Goal: Task Accomplishment & Management: Manage account settings

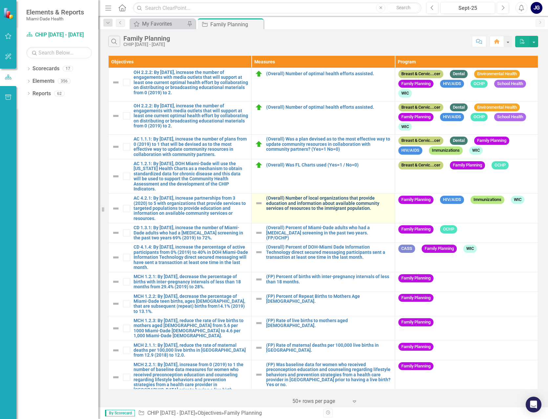
click at [321, 199] on link "(Overall) Number of local organizations that provide education and information …" at bounding box center [328, 202] width 125 height 15
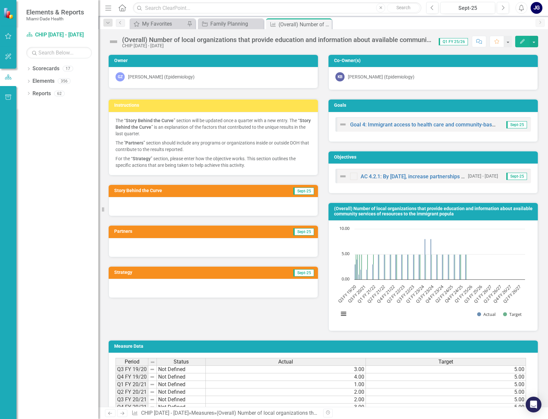
click at [130, 203] on div at bounding box center [213, 206] width 209 height 19
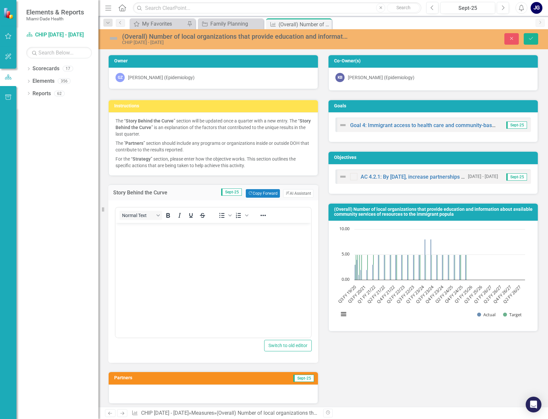
click at [127, 233] on body "Rich Text Area. Press ALT-0 for help." at bounding box center [212, 272] width 195 height 98
drag, startPoint x: 258, startPoint y: 240, endPoint x: 251, endPoint y: 240, distance: 7.2
click at [258, 240] on body "Rich Text Area. Press ALT-0 for help." at bounding box center [212, 272] width 195 height 98
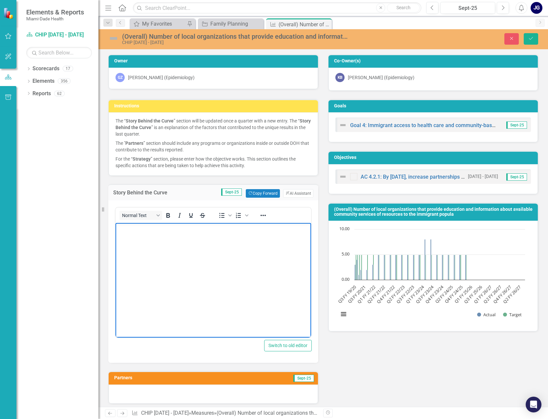
click at [131, 232] on p "Rich Text Area. Press ALT-0 for help." at bounding box center [213, 228] width 192 height 8
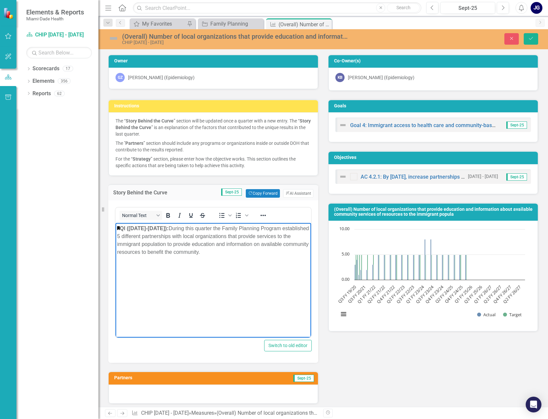
click at [219, 298] on body "QI (July 1-Sept 30, 2025): During this quarter the Family Planning Program esta…" at bounding box center [212, 272] width 195 height 98
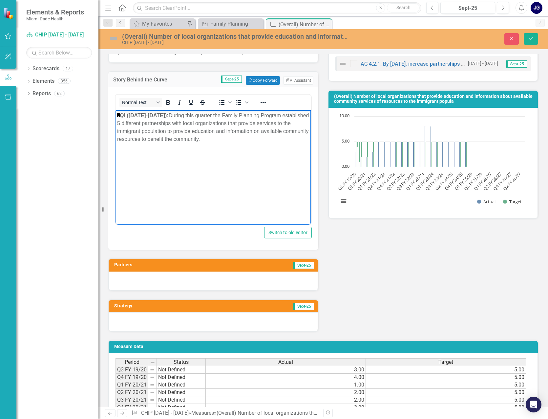
scroll to position [131, 0]
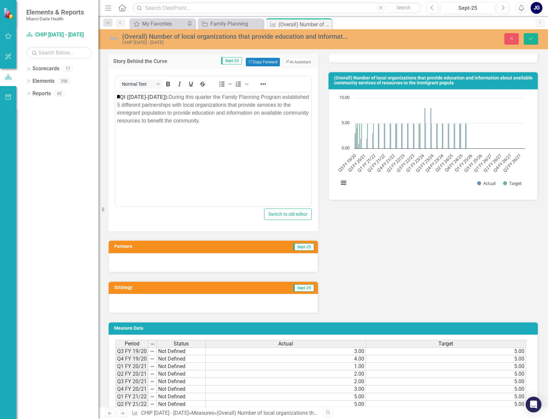
click at [155, 263] on div at bounding box center [213, 262] width 209 height 19
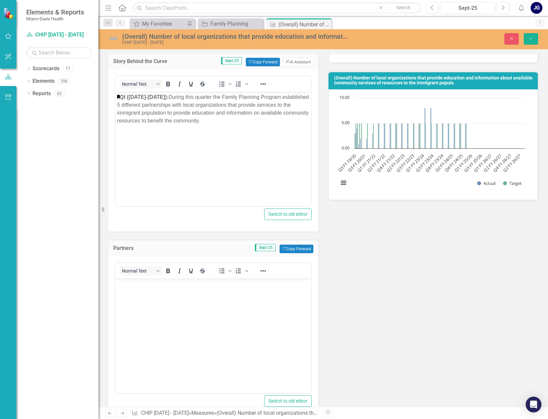
scroll to position [0, 0]
click at [128, 288] on body "Rich Text Area. Press ALT-0 for help." at bounding box center [212, 327] width 195 height 98
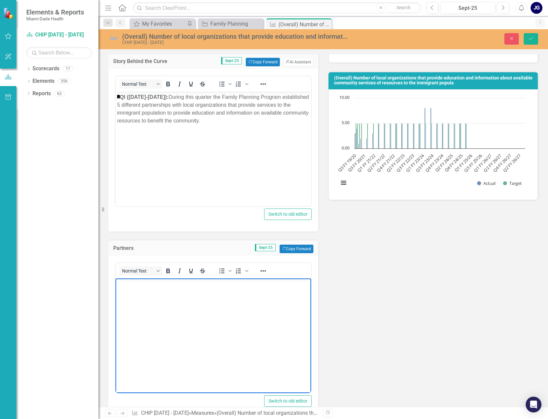
click at [253, 301] on body "Rich Text Area. Press ALT-0 for help." at bounding box center [212, 327] width 195 height 98
click at [127, 289] on body "Rich Text Area. Press ALT-0 for help." at bounding box center [212, 327] width 195 height 98
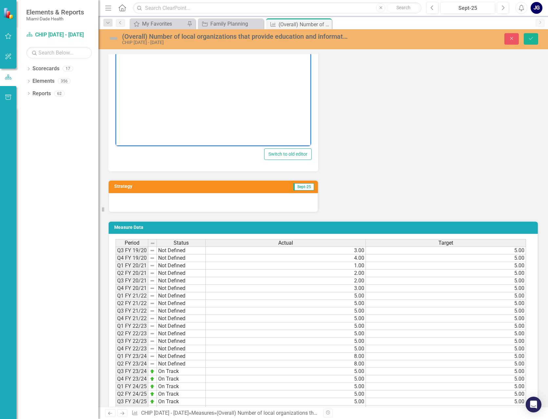
scroll to position [394, 0]
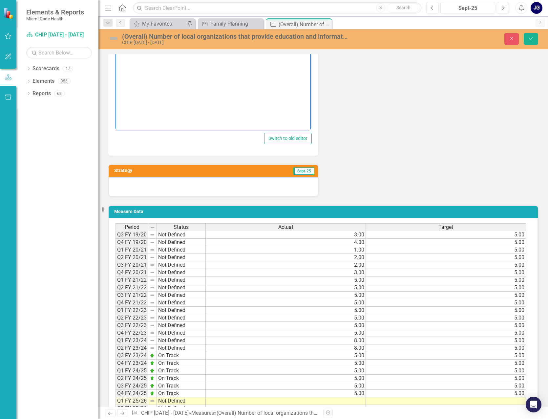
click at [133, 186] on div at bounding box center [213, 186] width 209 height 19
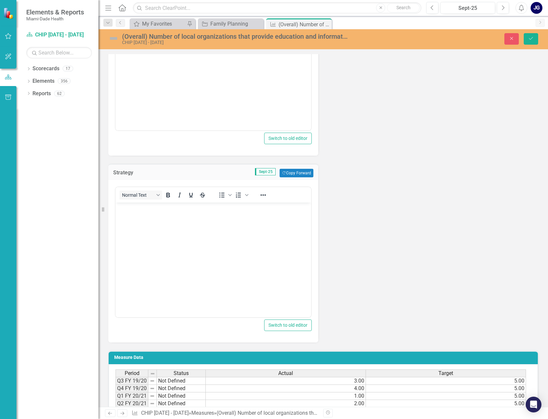
scroll to position [0, 0]
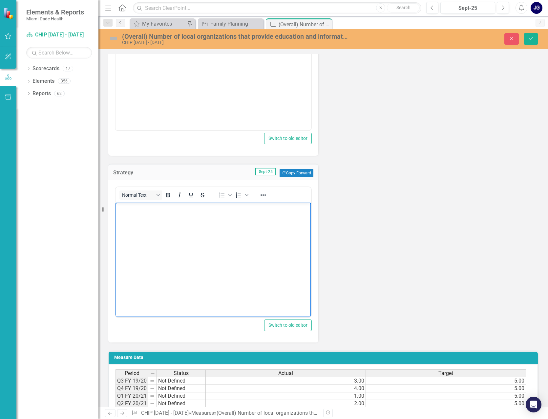
click at [129, 215] on body "Rich Text Area. Press ALT-0 for help." at bounding box center [212, 251] width 195 height 98
click at [257, 240] on body "Rich Text Area. Press ALT-0 for help." at bounding box center [212, 251] width 195 height 98
click at [128, 215] on body "Rich Text Area. Press ALT-0 for help." at bounding box center [212, 251] width 195 height 98
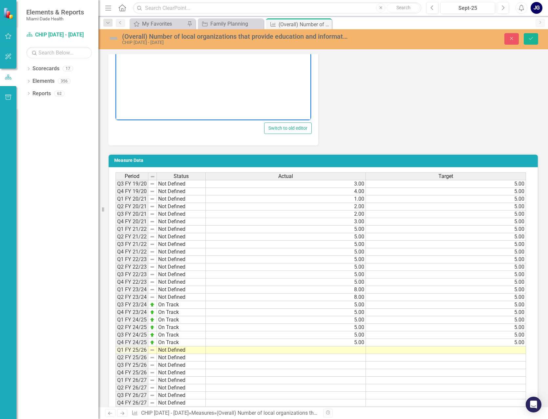
scroll to position [622, 0]
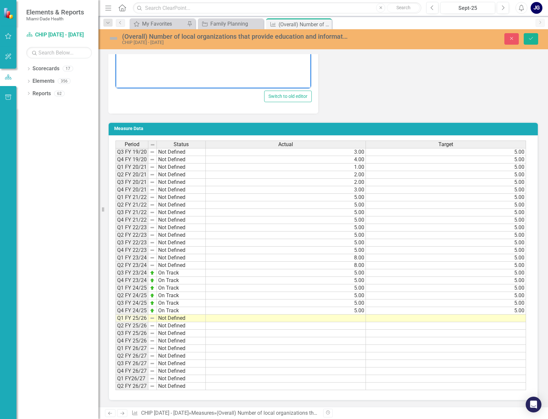
click at [352, 318] on td at bounding box center [286, 318] width 160 height 8
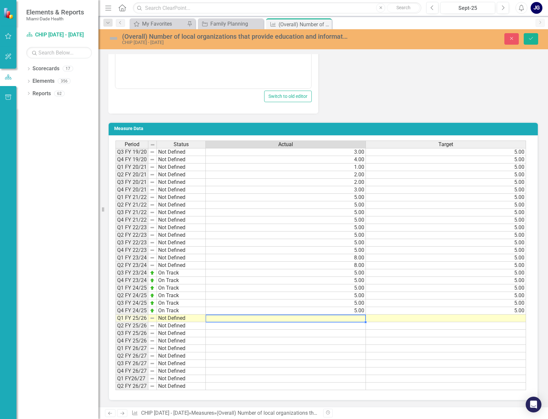
click at [352, 318] on td at bounding box center [286, 318] width 160 height 8
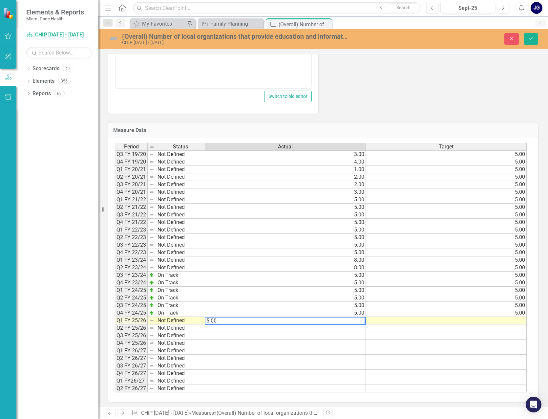
type textarea "5.00"
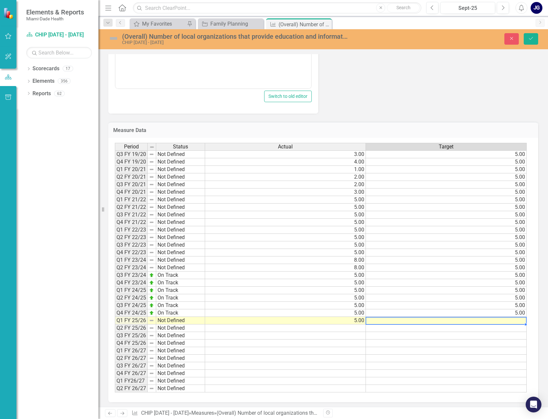
click at [510, 320] on td at bounding box center [446, 321] width 161 height 8
click at [512, 319] on td at bounding box center [446, 321] width 161 height 8
click at [512, 319] on textarea at bounding box center [445, 321] width 161 height 8
type textarea "5.00"
click at [464, 343] on td at bounding box center [446, 343] width 161 height 8
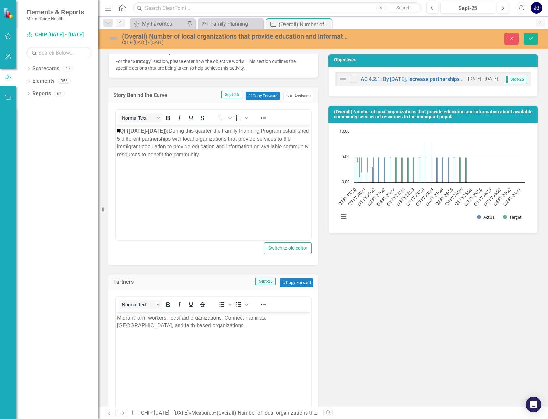
scroll to position [0, 0]
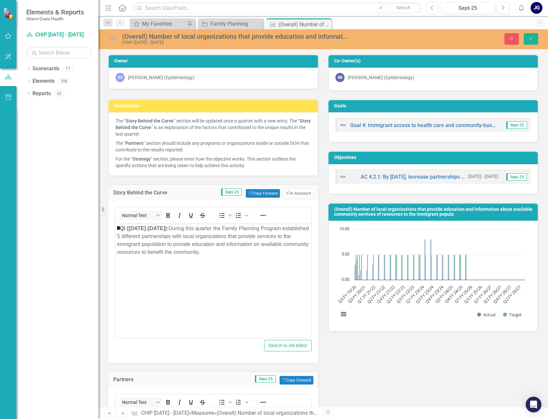
click at [115, 40] on img at bounding box center [113, 38] width 10 height 10
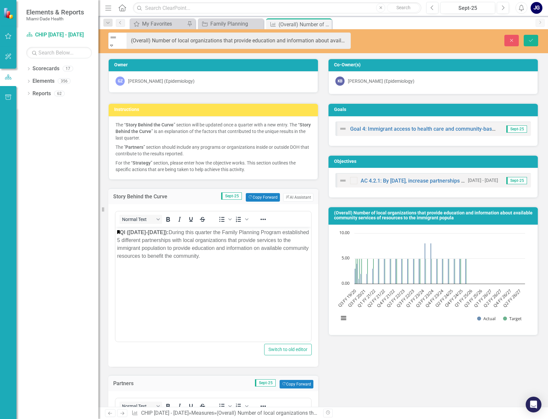
click at [117, 38] on img at bounding box center [113, 37] width 8 height 8
click at [530, 35] on button "Save" at bounding box center [530, 40] width 14 height 11
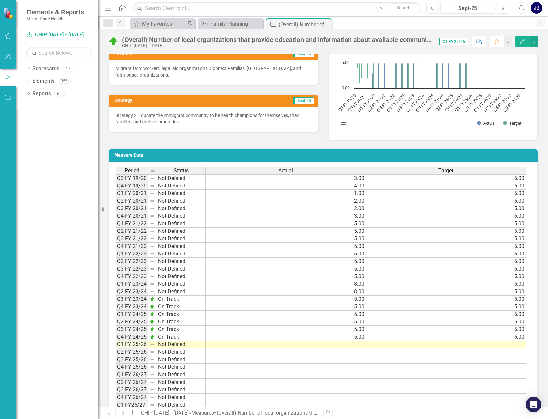
scroll to position [217, 0]
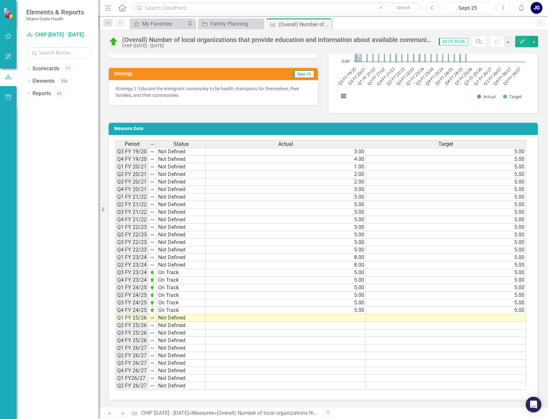
click at [273, 316] on td at bounding box center [286, 318] width 160 height 8
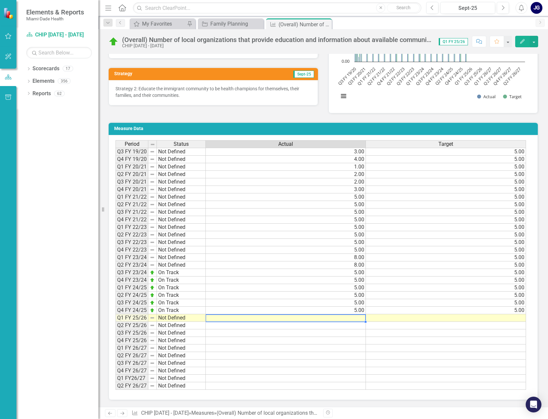
click at [273, 316] on td at bounding box center [286, 318] width 160 height 8
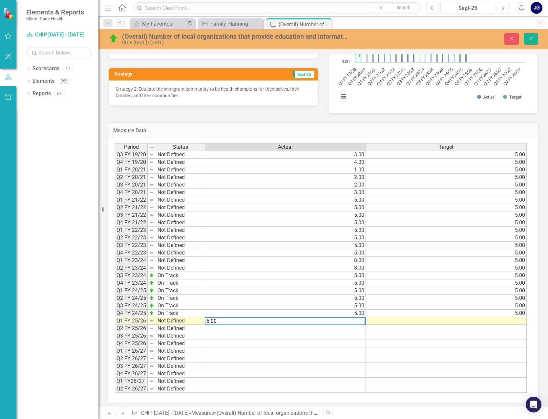
type textarea "5.00"
click at [303, 341] on td at bounding box center [285, 343] width 161 height 8
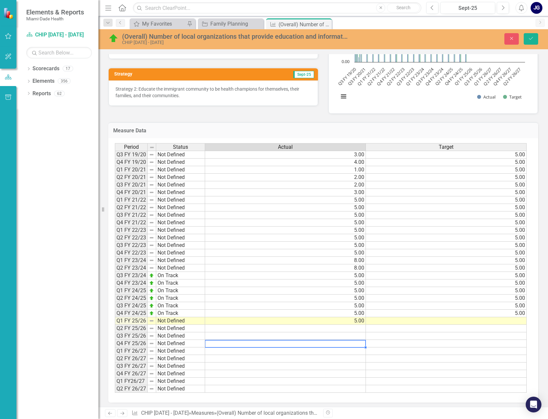
click at [502, 321] on td at bounding box center [446, 321] width 161 height 8
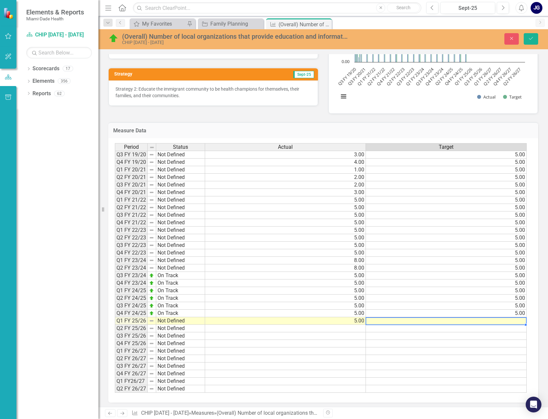
click at [502, 321] on td at bounding box center [446, 321] width 161 height 8
type textarea "5.00"
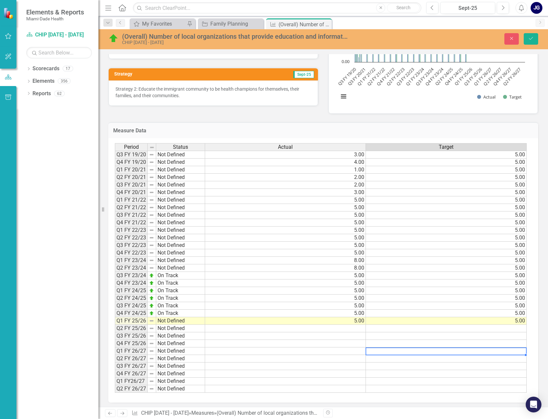
click at [438, 349] on td at bounding box center [446, 351] width 161 height 8
drag, startPoint x: 529, startPoint y: 37, endPoint x: 526, endPoint y: 44, distance: 7.5
click at [529, 37] on icon "Save" at bounding box center [531, 38] width 6 height 5
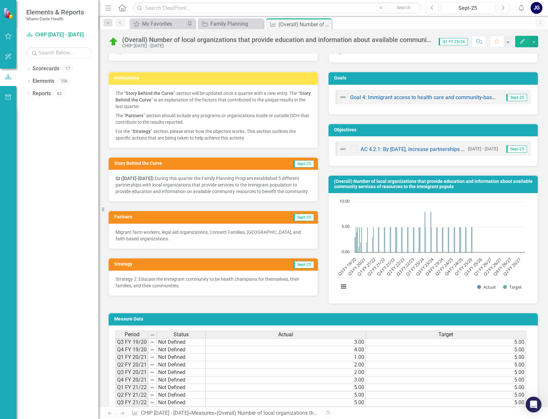
scroll to position [0, 0]
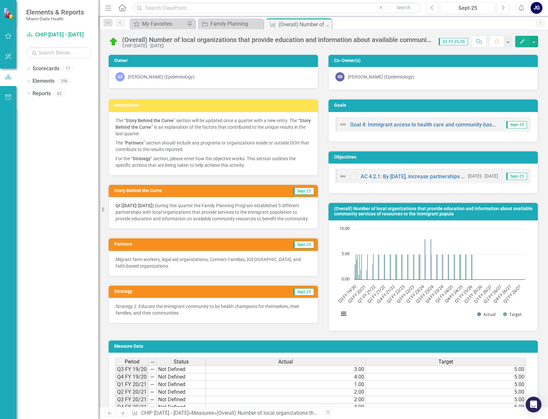
click at [122, 6] on icon "Home" at bounding box center [122, 7] width 9 height 7
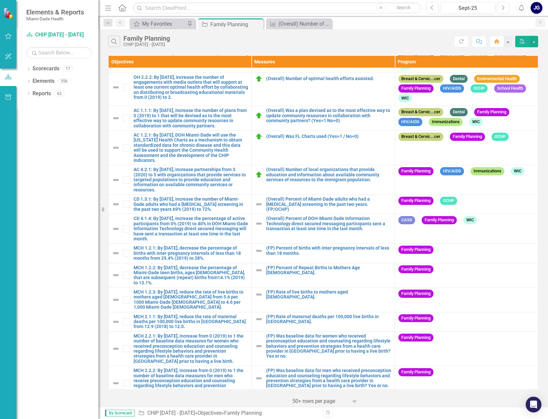
scroll to position [66, 0]
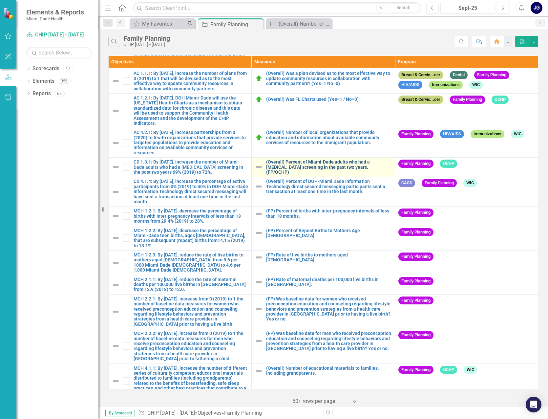
click at [317, 162] on link "(Overall) Percent of Miami-Dade adults who had a [MEDICAL_DATA] screening in th…" at bounding box center [328, 166] width 125 height 15
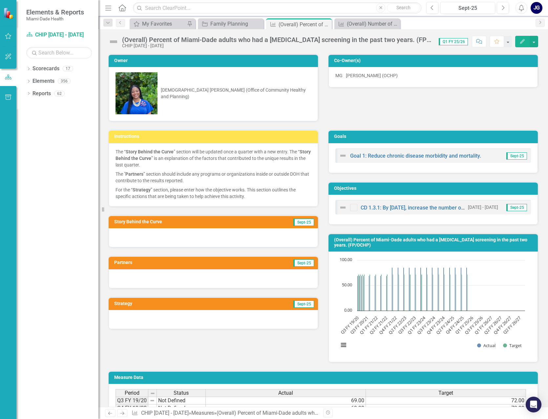
click at [123, 4] on link "Home" at bounding box center [122, 8] width 9 height 10
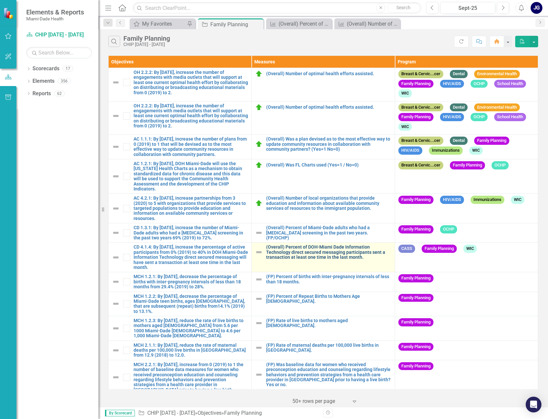
click at [313, 251] on link "(Overall) Percent of DOH-Miami Dade Information Technology direct secured messa…" at bounding box center [328, 251] width 125 height 15
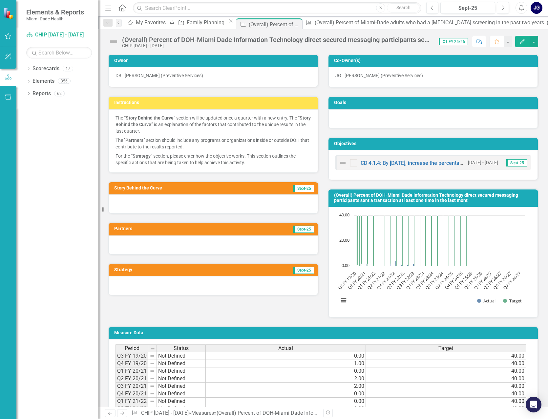
click at [126, 206] on div at bounding box center [213, 203] width 209 height 19
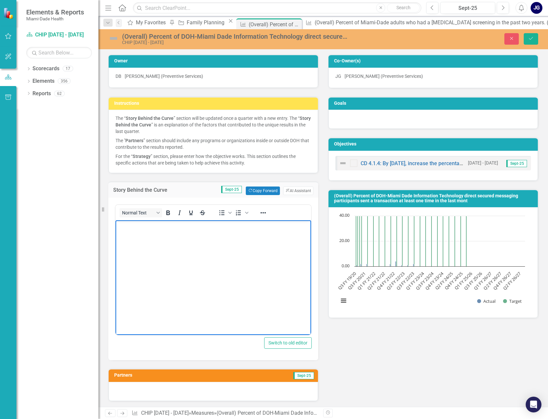
click at [137, 236] on body "Rich Text Area. Press ALT-0 for help." at bounding box center [212, 269] width 195 height 98
click at [263, 248] on body "Rich Text Area. Press ALT-0 for help." at bounding box center [212, 269] width 195 height 98
click at [129, 228] on p "Rich Text Area. Press ALT-0 for help." at bounding box center [213, 226] width 192 height 8
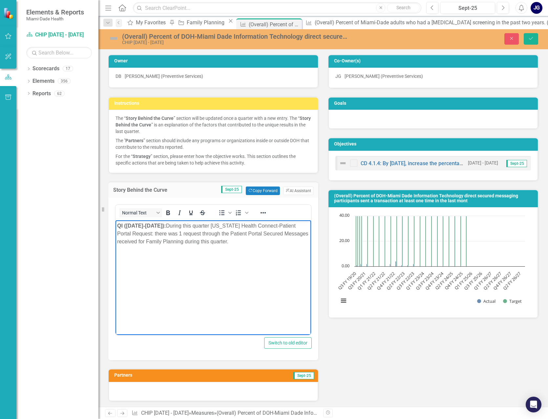
click at [173, 241] on p "QI (July 1-Sept 30, 2025): During this quarter Florida Health Connect-Patient P…" at bounding box center [213, 234] width 192 height 24
click at [234, 262] on body "QI (July 1-Sept 30, 2025): During this quarter Florida Health Connect-Patient P…" at bounding box center [212, 269] width 195 height 98
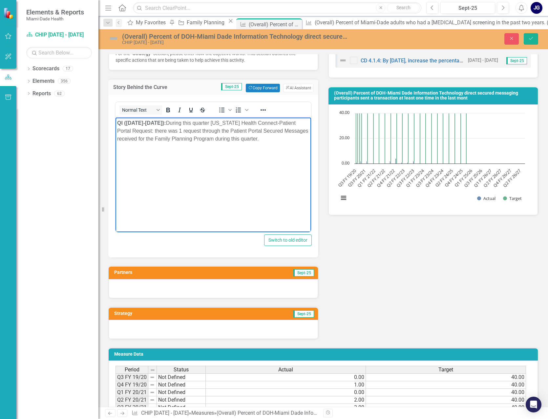
scroll to position [131, 0]
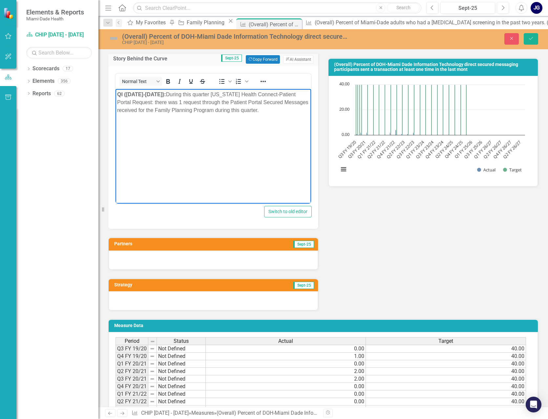
drag, startPoint x: 250, startPoint y: 266, endPoint x: 237, endPoint y: 267, distance: 13.5
click at [250, 266] on div at bounding box center [213, 259] width 209 height 19
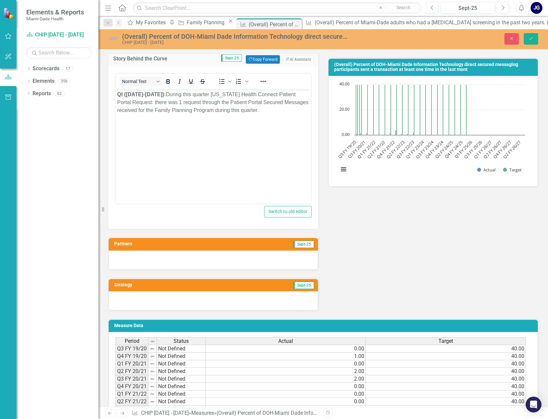
click at [118, 259] on div at bounding box center [213, 259] width 209 height 19
click at [119, 259] on div at bounding box center [213, 259] width 209 height 19
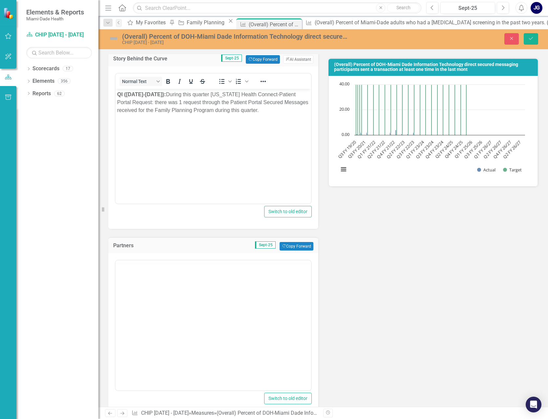
click at [119, 259] on div "Switch to old editor" at bounding box center [213, 334] width 210 height 162
click at [127, 293] on body "Rich Text Area. Press ALT-0 for help." at bounding box center [212, 325] width 195 height 98
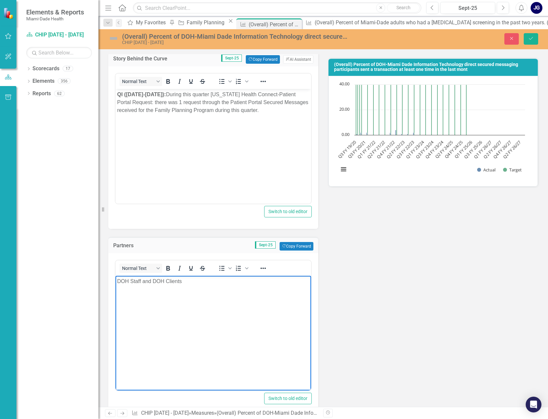
click at [203, 321] on body "DOH Staff and DOH Clients" at bounding box center [212, 325] width 195 height 98
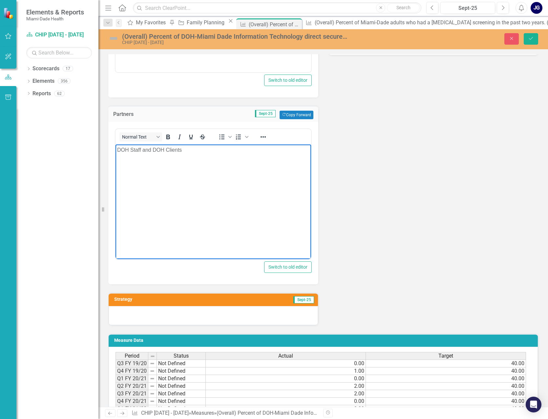
scroll to position [394, 0]
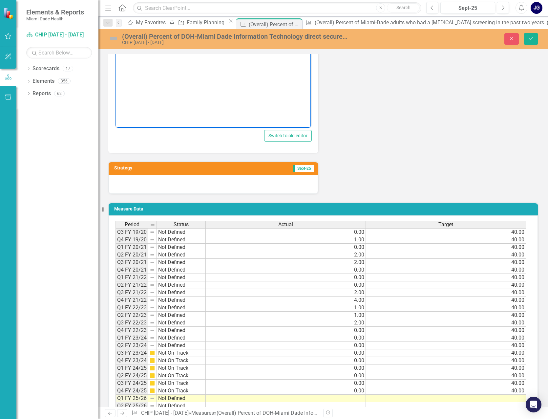
click at [146, 189] on div at bounding box center [213, 183] width 209 height 19
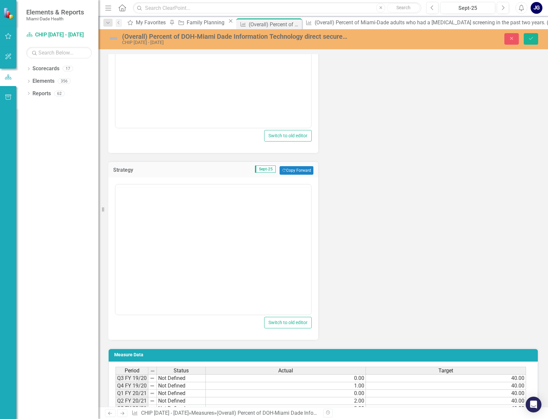
scroll to position [0, 0]
click at [132, 215] on body "Rich Text Area. Press ALT-0 for help." at bounding box center [212, 249] width 195 height 98
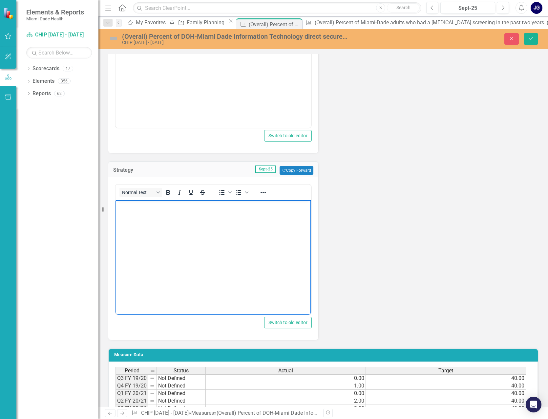
click at [264, 262] on body "Rich Text Area. Press ALT-0 for help." at bounding box center [212, 249] width 195 height 98
click at [129, 217] on body "Rich Text Area. Press ALT-0 for help." at bounding box center [212, 249] width 195 height 98
click at [179, 268] on body "Strategy 1: A process will be developed between Miami-Dade organizations to ens…" at bounding box center [212, 249] width 195 height 98
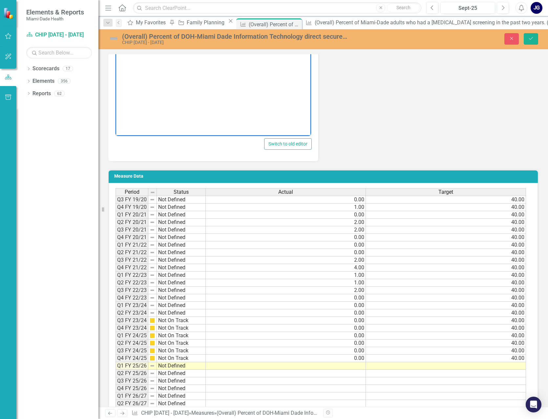
scroll to position [622, 0]
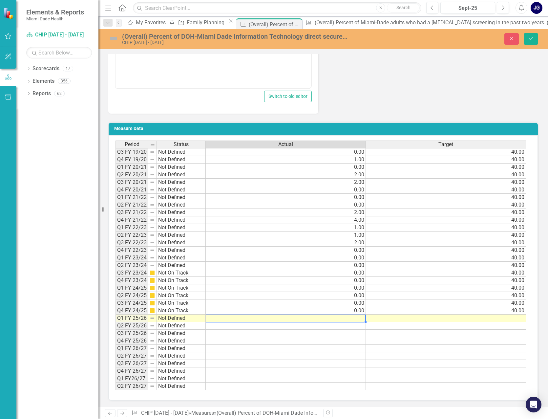
click at [343, 318] on td at bounding box center [286, 318] width 160 height 8
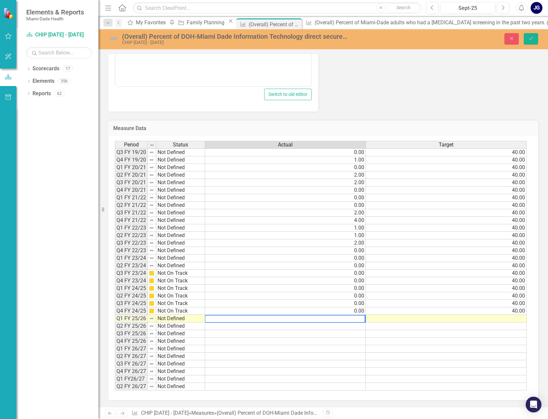
click at [360, 321] on textarea at bounding box center [285, 319] width 160 height 8
click at [363, 321] on textarea at bounding box center [285, 319] width 160 height 8
click at [362, 321] on textarea at bounding box center [285, 319] width 160 height 8
click at [360, 322] on textarea at bounding box center [285, 319] width 160 height 8
type textarea "1.00"
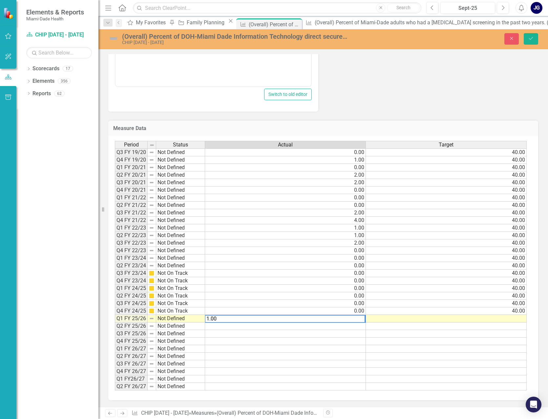
click at [500, 322] on td at bounding box center [446, 319] width 161 height 8
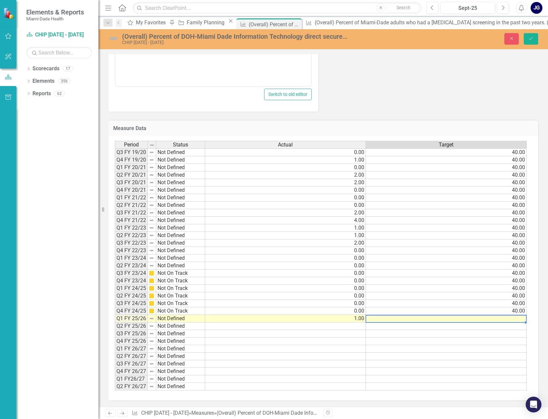
click at [516, 320] on td at bounding box center [446, 319] width 161 height 8
type textarea "1.00"
click at [489, 351] on td at bounding box center [446, 349] width 161 height 8
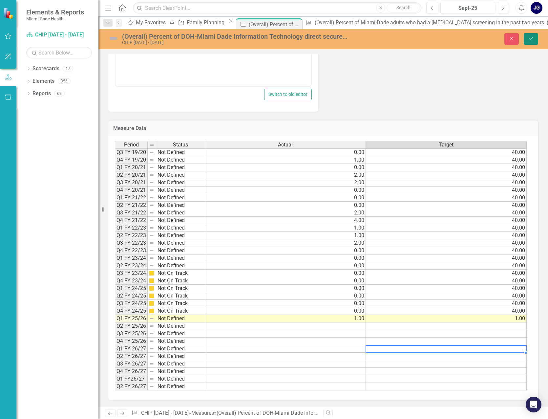
click at [532, 36] on icon "Save" at bounding box center [531, 38] width 6 height 5
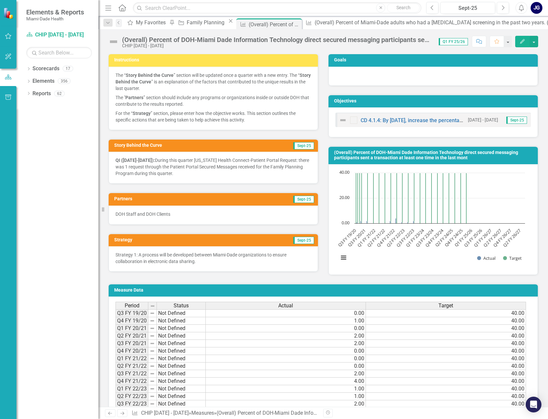
scroll to position [0, 0]
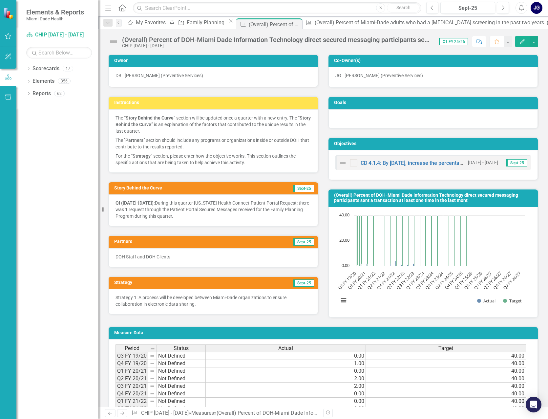
click at [118, 40] on img at bounding box center [113, 41] width 10 height 10
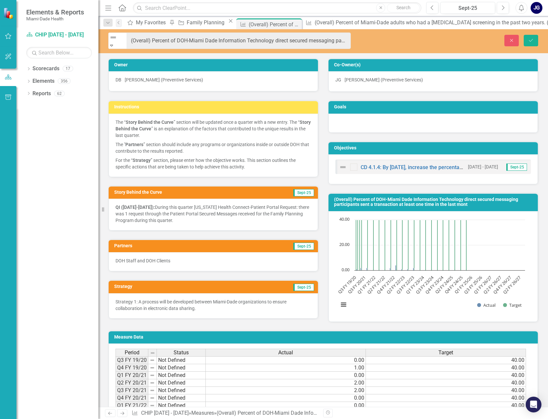
click at [118, 40] on div "Not Defined" at bounding box center [117, 37] width 17 height 8
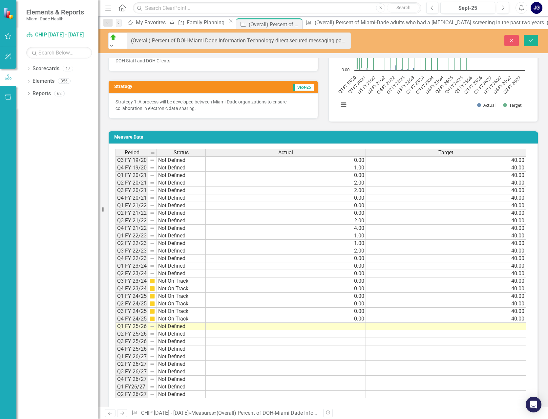
scroll to position [207, 0]
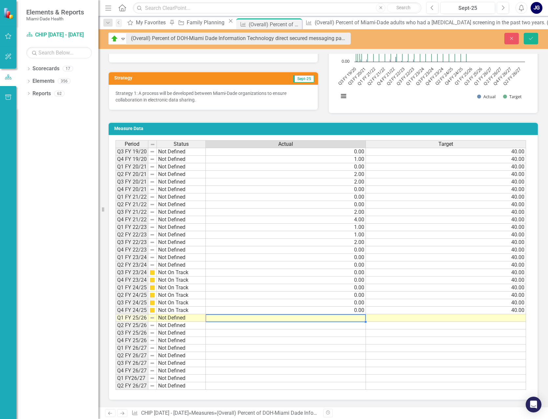
click at [237, 318] on td at bounding box center [286, 318] width 160 height 8
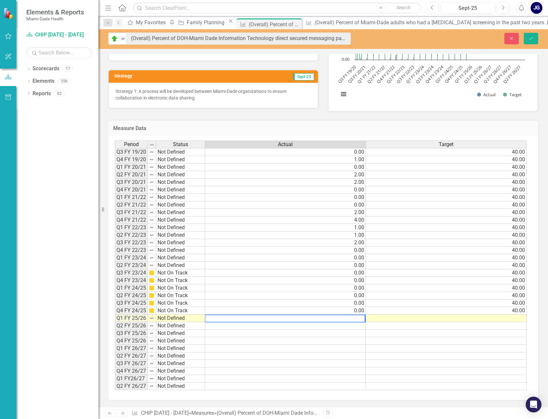
click at [322, 321] on textarea at bounding box center [285, 318] width 160 height 8
type textarea "1.00"
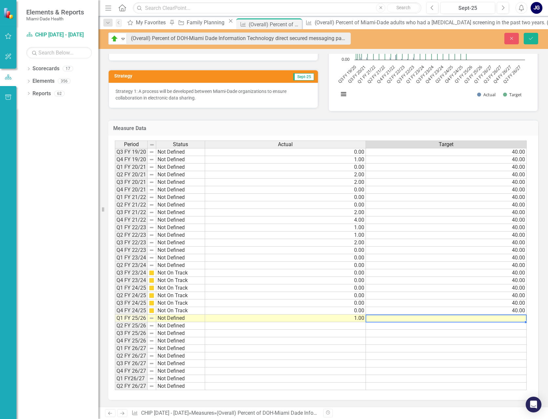
click at [506, 320] on td at bounding box center [446, 318] width 161 height 8
click at [511, 321] on td at bounding box center [446, 318] width 161 height 8
click at [511, 321] on textarea "1.00" at bounding box center [445, 318] width 161 height 8
type textarea "1.00"
click at [504, 337] on td at bounding box center [446, 333] width 161 height 8
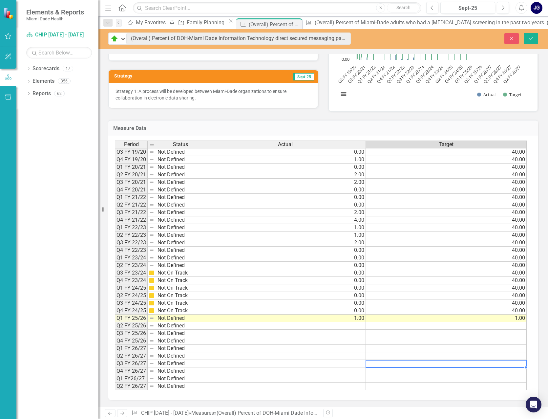
click at [472, 364] on td at bounding box center [446, 363] width 161 height 8
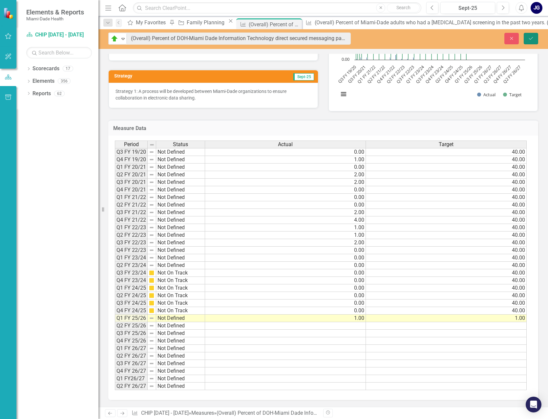
click at [529, 38] on icon "Save" at bounding box center [531, 38] width 6 height 5
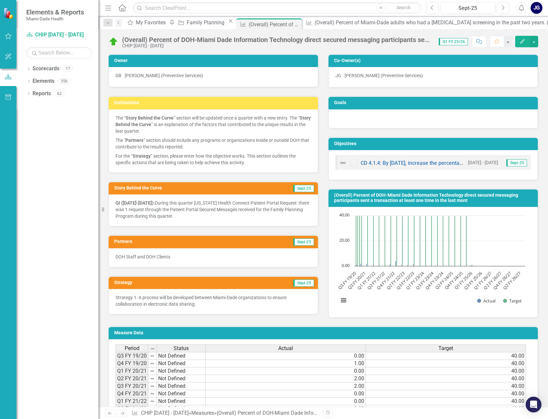
click at [123, 9] on icon at bounding box center [122, 7] width 8 height 7
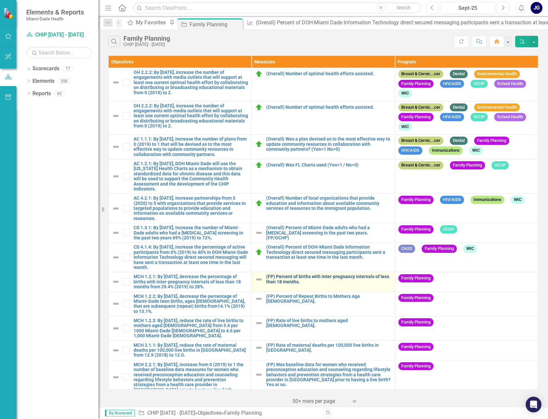
click at [292, 275] on link "(FP) Percent of births with inter-pregnancy intervals of less than 18 months." at bounding box center [328, 279] width 125 height 10
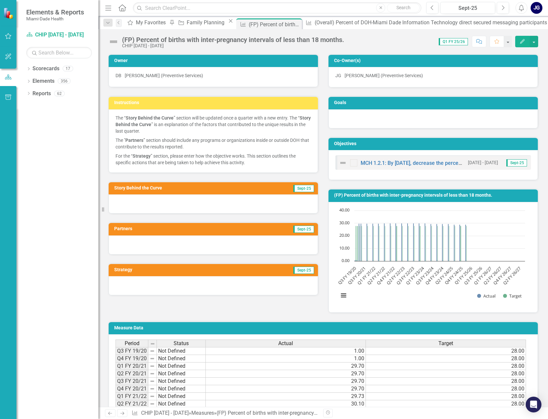
click at [268, 205] on div at bounding box center [213, 203] width 209 height 19
click at [128, 205] on div at bounding box center [213, 203] width 209 height 19
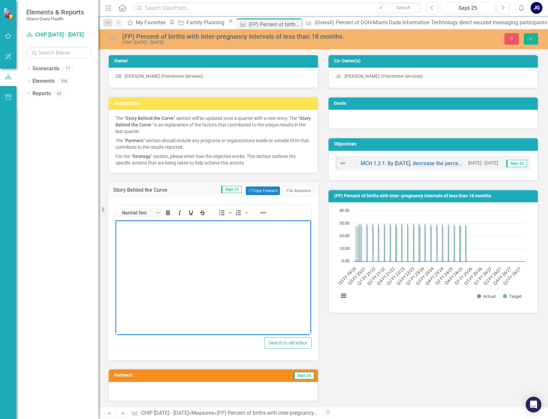
click at [123, 227] on p "Rich Text Area. Press ALT-0 for help." at bounding box center [213, 226] width 192 height 8
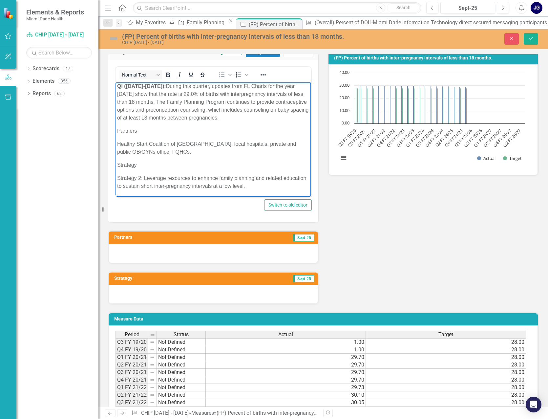
scroll to position [164, 0]
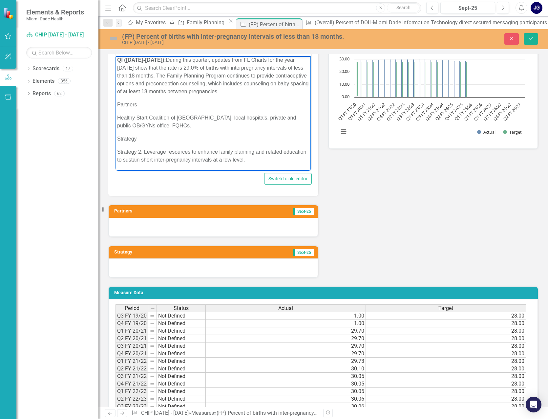
click at [131, 230] on div at bounding box center [213, 226] width 209 height 19
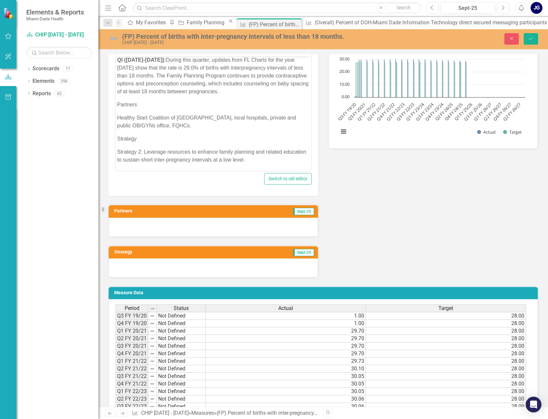
click at [131, 230] on div at bounding box center [213, 226] width 209 height 19
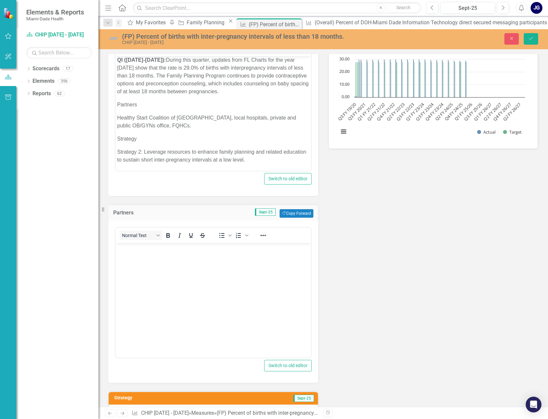
scroll to position [0, 0]
click at [126, 258] on body "Rich Text Area. Press ALT-0 for help." at bounding box center [212, 292] width 195 height 98
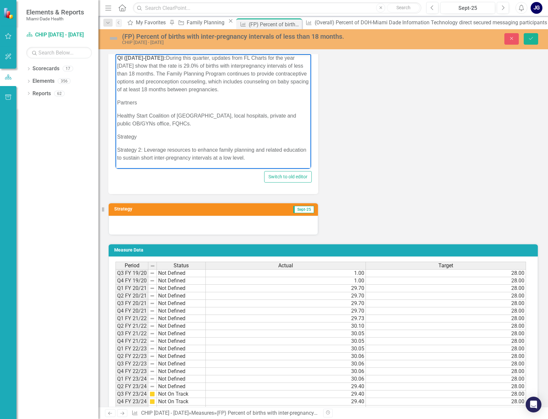
scroll to position [361, 0]
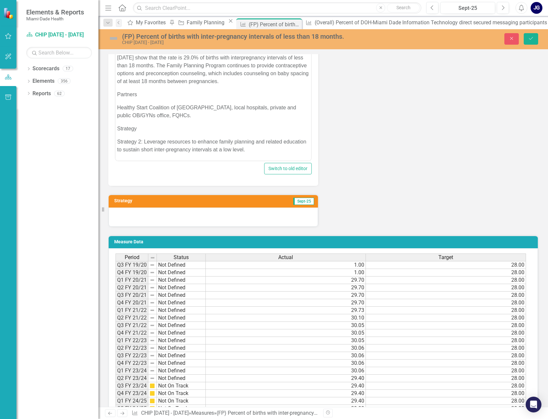
click at [132, 219] on div at bounding box center [213, 216] width 209 height 19
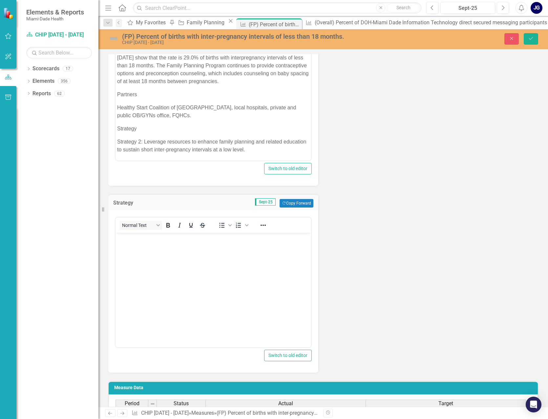
scroll to position [0, 0]
click at [130, 243] on body "Rich Text Area. Press ALT-0 for help." at bounding box center [212, 282] width 195 height 98
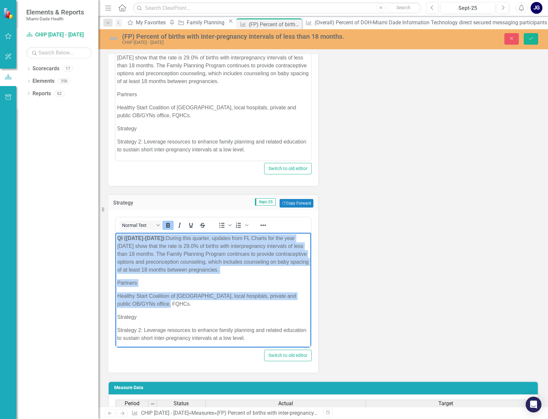
drag, startPoint x: 182, startPoint y: 302, endPoint x: 118, endPoint y: 233, distance: 94.5
click at [118, 233] on body "QI (July 1-Sept 30, 2025): During this quarter, updates from FL Charts for the …" at bounding box center [212, 291] width 195 height 116
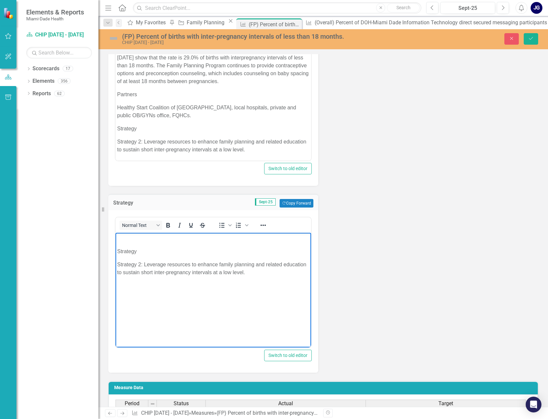
click at [119, 252] on p "Strategy" at bounding box center [213, 251] width 192 height 8
drag, startPoint x: 140, startPoint y: 252, endPoint x: 108, endPoint y: 249, distance: 32.0
click at [115, 249] on html "Strategy Strategy 2: Leverage resources to enhance family planning and related …" at bounding box center [212, 282] width 195 height 98
click at [118, 262] on p "Strategy 2: Leverage resources to enhance family planning and related education…" at bounding box center [213, 268] width 192 height 16
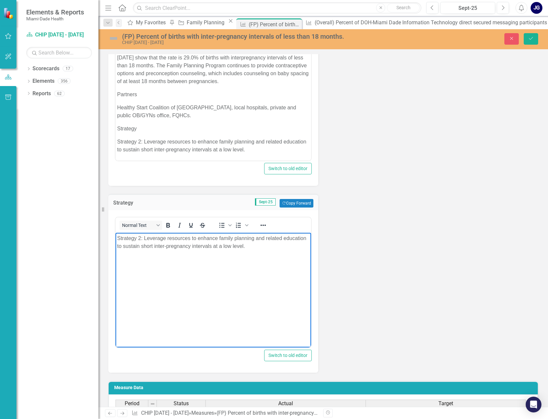
click at [201, 306] on body "Strategy 2: Leverage resources to enhance family planning and related education…" at bounding box center [212, 282] width 195 height 98
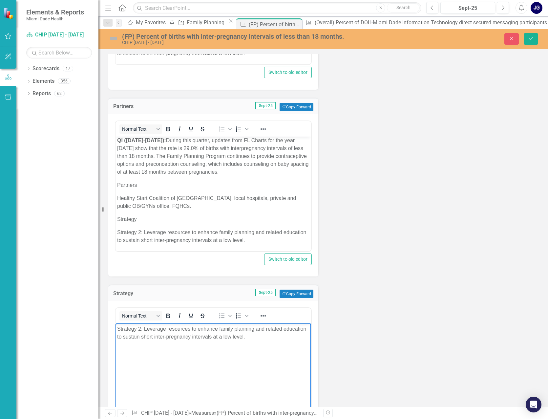
scroll to position [262, 0]
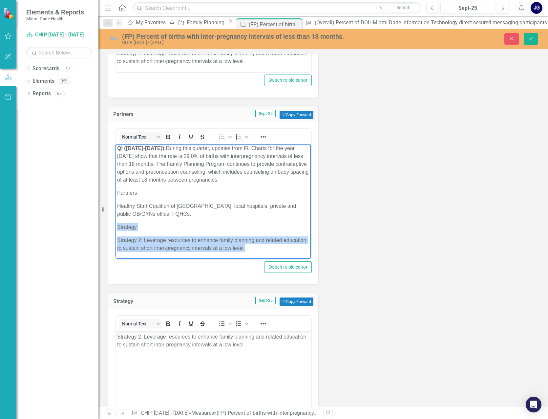
drag, startPoint x: 123, startPoint y: 226, endPoint x: 273, endPoint y: 246, distance: 151.2
click at [273, 246] on body "QI (July 1-Sept 30, 2025): During this quarter, updates from FL Charts for the …" at bounding box center [212, 201] width 195 height 116
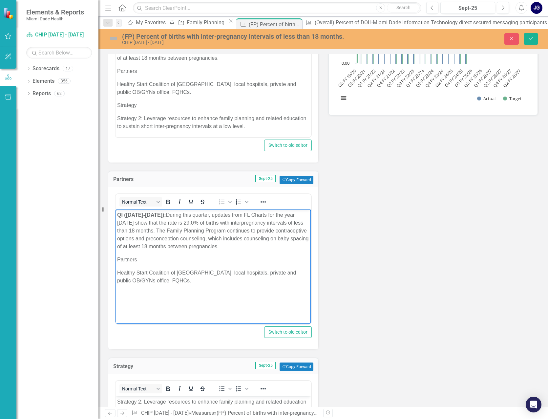
scroll to position [197, 0]
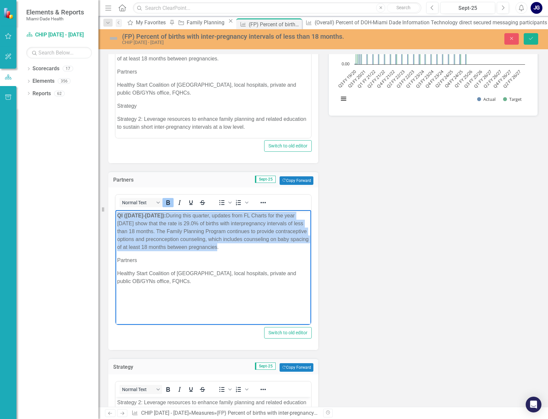
drag, startPoint x: 262, startPoint y: 244, endPoint x: 116, endPoint y: 217, distance: 149.2
click at [116, 217] on body "QI (July 1-Sept 30, 2025): During this quarter, updates from FL Charts for the …" at bounding box center [212, 259] width 195 height 98
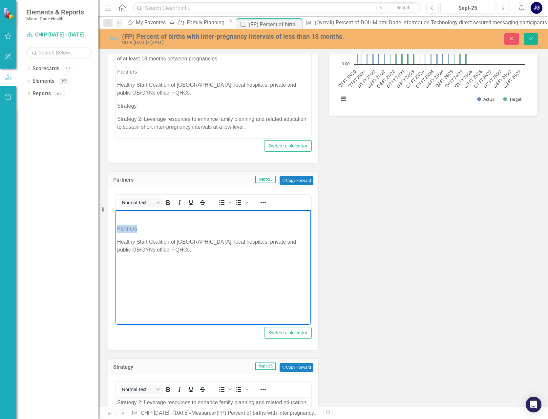
drag, startPoint x: 138, startPoint y: 228, endPoint x: 116, endPoint y: 227, distance: 22.3
click at [116, 227] on body "﻿ Partners Healthy Start Coalition of Miami-Dade, local hospitals, private and …" at bounding box center [212, 259] width 195 height 98
click at [118, 240] on p "Healthy Start Coalition of Miami-Dade, local hospitals, private and public OB/G…" at bounding box center [213, 246] width 192 height 16
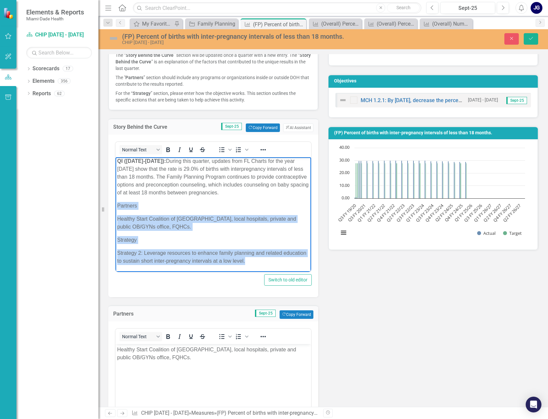
drag, startPoint x: 120, startPoint y: 206, endPoint x: 274, endPoint y: 263, distance: 163.4
click at [274, 263] on body "QI (July 1-Sept 30, 2025): During this quarter, updates from FL Charts for the …" at bounding box center [212, 213] width 195 height 116
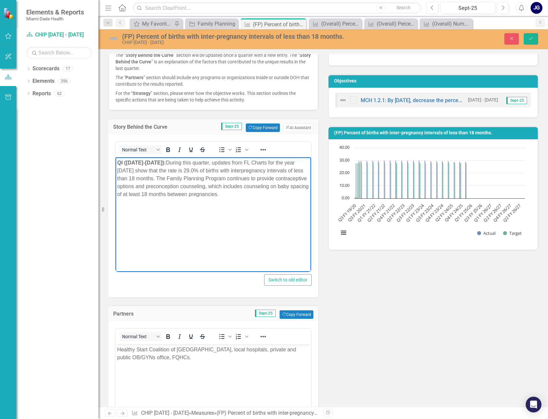
click at [247, 232] on body "QI (July 1-Sept 30, 2025): During this quarter, updates from FL Charts for the …" at bounding box center [212, 206] width 195 height 98
click at [118, 162] on strong "QI ([DATE]-[DATE]):" at bounding box center [141, 163] width 49 height 6
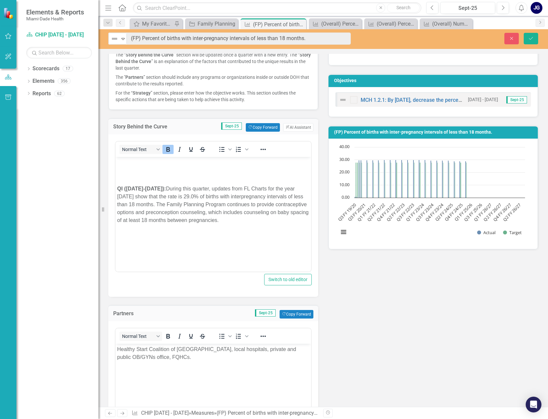
drag, startPoint x: 390, startPoint y: 193, endPoint x: 279, endPoint y: 176, distance: 111.9
click at [279, 176] on p "Rich Text Area. Press ALT-0 for help." at bounding box center [213, 175] width 192 height 8
drag, startPoint x: 489, startPoint y: 131, endPoint x: 341, endPoint y: 133, distance: 148.6
click at [366, 132] on h3 "(FP) Percent of births with inter-pregnancy intervals of less than 18 months." at bounding box center [434, 132] width 200 height 5
drag, startPoint x: 263, startPoint y: 232, endPoint x: 259, endPoint y: 227, distance: 5.8
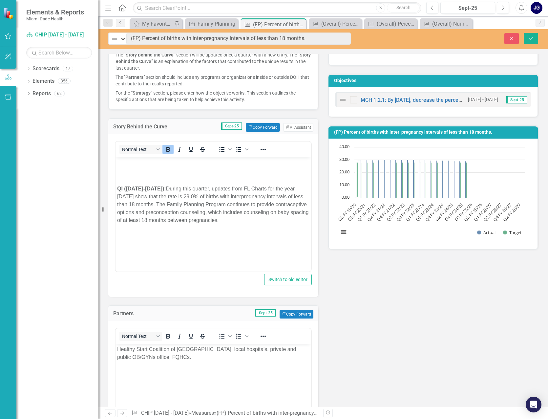
click at [262, 232] on p "Rich Text Area. Press ALT-0 for help." at bounding box center [213, 233] width 192 height 8
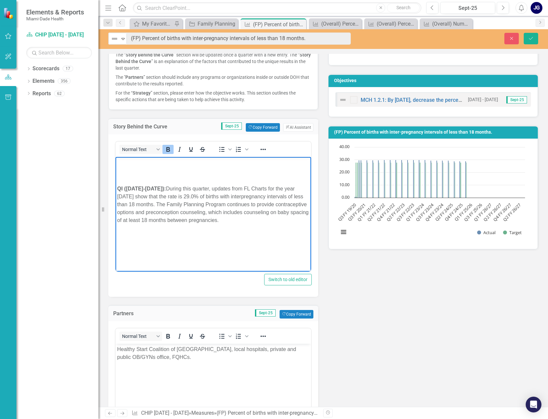
click at [120, 162] on p "Rich Text Area. Press ALT-0 for help." at bounding box center [213, 162] width 192 height 8
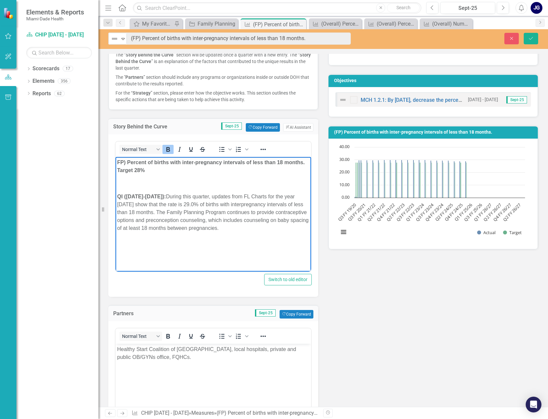
click at [118, 195] on strong "QI ([DATE]-[DATE]):" at bounding box center [141, 196] width 49 height 6
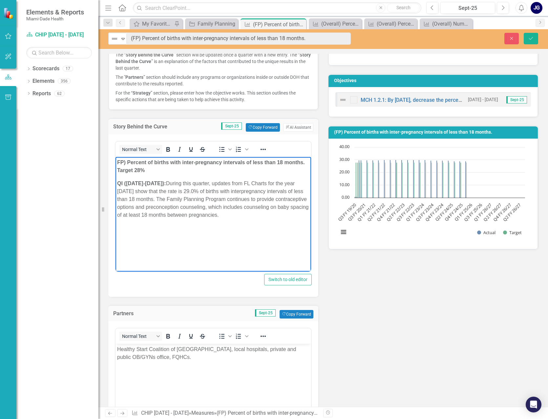
click at [173, 230] on p "Rich Text Area. Press ALT-0 for help." at bounding box center [213, 228] width 192 height 8
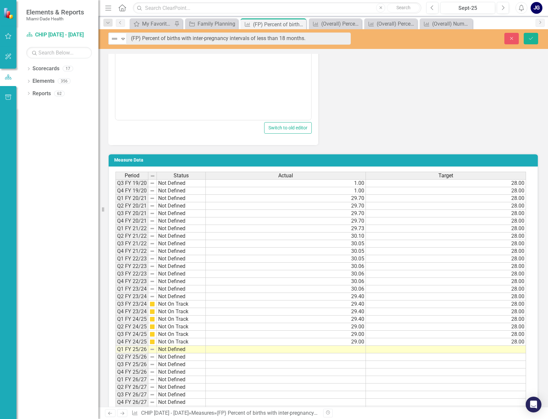
scroll to position [622, 0]
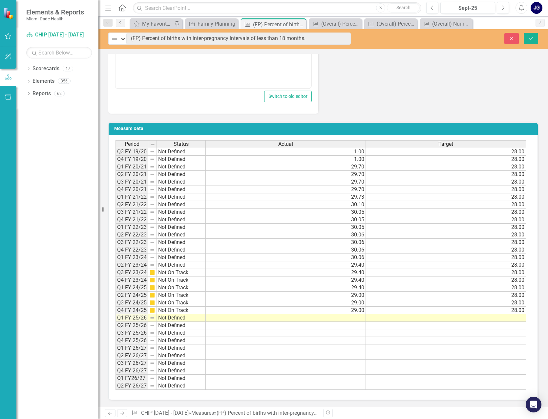
click at [225, 318] on td at bounding box center [286, 318] width 160 height 8
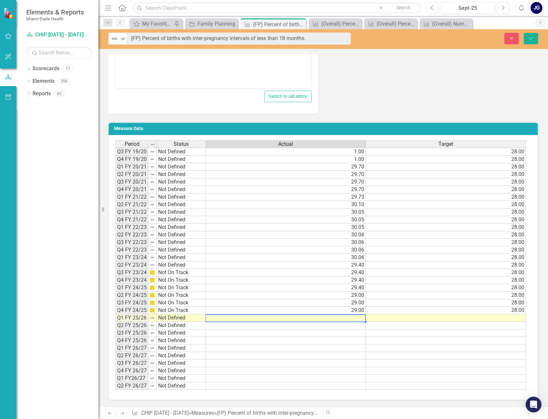
click at [225, 318] on td at bounding box center [286, 318] width 160 height 8
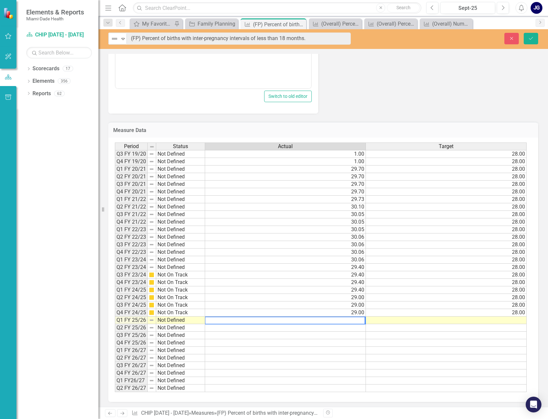
click at [351, 321] on textarea at bounding box center [285, 320] width 160 height 8
type textarea "29.00"
click at [465, 319] on td at bounding box center [446, 320] width 161 height 8
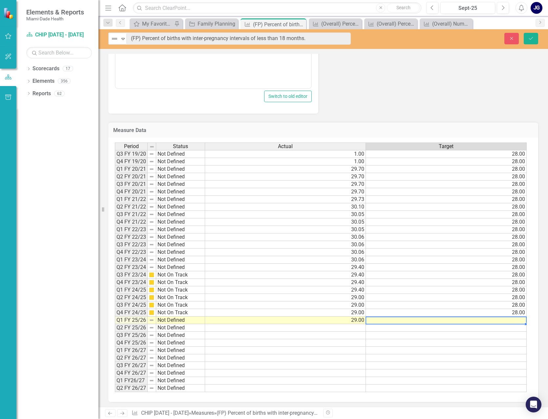
click at [502, 319] on td at bounding box center [446, 320] width 161 height 8
click at [502, 319] on textarea at bounding box center [445, 320] width 161 height 8
type textarea "28.00"
click at [446, 337] on td at bounding box center [446, 335] width 161 height 8
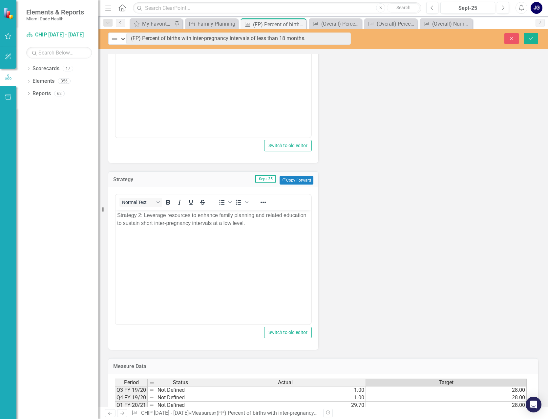
scroll to position [294, 0]
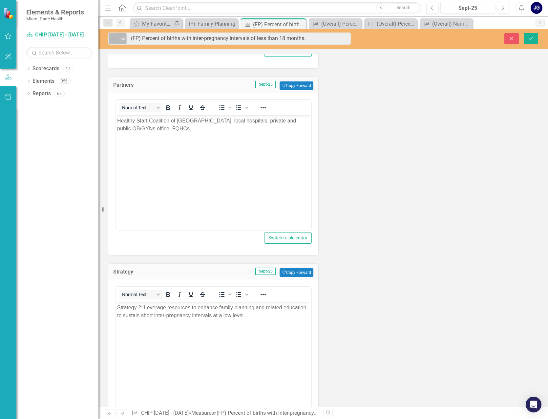
click at [125, 39] on icon "Expand" at bounding box center [123, 38] width 7 height 5
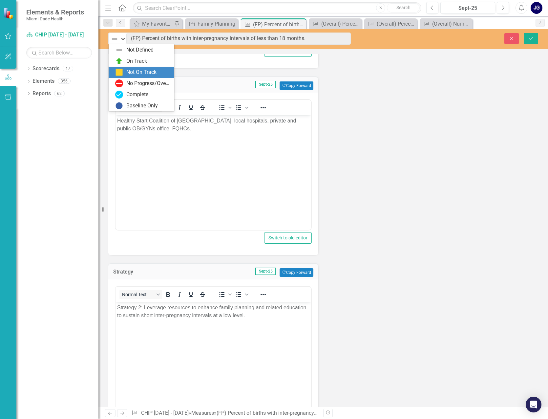
click at [132, 70] on div "Not On Track" at bounding box center [141, 73] width 30 height 8
click at [276, 333] on body "Strategy 2: Leverage resources to enhance family planning and related education…" at bounding box center [212, 350] width 195 height 98
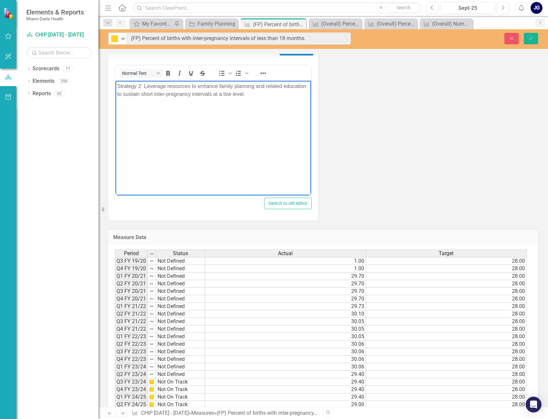
scroll to position [622, 0]
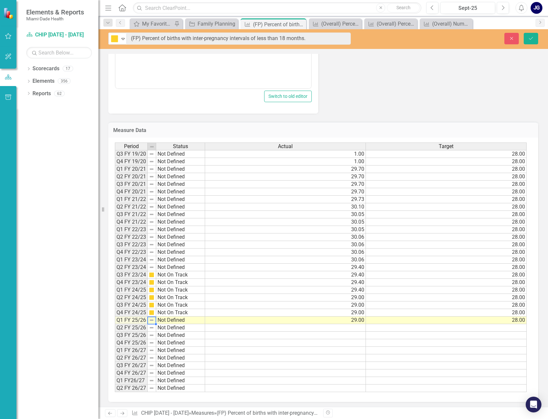
click at [155, 321] on td at bounding box center [152, 320] width 9 height 8
click at [152, 319] on img at bounding box center [151, 319] width 5 height 5
click at [531, 37] on icon "Save" at bounding box center [531, 38] width 6 height 5
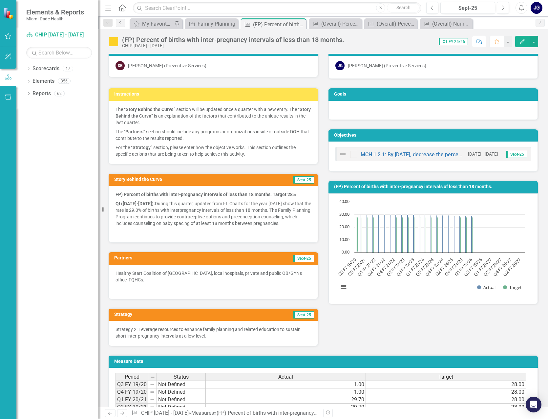
scroll to position [0, 0]
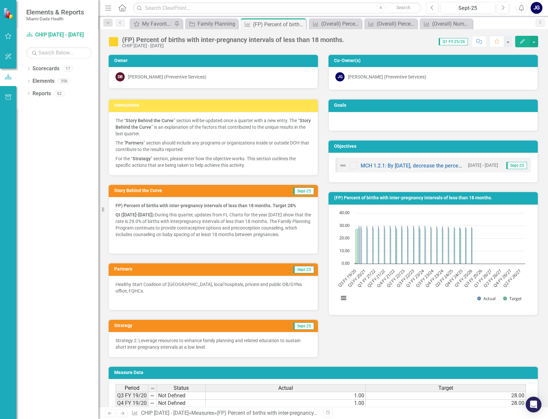
click at [120, 4] on link "Home" at bounding box center [122, 8] width 9 height 10
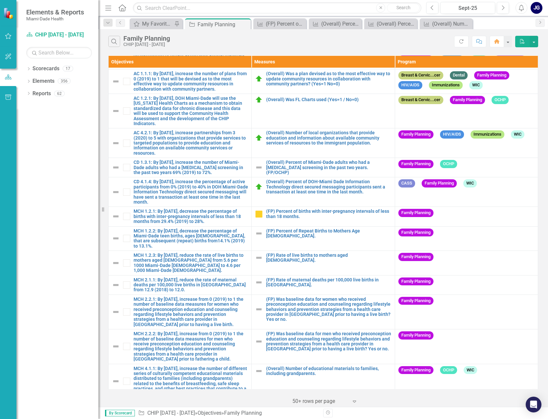
scroll to position [66, 0]
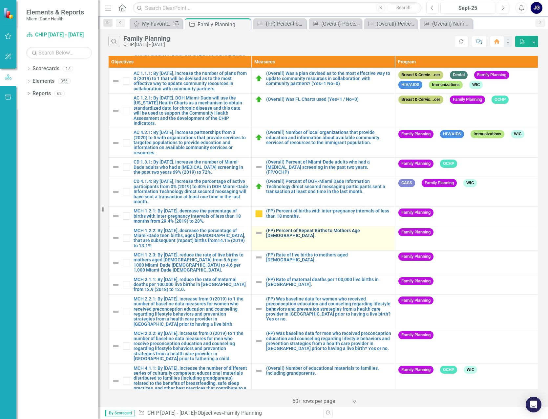
click at [302, 229] on link "(FP) Percent of Repeat Births to Mothers Age [DEMOGRAPHIC_DATA]." at bounding box center [328, 233] width 125 height 10
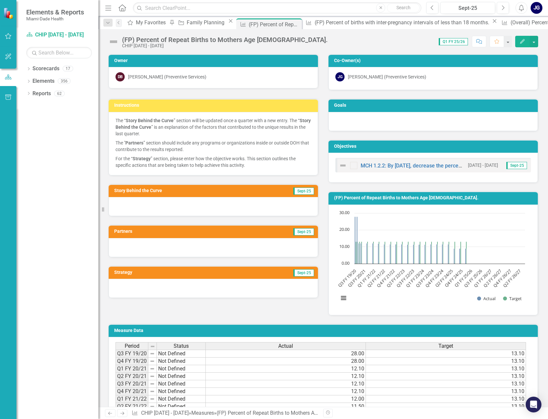
click at [254, 202] on div at bounding box center [213, 206] width 209 height 19
click at [128, 205] on div at bounding box center [213, 206] width 209 height 19
click at [129, 205] on div at bounding box center [213, 206] width 209 height 19
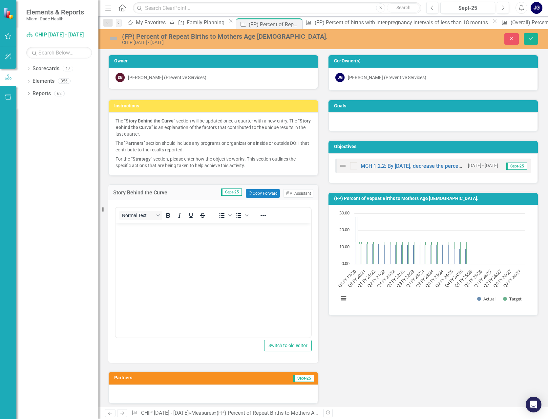
click at [121, 231] on p "Rich Text Area. Press ALT-0 for help." at bounding box center [213, 228] width 192 height 8
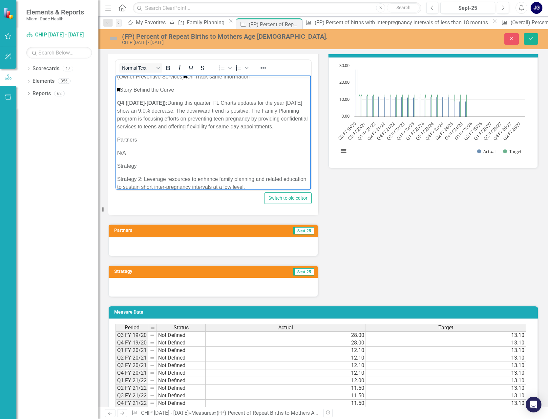
scroll to position [197, 0]
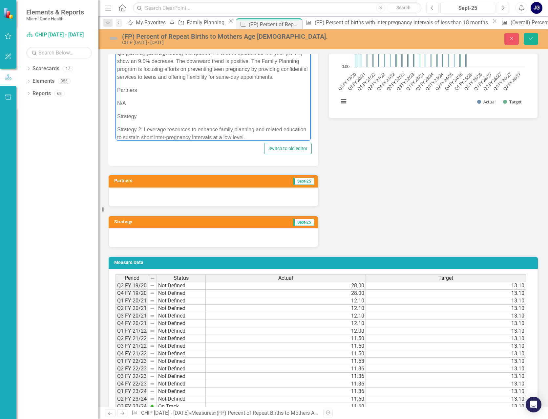
click at [127, 195] on div at bounding box center [213, 196] width 209 height 19
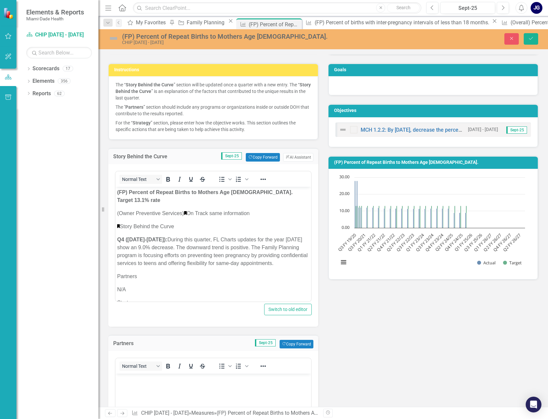
scroll to position [33, 0]
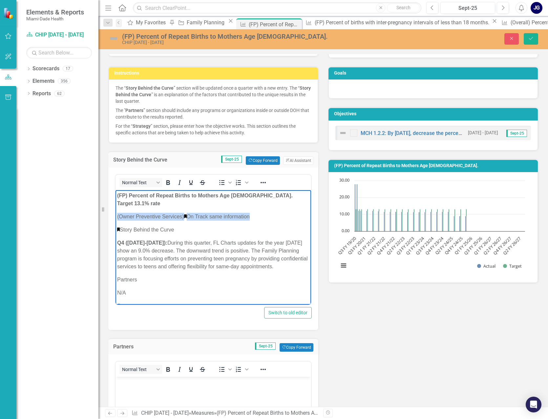
drag, startPoint x: 268, startPoint y: 208, endPoint x: 110, endPoint y: 205, distance: 158.5
click at [115, 205] on html "(FP) Percent of Repeat Births to Mothers Age 15-19. Target 13.1% rate (Owner Pr…" at bounding box center [212, 264] width 195 height 148
drag, startPoint x: 176, startPoint y: 222, endPoint x: 104, endPoint y: 220, distance: 71.9
click at [115, 220] on html "(FP) Percent of Repeat Births to Mothers Age 15-19. Target 13.1% rate Story Beh…" at bounding box center [212, 264] width 195 height 148
click at [118, 240] on strong "Q4 (July 1-Sept 30, 2025):" at bounding box center [142, 243] width 50 height 6
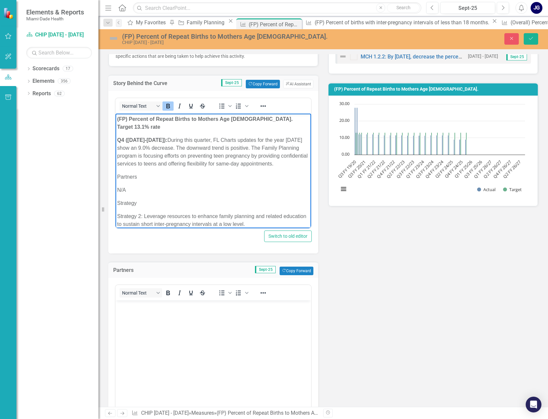
scroll to position [131, 0]
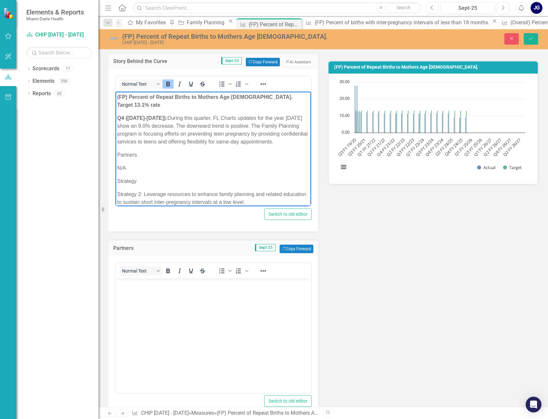
click at [130, 290] on body "Rich Text Area. Press ALT-0 for help." at bounding box center [212, 327] width 195 height 98
click at [151, 190] on p "Strategy 2: Leverage resources to enhance family planning and related education…" at bounding box center [213, 198] width 192 height 16
drag, startPoint x: 116, startPoint y: 188, endPoint x: 247, endPoint y: 195, distance: 130.5
click at [247, 195] on body "(FP) Percent of Repeat Births to Mothers Age 15-19. Target 13.1% rate Q4 (July …" at bounding box center [212, 152] width 195 height 121
copy p "Strategy 2: Leverage resources to enhance family planning and related education…"
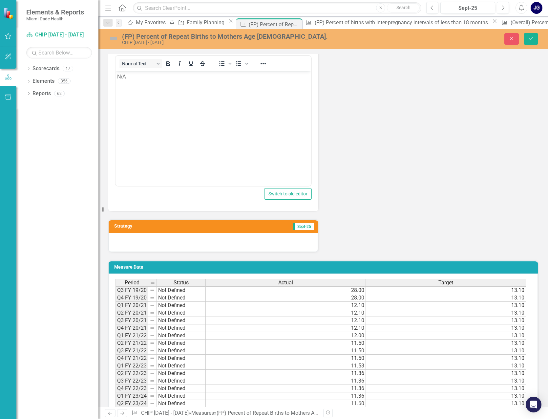
scroll to position [426, 0]
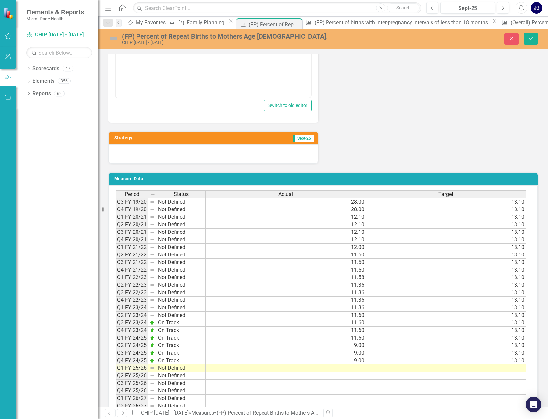
click at [131, 154] on div at bounding box center [213, 153] width 209 height 19
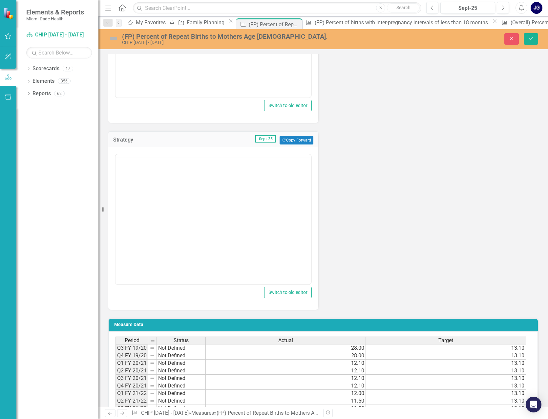
scroll to position [0, 0]
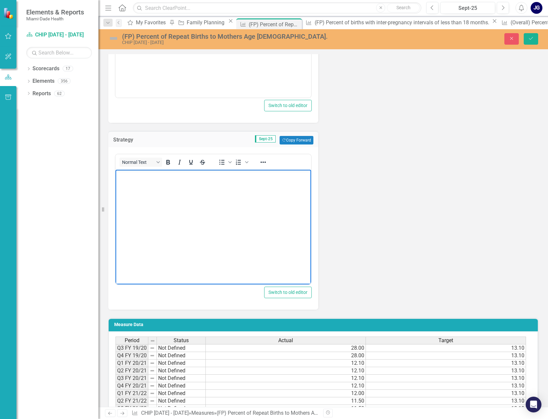
click at [133, 179] on p "Rich Text Area. Press ALT-0 for help." at bounding box center [213, 175] width 192 height 8
click at [201, 230] on body "Strategy 2: Leverage resources to enhance family planning and related education…" at bounding box center [212, 219] width 195 height 98
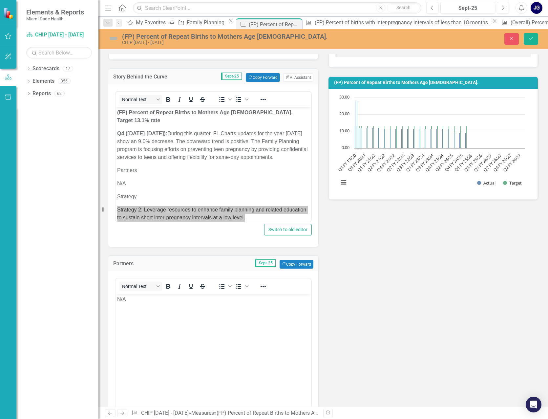
scroll to position [98, 0]
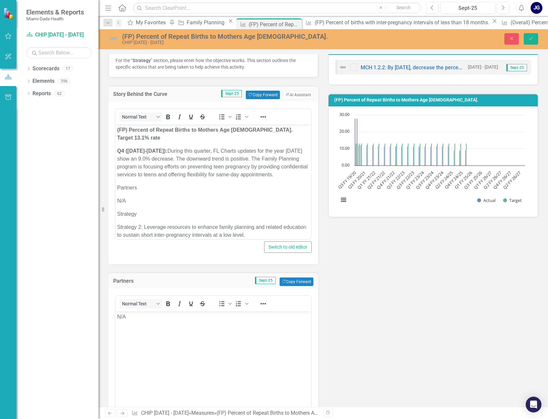
drag, startPoint x: 159, startPoint y: 197, endPoint x: 149, endPoint y: 193, distance: 11.2
click at [159, 197] on body "(FP) Percent of Repeat Births to Mothers Age 15-19. Target 13.1% rate Q4 (July …" at bounding box center [212, 184] width 195 height 121
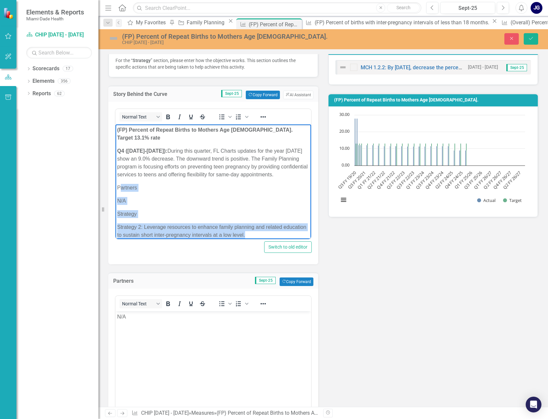
drag, startPoint x: 123, startPoint y: 180, endPoint x: 260, endPoint y: 229, distance: 145.7
click at [260, 229] on body "(FP) Percent of Repeat Births to Mothers Age 15-19. Target 13.1% rate Q4 (July …" at bounding box center [212, 184] width 195 height 121
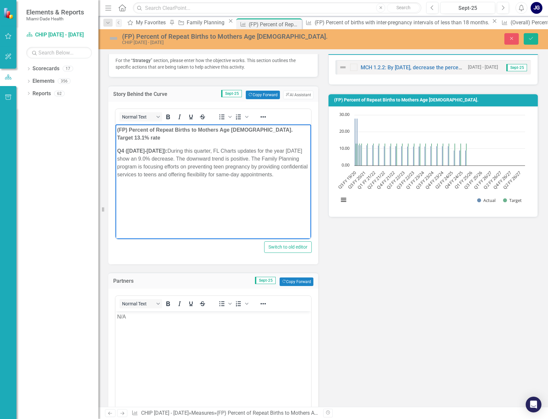
click at [159, 199] on body "(FP) Percent of Repeat Births to Mothers Age 15-19. Target 13.1% rate Q4 (July …" at bounding box center [212, 173] width 195 height 98
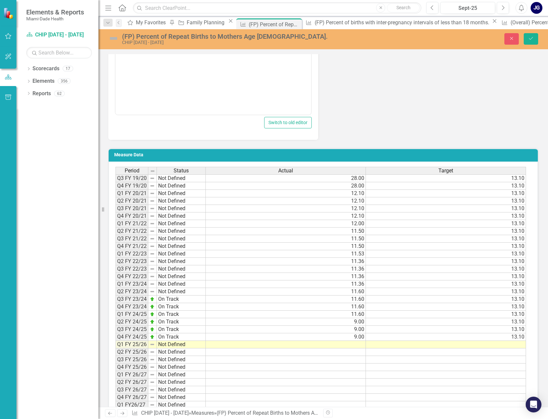
scroll to position [622, 0]
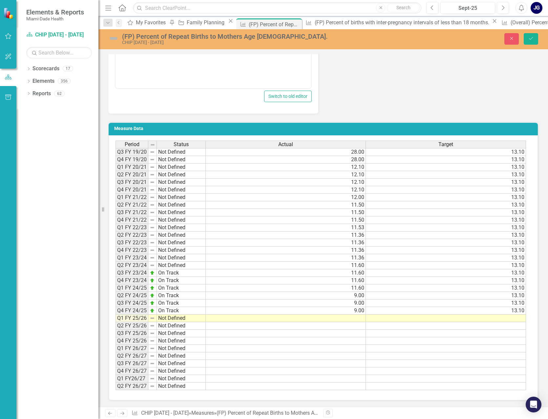
click at [350, 318] on td at bounding box center [286, 318] width 160 height 8
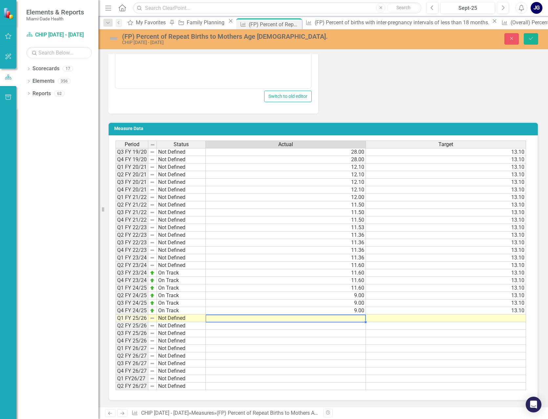
click at [350, 318] on td at bounding box center [286, 318] width 160 height 8
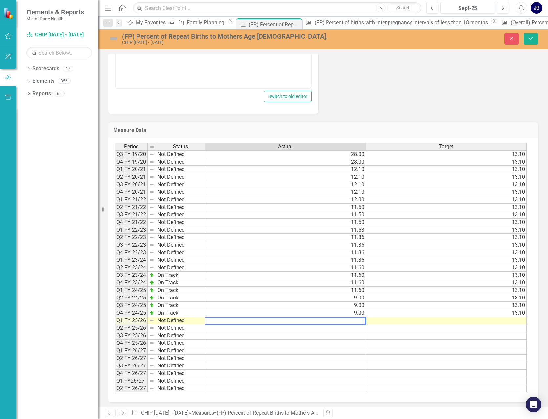
click at [362, 320] on textarea at bounding box center [285, 321] width 160 height 8
type textarea "9.00"
click at [521, 319] on td at bounding box center [446, 321] width 161 height 8
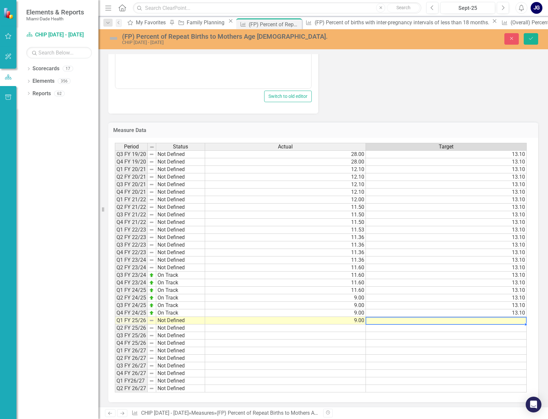
click at [521, 319] on td at bounding box center [446, 321] width 161 height 8
type textarea "13.10"
click at [115, 339] on div "Period Status Actual Target Q3 FY 19/20 Not Defined 28.00 13.10 Q4 FY 19/20 Not…" at bounding box center [115, 267] width 0 height 249
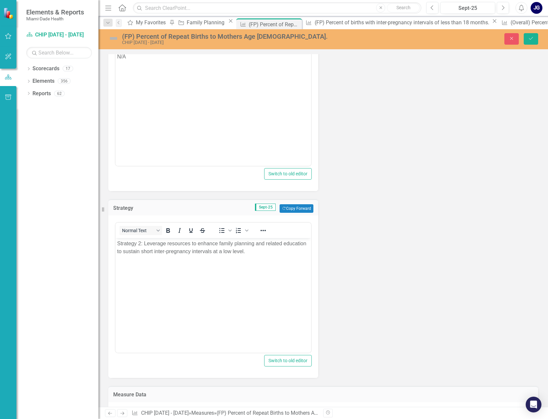
scroll to position [229, 0]
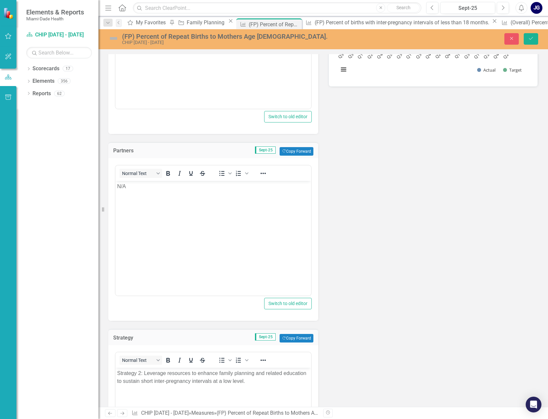
click at [117, 38] on img at bounding box center [113, 38] width 10 height 10
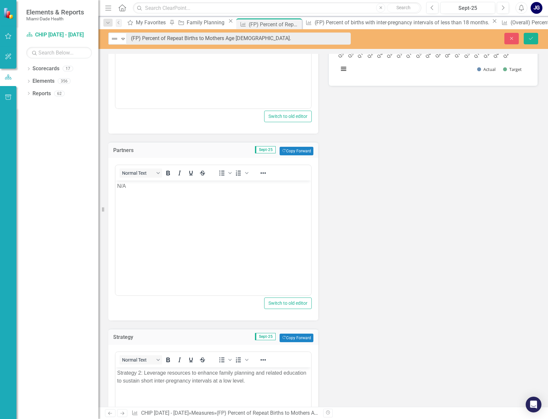
click at [117, 38] on img at bounding box center [115, 39] width 8 height 8
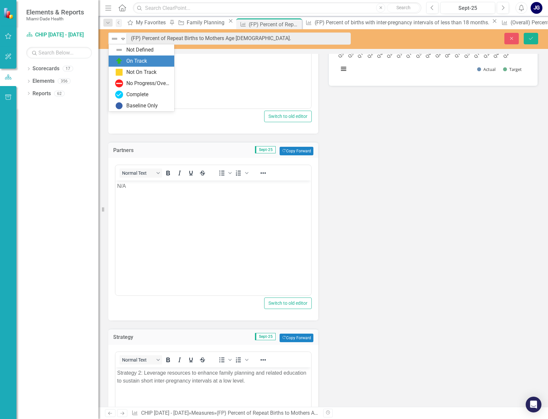
drag, startPoint x: 128, startPoint y: 57, endPoint x: 22, endPoint y: 112, distance: 118.8
click at [128, 57] on div "On Track" at bounding box center [136, 61] width 21 height 8
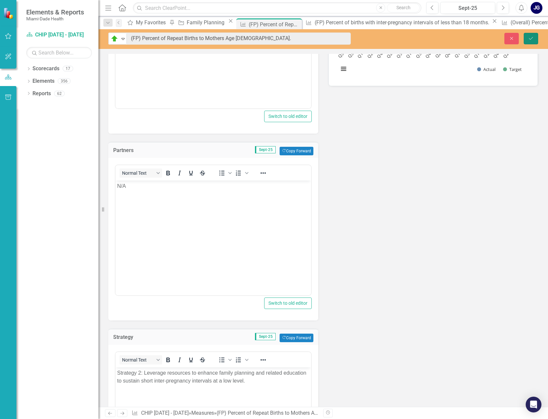
click at [532, 37] on icon "Save" at bounding box center [531, 38] width 6 height 5
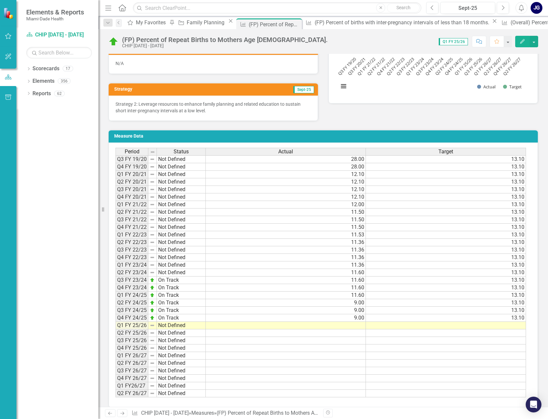
scroll to position [219, 0]
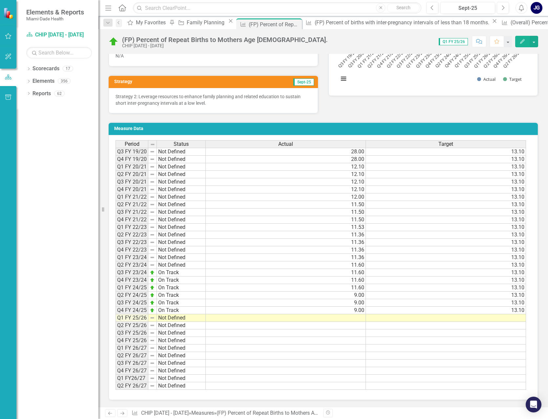
click at [355, 317] on td at bounding box center [286, 318] width 160 height 8
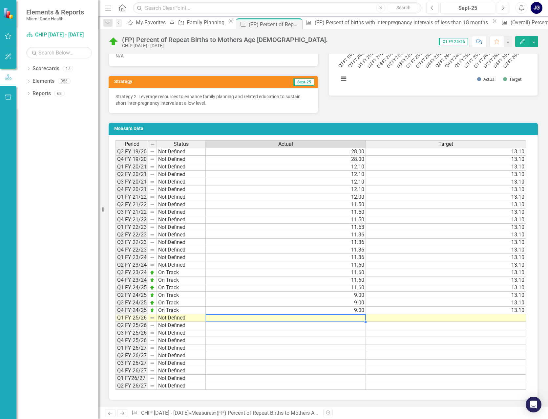
click at [355, 317] on td at bounding box center [286, 318] width 160 height 8
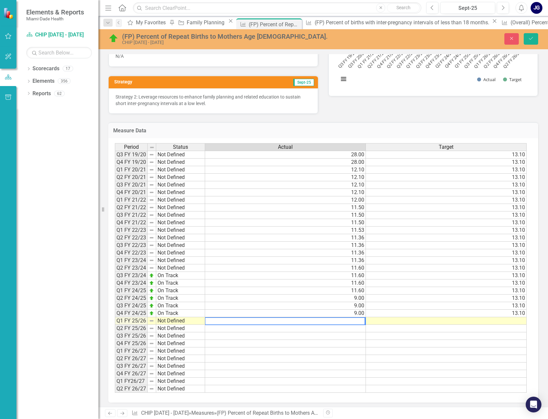
click at [219, 322] on textarea at bounding box center [285, 321] width 160 height 8
type textarea "9.00"
click at [511, 321] on td at bounding box center [446, 321] width 161 height 8
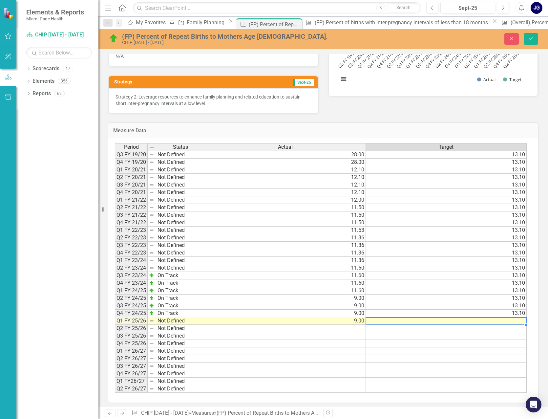
click at [511, 321] on td at bounding box center [446, 321] width 161 height 8
type textarea "13.10"
click at [486, 340] on td at bounding box center [446, 343] width 161 height 8
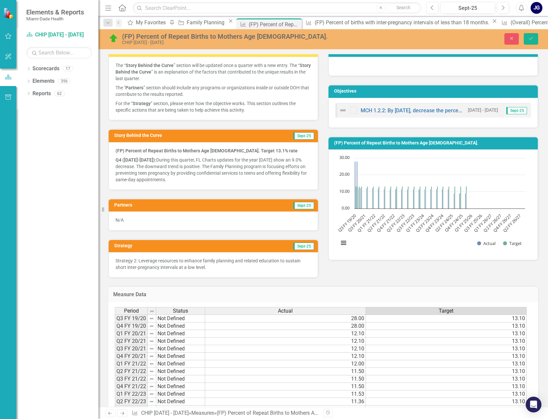
scroll to position [55, 0]
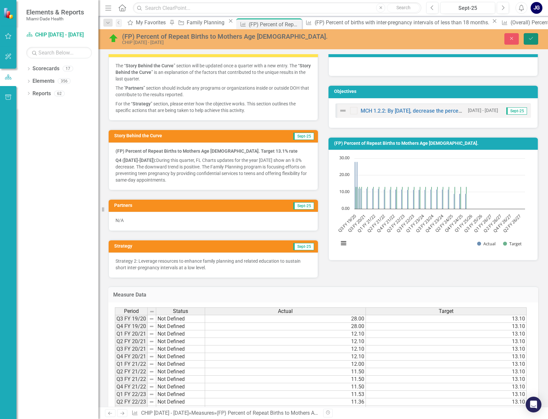
click at [529, 38] on icon "Save" at bounding box center [531, 38] width 6 height 5
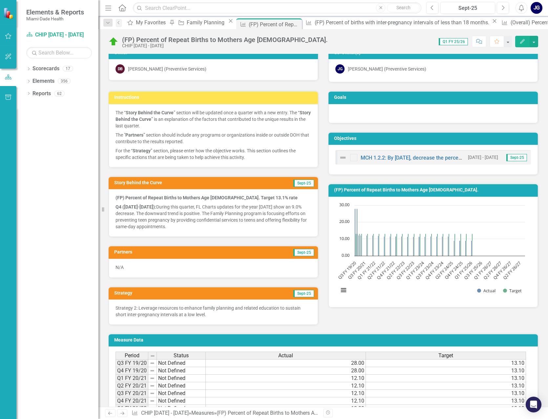
scroll to position [0, 0]
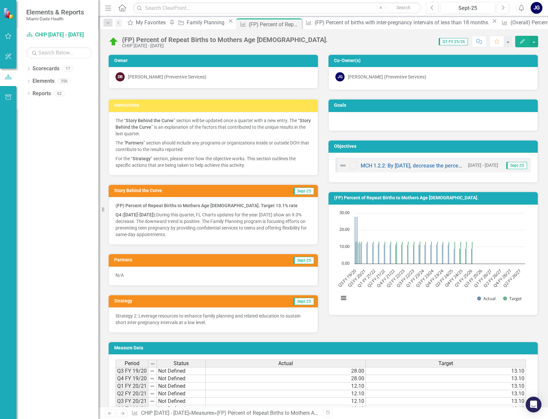
click at [121, 7] on icon "Home" at bounding box center [122, 7] width 9 height 7
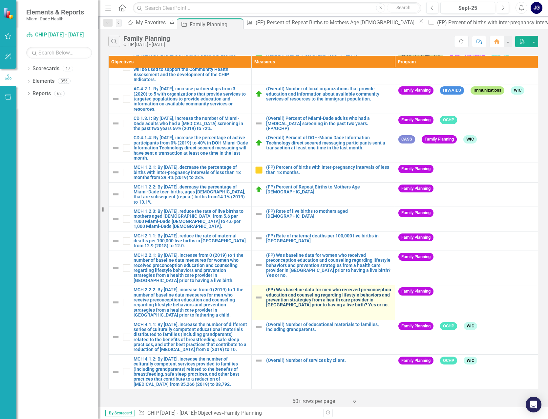
scroll to position [116, 0]
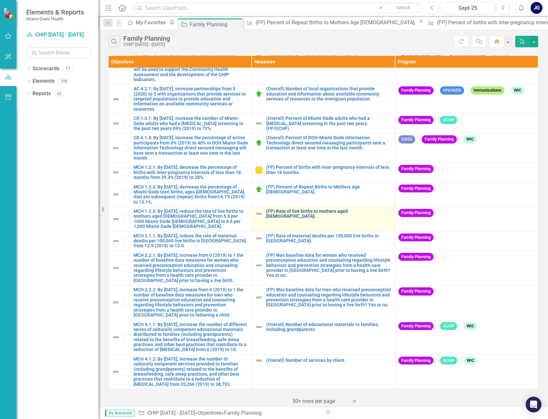
click at [328, 209] on link "(FP) Rate of live births to mothers aged [DEMOGRAPHIC_DATA]." at bounding box center [328, 214] width 125 height 10
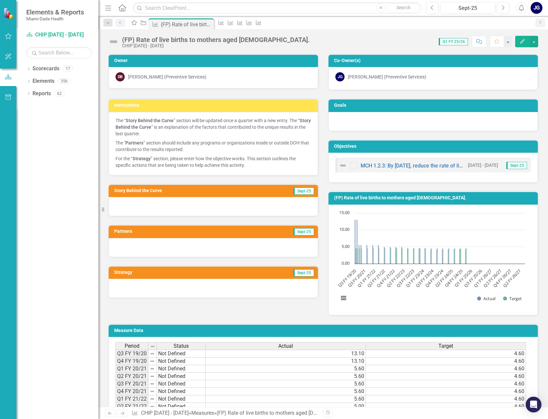
click at [146, 206] on div at bounding box center [213, 206] width 209 height 19
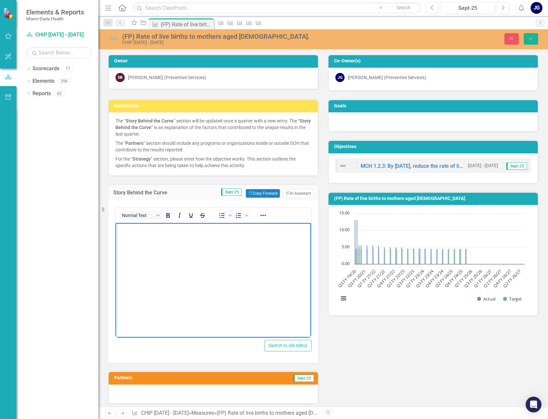
click at [145, 244] on body "Rich Text Area. Press ALT-0 for help." at bounding box center [212, 272] width 195 height 98
drag, startPoint x: 254, startPoint y: 252, endPoint x: 242, endPoint y: 246, distance: 12.9
click at [254, 252] on body "Rich Text Area. Press ALT-0 for help." at bounding box center [212, 272] width 195 height 98
click at [127, 230] on p "Rich Text Area. Press ALT-0 for help." at bounding box center [213, 228] width 192 height 8
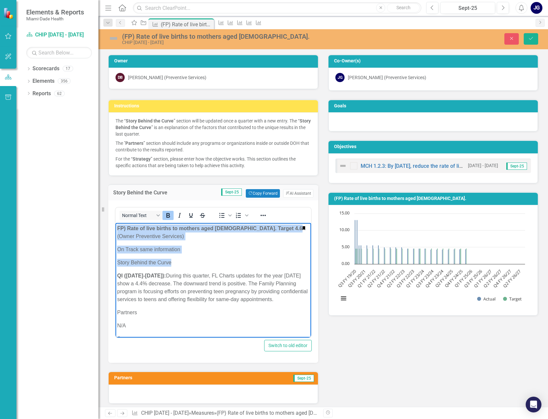
drag, startPoint x: 177, startPoint y: 230, endPoint x: 125, endPoint y: 233, distance: 51.9
click at [117, 226] on body "FP) Rate of live births to mothers aged 15–19. Target 4.6 (Owner Preventive Ser…" at bounding box center [212, 297] width 195 height 148
click at [186, 251] on p "On Track same information" at bounding box center [213, 249] width 192 height 8
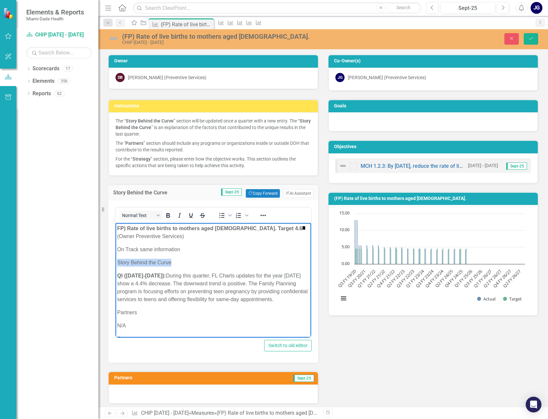
drag, startPoint x: 177, startPoint y: 261, endPoint x: 226, endPoint y: 484, distance: 228.7
click at [115, 261] on html "FP) Rate of live births to mothers aged 15–19. Target 4.6 (Owner Preventive Ser…" at bounding box center [212, 297] width 195 height 148
drag, startPoint x: 186, startPoint y: 246, endPoint x: 114, endPoint y: 246, distance: 72.2
click at [115, 246] on html "FP) Rate of live births to mothers aged 15–19. Target 4.6 (Owner Preventive Ser…" at bounding box center [212, 297] width 195 height 148
click at [118, 277] on strong "QI (July 1-Sept 30, 2025):" at bounding box center [141, 276] width 49 height 6
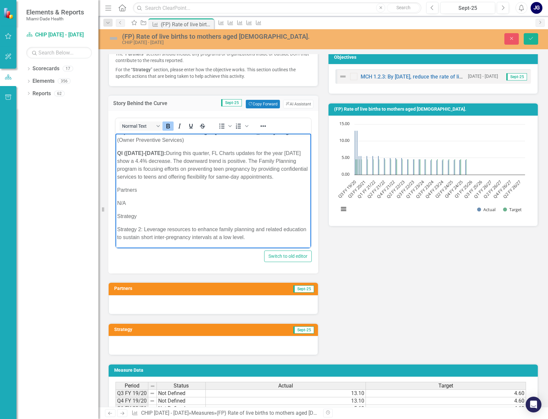
scroll to position [98, 0]
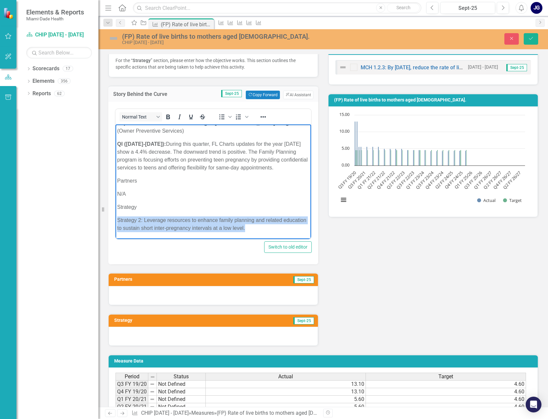
drag, startPoint x: 119, startPoint y: 218, endPoint x: 269, endPoint y: 226, distance: 150.7
click at [269, 226] on p "Strategy 2: Leverage resources to enhance family planning and related education…" at bounding box center [213, 224] width 192 height 16
copy p "Strategy 2: Leverage resources to enhance family planning and related education…"
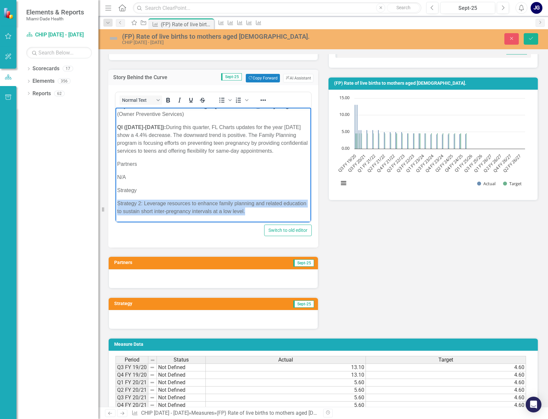
scroll to position [131, 0]
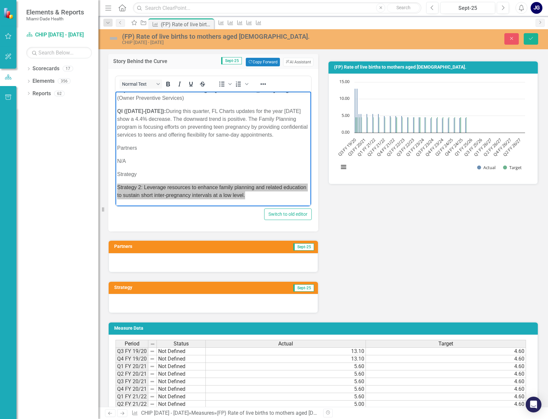
click at [151, 300] on div at bounding box center [213, 303] width 209 height 19
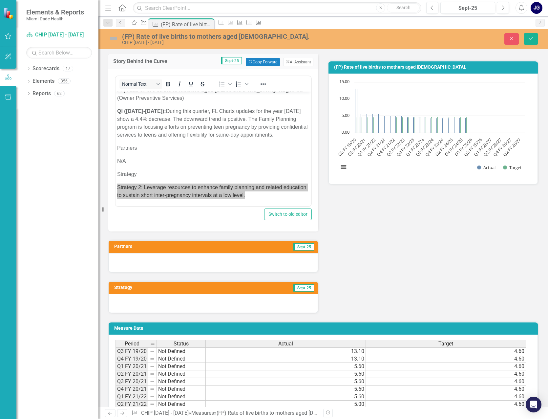
click at [151, 299] on div at bounding box center [213, 303] width 209 height 19
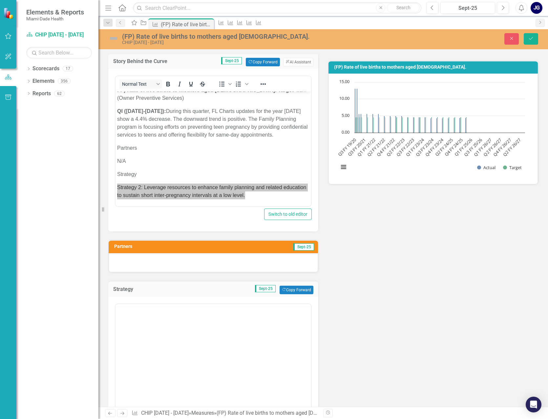
scroll to position [0, 0]
click at [128, 329] on body "Rich Text Area. Press ALT-0 for help." at bounding box center [212, 368] width 195 height 98
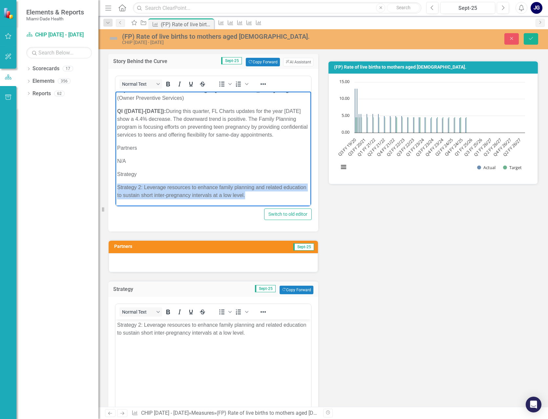
click at [273, 191] on p "Strategy 2: Leverage resources to enhance family planning and related education…" at bounding box center [213, 191] width 192 height 16
drag, startPoint x: 119, startPoint y: 149, endPoint x: 279, endPoint y: 202, distance: 168.7
click at [279, 202] on body "FP) Rate of live births to mothers aged 15–19. Target 4.6 (Owner Preventive Ser…" at bounding box center [212, 145] width 195 height 121
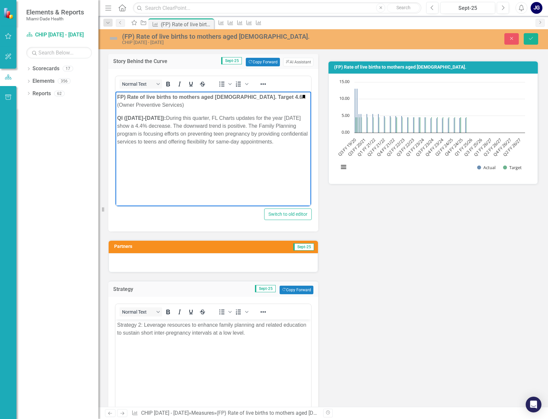
click at [179, 164] on body "FP) Rate of live births to mothers aged 15–19. Target 4.6 (Owner Preventive Ser…" at bounding box center [212, 141] width 195 height 98
click at [145, 105] on p "FP) Rate of live births to mothers aged 15–19. Target 4.6 (Owner Preventive Ser…" at bounding box center [213, 101] width 192 height 16
click at [158, 153] on body "FP) Rate of live births to mothers aged 15–19. Target 4.6 QI (July 1-Sept 30, 2…" at bounding box center [212, 141] width 195 height 98
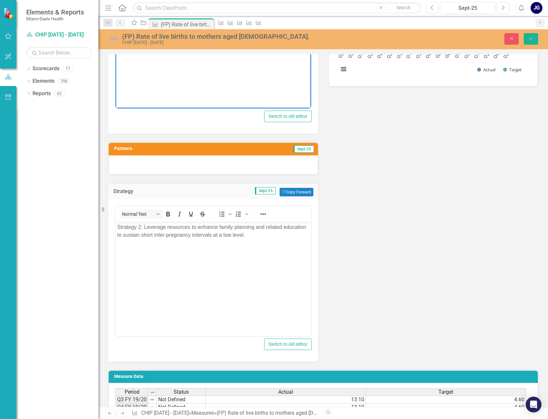
scroll to position [230, 0]
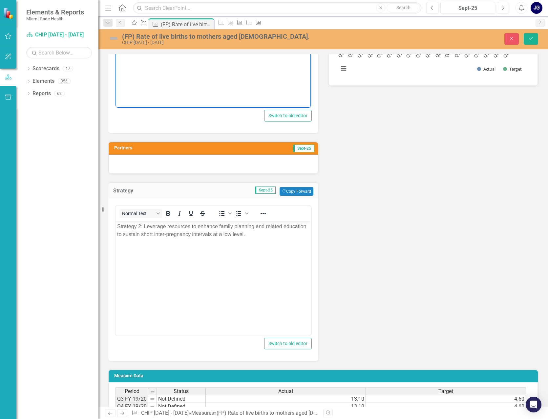
click at [125, 163] on div at bounding box center [213, 163] width 209 height 19
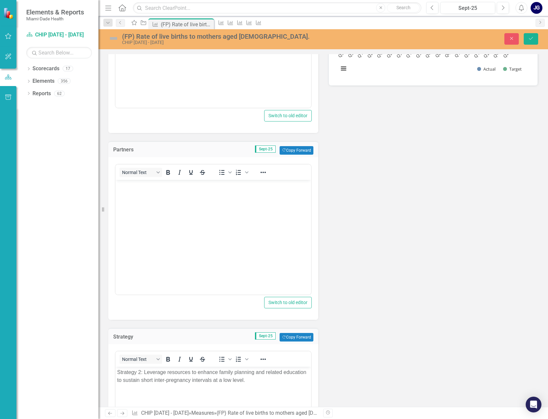
scroll to position [0, 0]
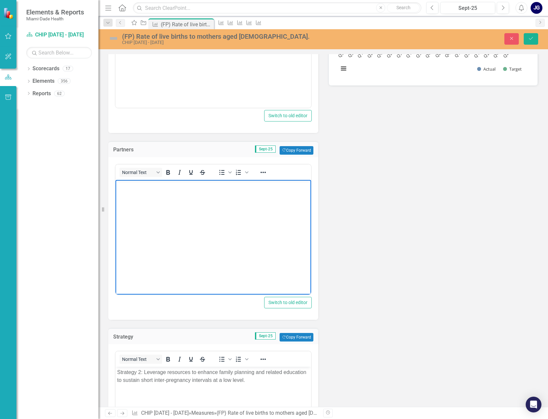
click at [139, 191] on body "Rich Text Area. Press ALT-0 for help." at bounding box center [212, 229] width 195 height 98
click at [208, 235] on body "N/A" at bounding box center [212, 229] width 195 height 98
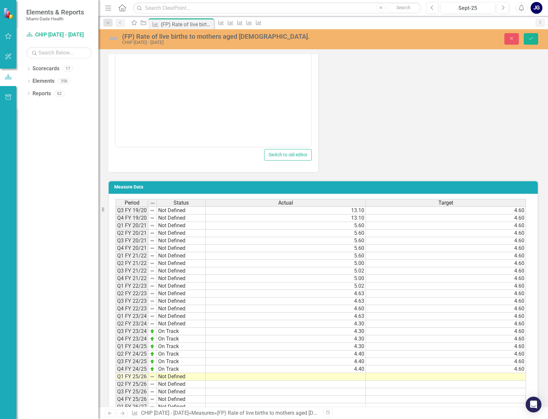
scroll to position [622, 0]
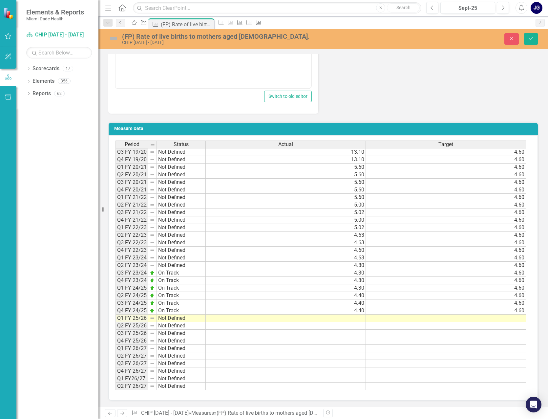
click at [353, 318] on td at bounding box center [286, 318] width 160 height 8
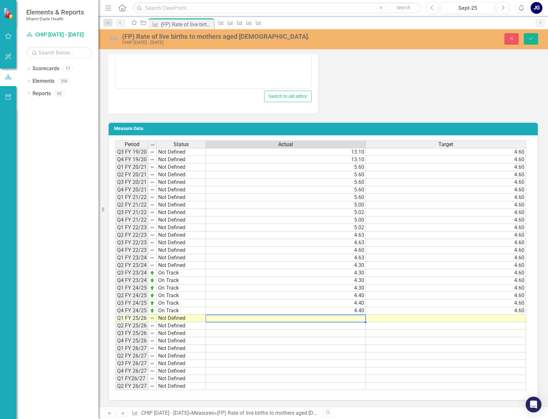
click at [353, 318] on td at bounding box center [286, 318] width 160 height 8
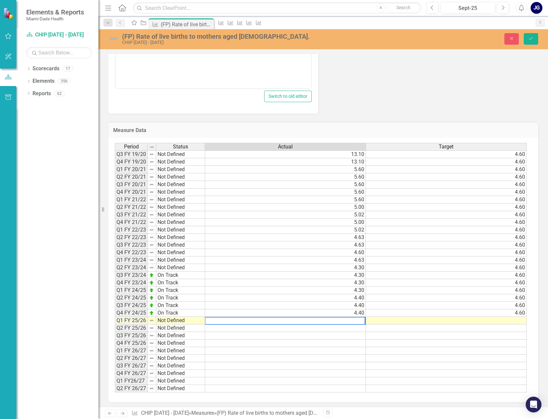
click at [361, 319] on textarea at bounding box center [285, 321] width 160 height 8
type textarea "4.40"
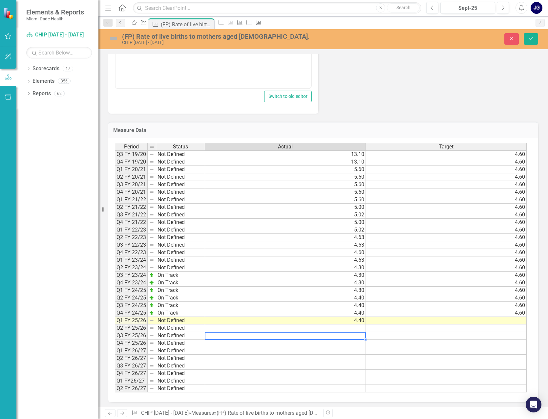
drag, startPoint x: 281, startPoint y: 332, endPoint x: 284, endPoint y: 331, distance: 3.3
click at [115, 332] on div "Period Status Actual Target Q3 FY 19/20 Not Defined 13.10 4.60 Q4 FY 19/20 Not …" at bounding box center [115, 267] width 0 height 249
click at [518, 319] on td at bounding box center [446, 321] width 161 height 8
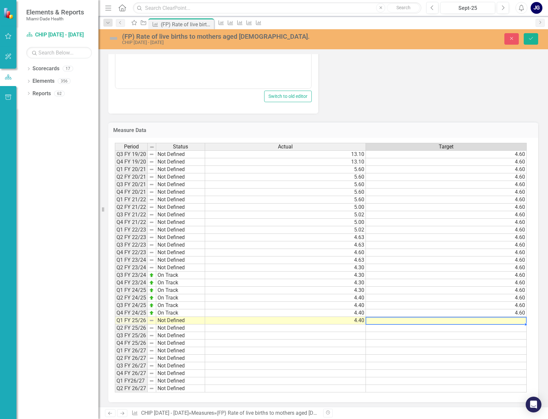
click at [518, 319] on td at bounding box center [446, 321] width 161 height 8
type textarea "4.60"
click at [452, 335] on td at bounding box center [446, 336] width 161 height 8
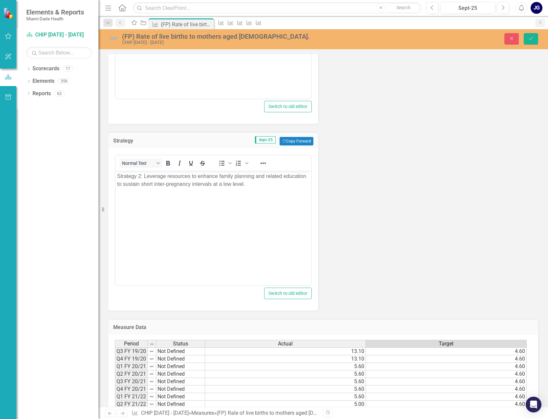
scroll to position [327, 0]
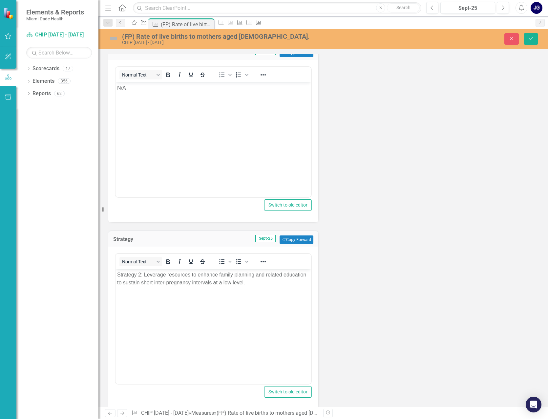
click at [115, 37] on img at bounding box center [113, 38] width 10 height 10
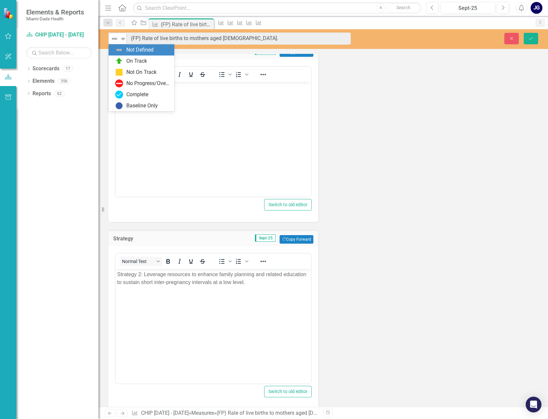
click at [122, 38] on icon at bounding box center [122, 39] width 3 height 2
click at [126, 58] on div "On Track" at bounding box center [136, 61] width 21 height 8
click at [227, 130] on body "N/A" at bounding box center [212, 131] width 195 height 98
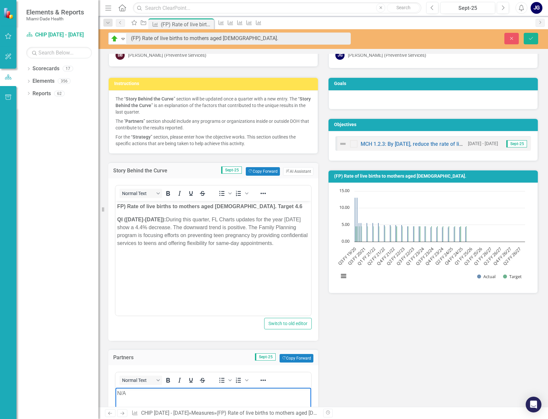
scroll to position [0, 0]
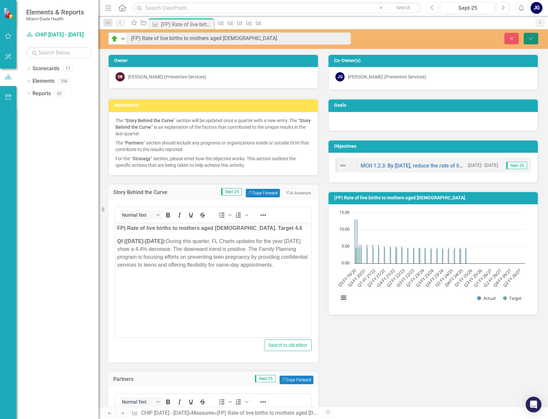
click at [531, 35] on button "Save" at bounding box center [530, 38] width 14 height 11
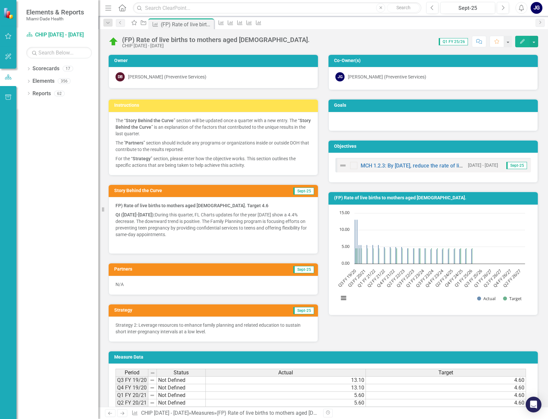
click at [121, 6] on icon at bounding box center [122, 7] width 8 height 7
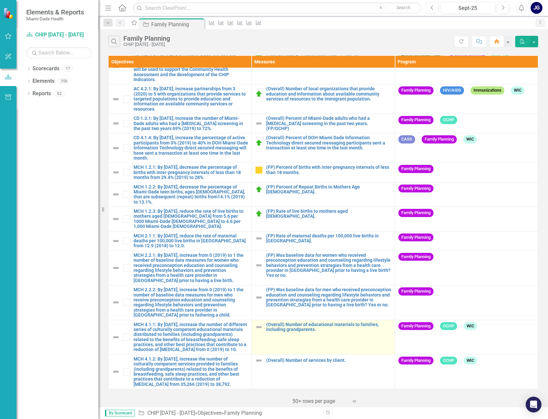
scroll to position [116, 0]
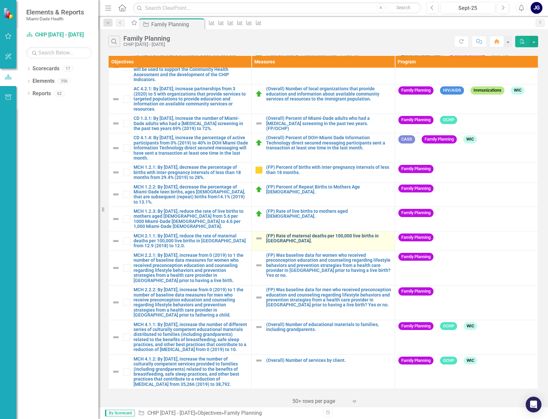
click at [305, 233] on link "(FP) Rate of maternal deaths per 100,000 live births in [GEOGRAPHIC_DATA]." at bounding box center [328, 238] width 125 height 10
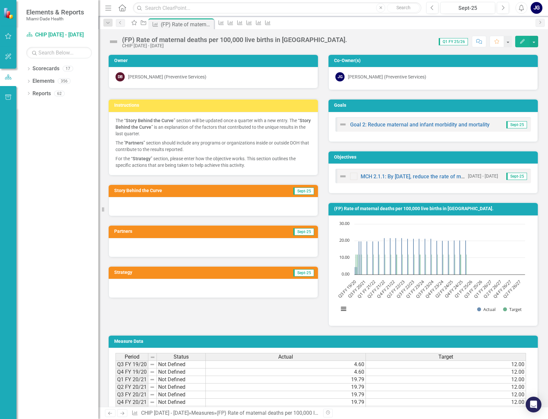
click at [271, 209] on div at bounding box center [213, 206] width 209 height 19
click at [127, 205] on div at bounding box center [213, 206] width 209 height 19
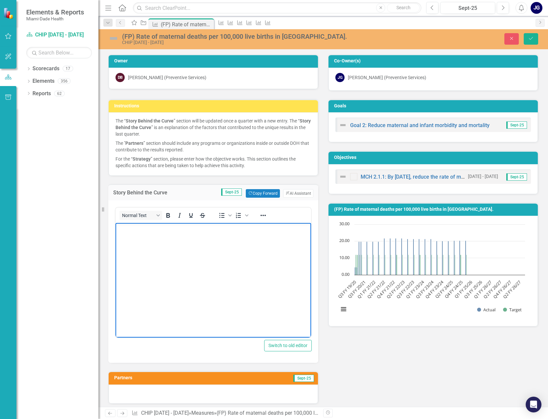
click at [124, 233] on body "Rich Text Area. Press ALT-0 for help." at bounding box center [212, 272] width 195 height 98
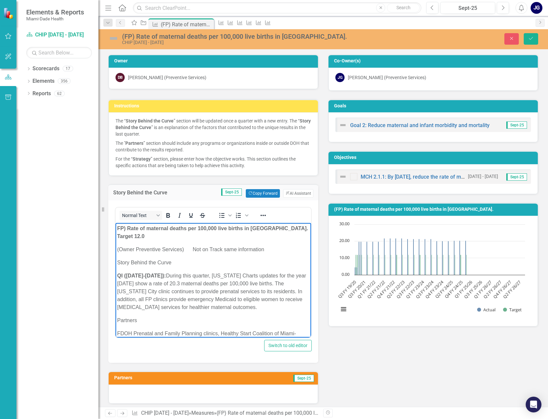
click at [176, 262] on p "Story Behind the Curve" at bounding box center [213, 262] width 192 height 8
drag, startPoint x: 176, startPoint y: 262, endPoint x: 118, endPoint y: 259, distance: 58.8
click at [118, 259] on p "Story Behind the Curve" at bounding box center [213, 262] width 192 height 8
drag, startPoint x: 273, startPoint y: 250, endPoint x: 112, endPoint y: 247, distance: 161.1
click at [115, 247] on html "FP) Rate of maternal deaths per 100,000 live births in Miami-Dade. Target 12.0 …" at bounding box center [212, 308] width 195 height 171
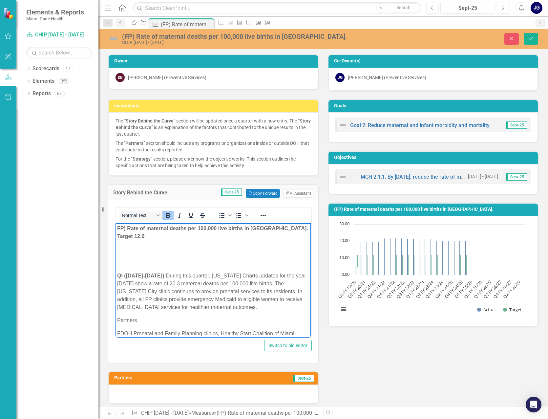
click at [118, 276] on strong "QI (July 1-Sept 30, 2025):" at bounding box center [141, 276] width 49 height 6
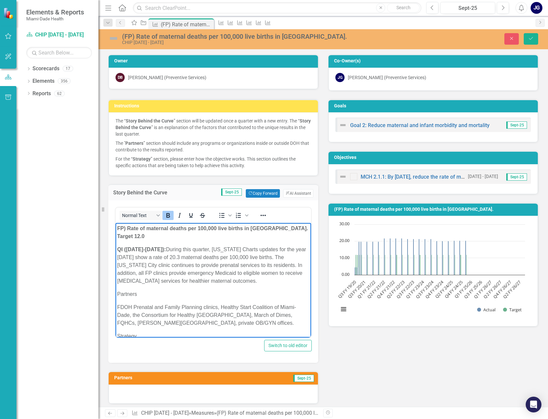
click at [182, 274] on p "QI (July 1-Sept 30, 2025): During this quarter, Florida Charts updates for the …" at bounding box center [213, 264] width 192 height 39
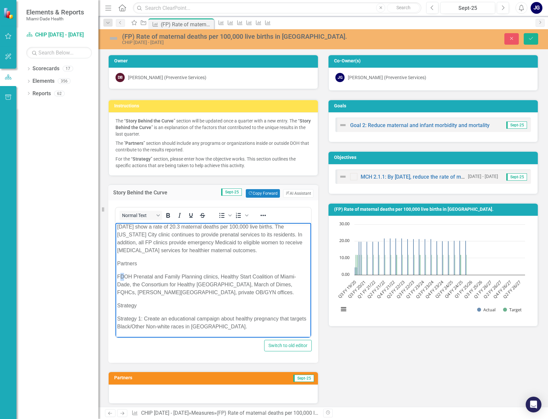
drag, startPoint x: 119, startPoint y: 277, endPoint x: 124, endPoint y: 277, distance: 5.2
click at [124, 277] on p "FDOH Prenatal and Family Planning clinics, Healthy Start Coalition of Miami-Dad…" at bounding box center [213, 285] width 192 height 24
click at [131, 290] on p "FDOH Prenatal and Family Planning clinics, Healthy Start Coalition of Miami-Dad…" at bounding box center [213, 285] width 192 height 24
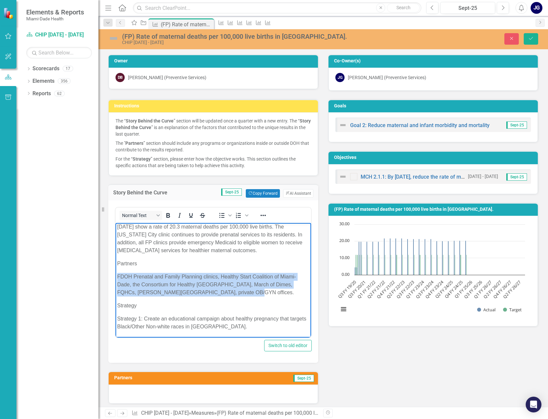
drag, startPoint x: 117, startPoint y: 277, endPoint x: 244, endPoint y: 291, distance: 127.8
click at [244, 291] on p "FDOH Prenatal and Family Planning clinics, Healthy Start Coalition of Miami-Dad…" at bounding box center [213, 285] width 192 height 24
copy p "FDOH Prenatal and Family Planning clinics, Healthy Start Coalition of Miami-Dad…"
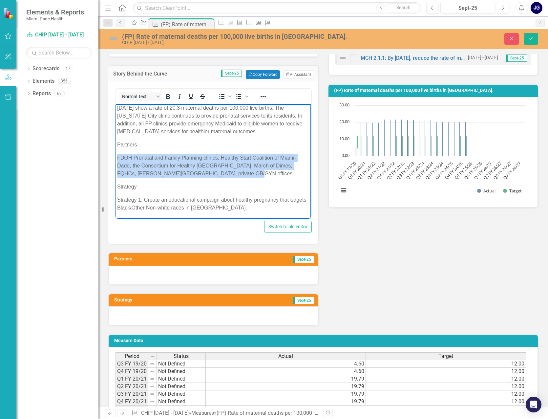
scroll to position [131, 0]
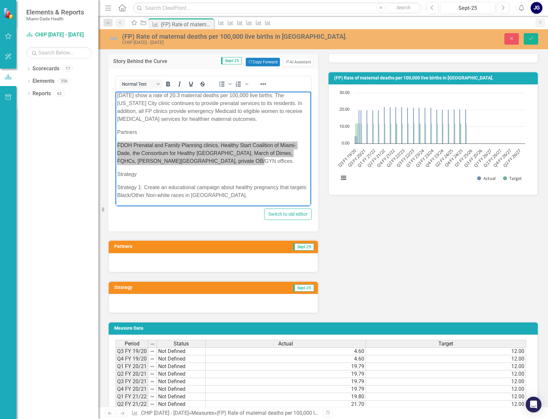
click at [148, 263] on div at bounding box center [213, 262] width 209 height 19
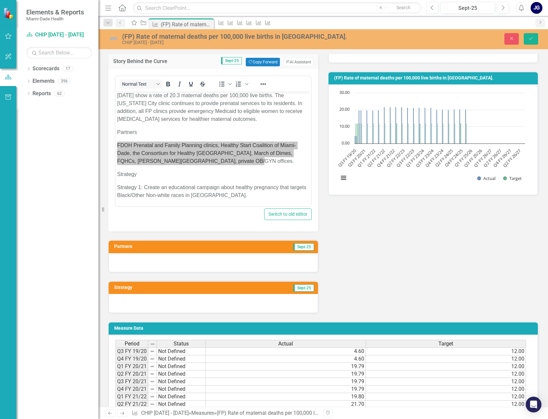
click at [148, 263] on div at bounding box center [213, 262] width 209 height 19
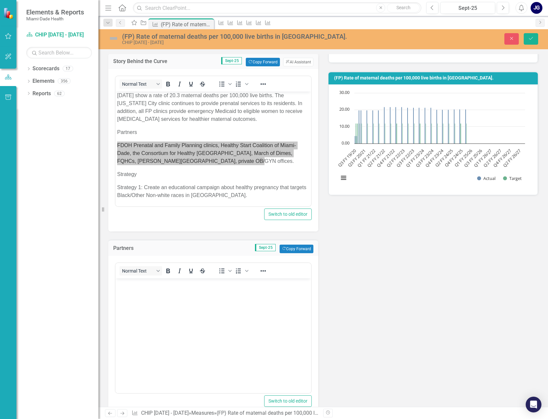
scroll to position [0, 0]
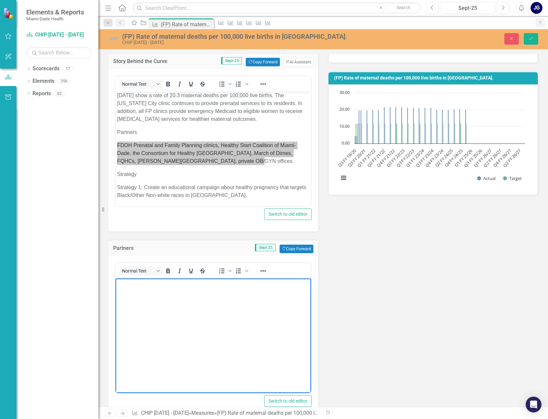
click at [126, 288] on body "Rich Text Area. Press ALT-0 for help." at bounding box center [212, 327] width 195 height 98
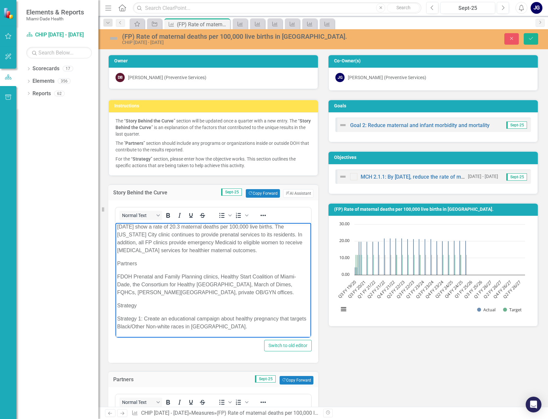
scroll to position [131, 0]
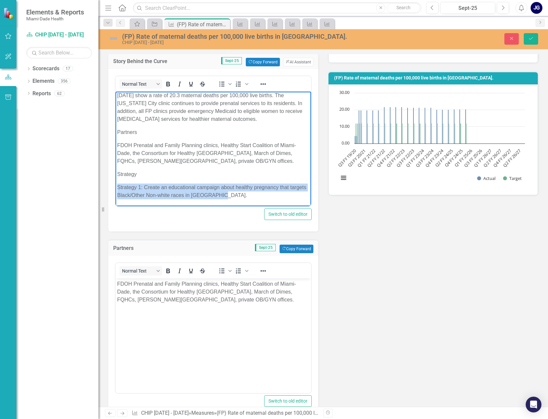
drag, startPoint x: 119, startPoint y: 187, endPoint x: 243, endPoint y: 195, distance: 124.2
click at [243, 195] on p "Strategy 1: Create an educational campaign about healthy pregnancy that targets…" at bounding box center [213, 191] width 192 height 16
copy p "Strategy 1: Create an educational campaign about healthy pregnancy that targets…"
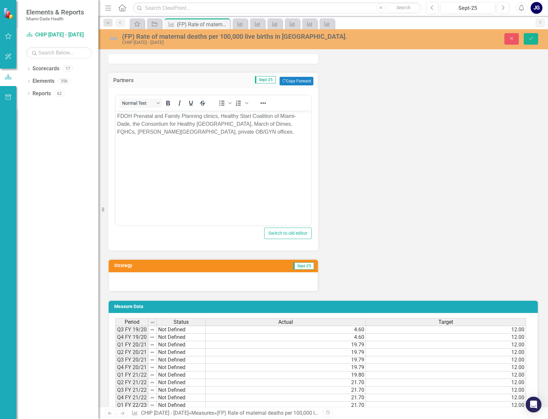
scroll to position [361, 0]
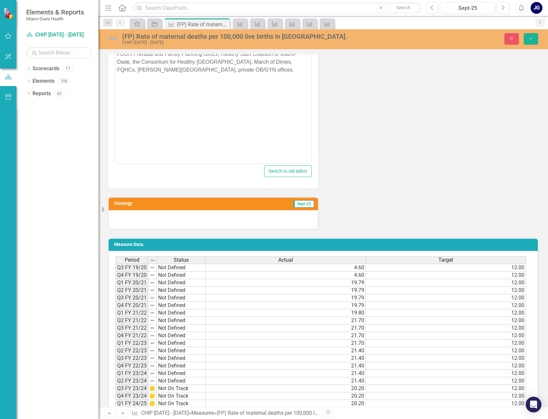
click at [132, 218] on div at bounding box center [213, 219] width 209 height 19
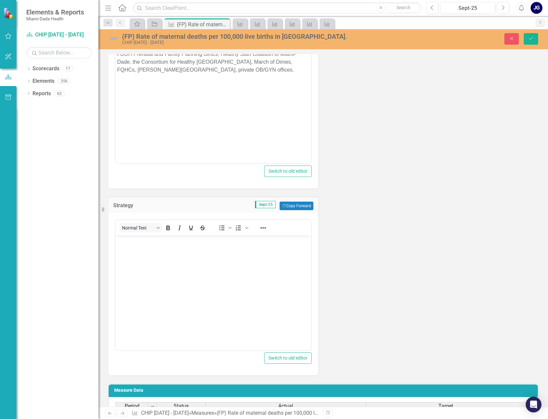
scroll to position [0, 0]
click at [132, 242] on p "Rich Text Area. Press ALT-0 for help." at bounding box center [213, 241] width 192 height 8
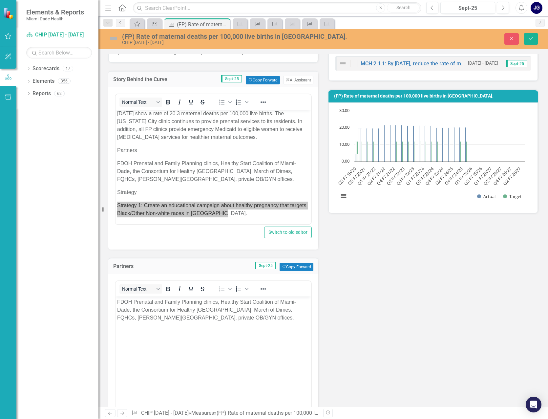
scroll to position [98, 0]
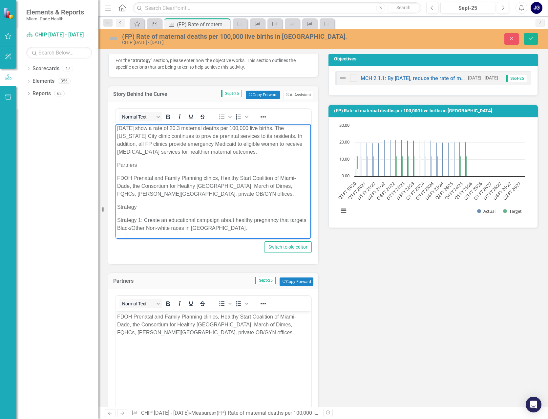
click at [155, 204] on p "Strategy" at bounding box center [213, 207] width 192 height 8
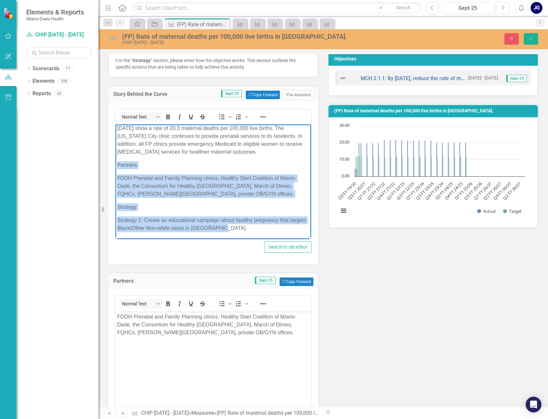
drag, startPoint x: 120, startPoint y: 165, endPoint x: 249, endPoint y: 229, distance: 143.9
click at [249, 229] on body "FP) Rate of maternal deaths per 100,000 live births in [GEOGRAPHIC_DATA]. Targe…" at bounding box center [212, 166] width 195 height 145
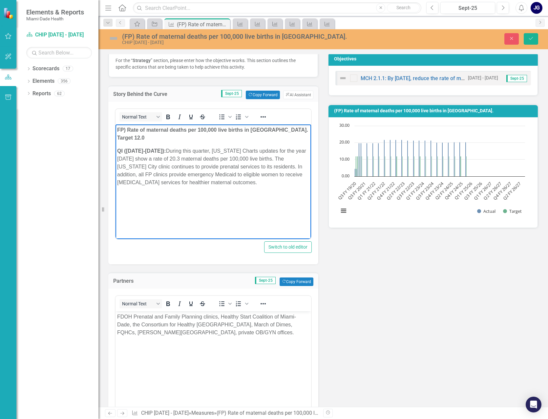
click at [181, 215] on body "FP) Rate of maternal deaths per 100,000 live births in [GEOGRAPHIC_DATA]. Targe…" at bounding box center [212, 173] width 195 height 98
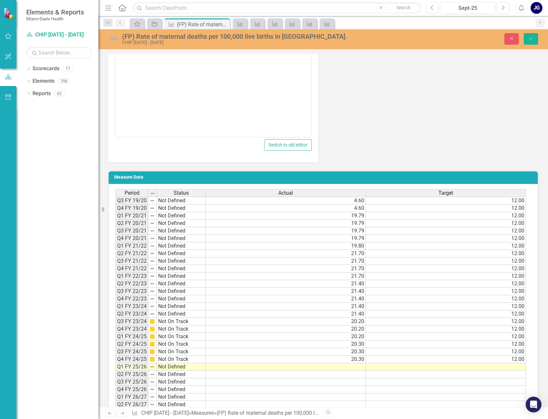
scroll to position [622, 0]
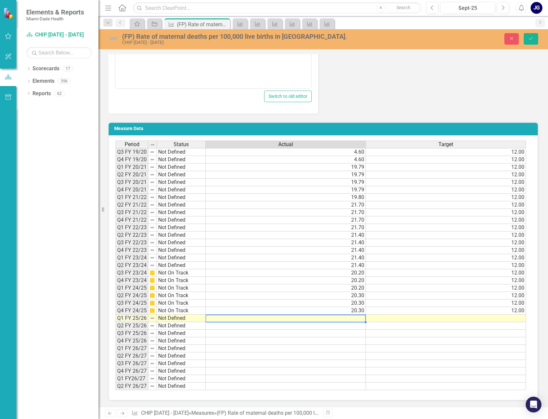
click at [350, 318] on td at bounding box center [286, 318] width 160 height 8
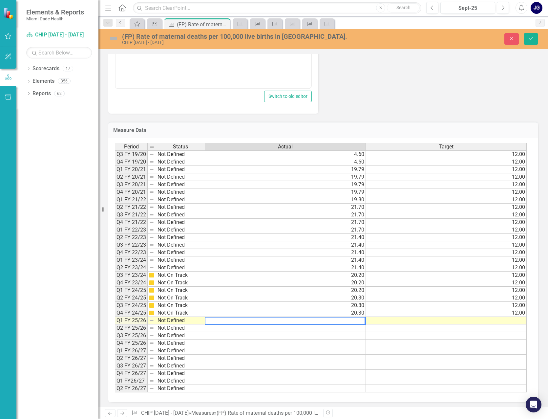
click at [357, 320] on textarea at bounding box center [285, 321] width 160 height 8
type textarea "20.30"
click at [361, 330] on td at bounding box center [285, 328] width 161 height 8
click at [461, 320] on td at bounding box center [446, 321] width 161 height 8
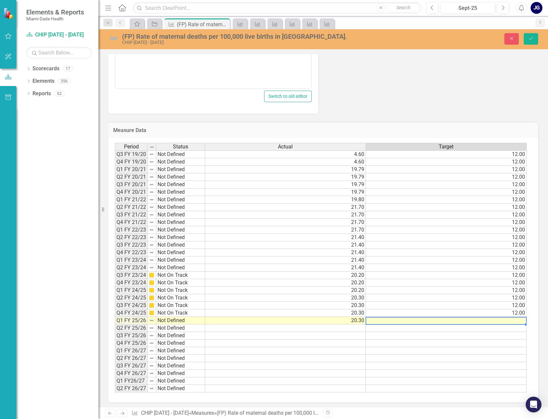
click at [461, 320] on td at bounding box center [446, 321] width 161 height 8
type textarea "12.00"
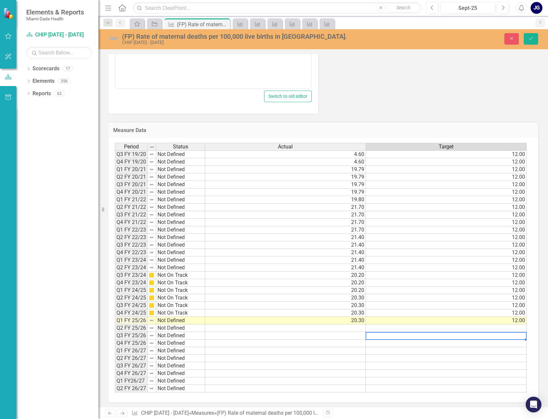
click at [436, 335] on td at bounding box center [446, 336] width 161 height 8
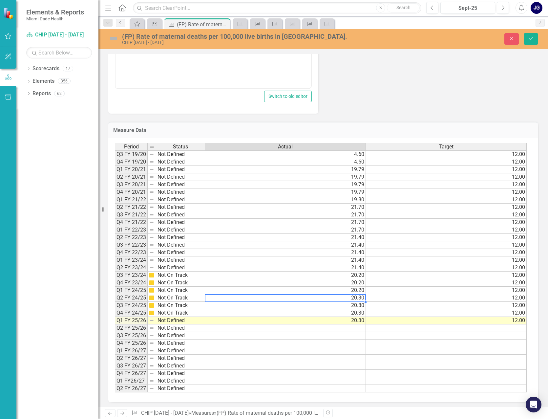
click at [307, 300] on td "20.30" at bounding box center [285, 298] width 161 height 8
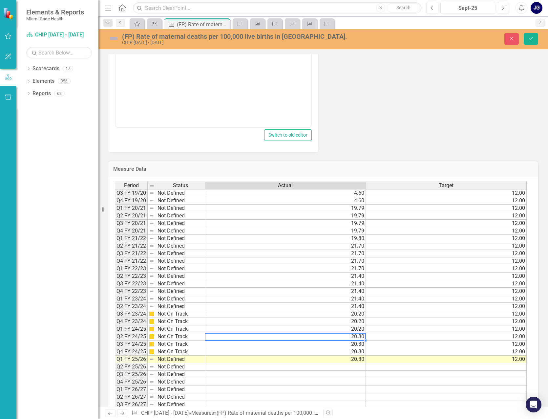
scroll to position [624, 0]
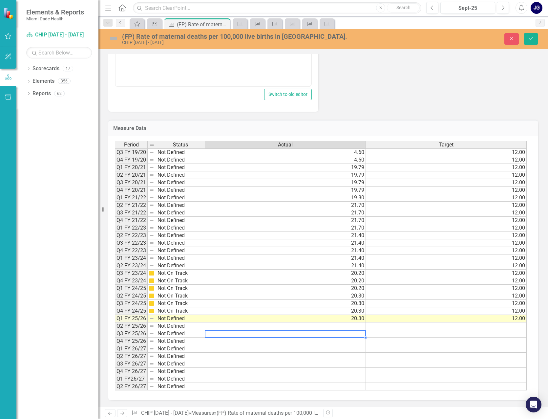
click at [329, 330] on td at bounding box center [285, 334] width 161 height 8
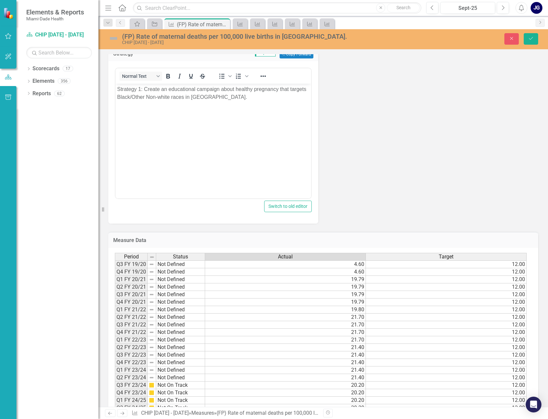
scroll to position [427, 0]
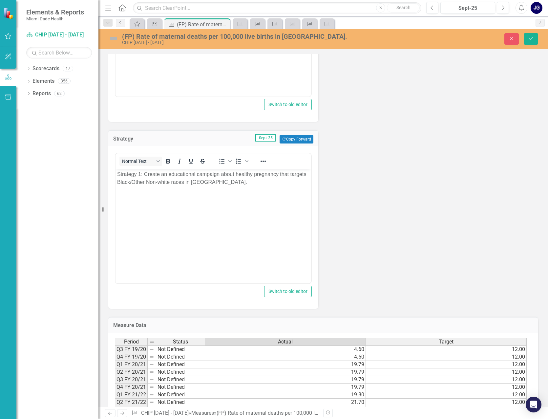
click at [118, 38] on img at bounding box center [113, 38] width 10 height 10
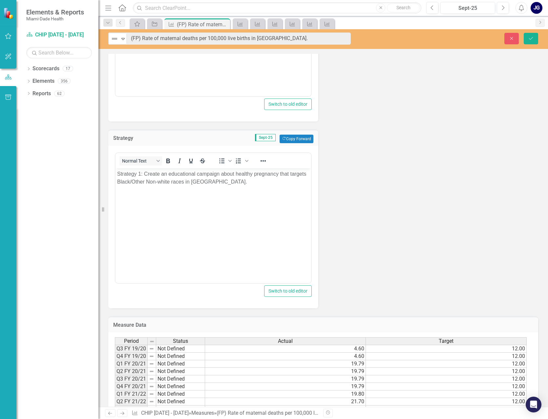
click at [118, 38] on img at bounding box center [115, 39] width 8 height 8
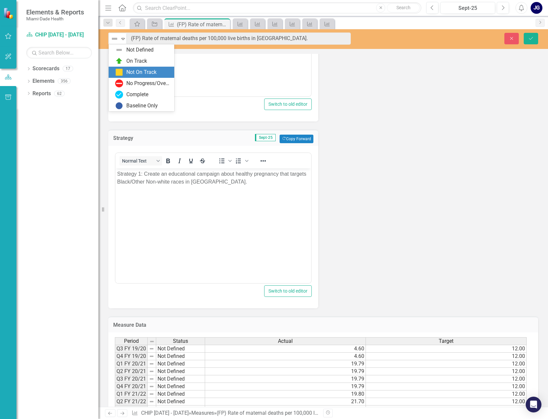
click at [130, 71] on div "Not On Track" at bounding box center [141, 73] width 30 height 8
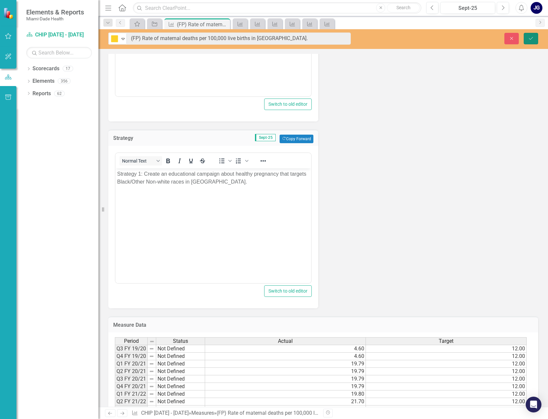
click at [528, 38] on icon "Save" at bounding box center [531, 38] width 6 height 5
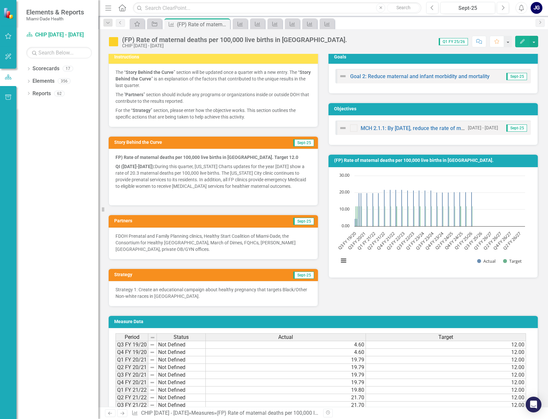
scroll to position [44, 0]
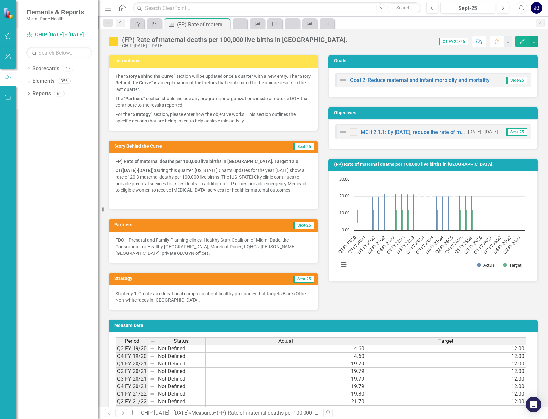
click at [120, 6] on icon "Home" at bounding box center [122, 7] width 9 height 7
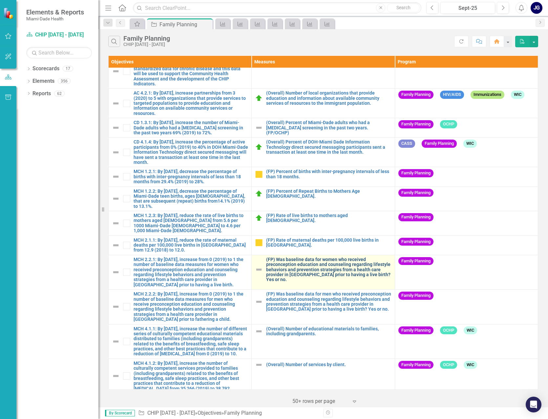
scroll to position [116, 0]
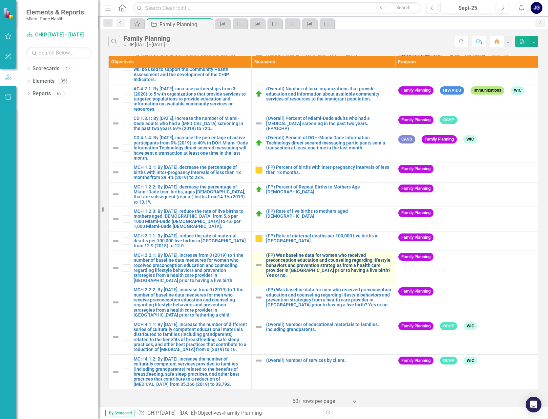
click at [313, 257] on link "(FP) Was baseline data for women who received preconception education and couns…" at bounding box center [328, 265] width 125 height 25
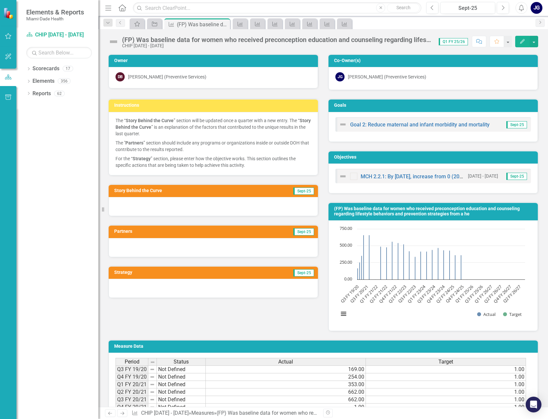
click at [186, 207] on div at bounding box center [213, 206] width 209 height 19
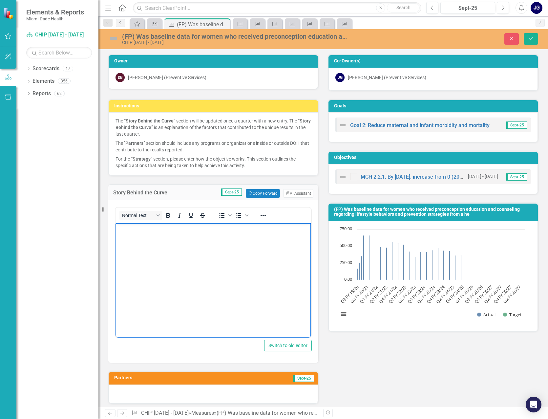
click at [146, 241] on body "Rich Text Area. Press ALT-0 for help." at bounding box center [212, 272] width 195 height 98
click at [258, 249] on body "Rich Text Area. Press ALT-0 for help." at bounding box center [212, 272] width 195 height 98
click at [126, 230] on p "Rich Text Area. Press ALT-0 for help." at bounding box center [213, 228] width 192 height 8
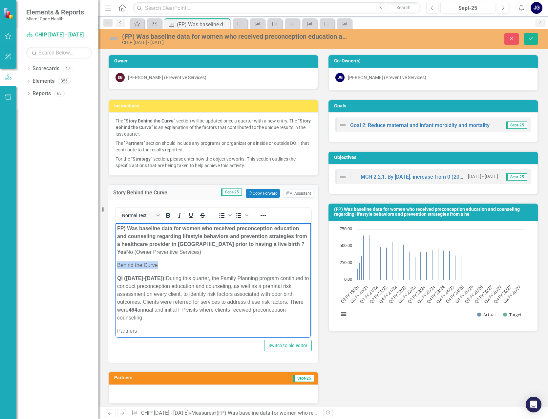
drag, startPoint x: 163, startPoint y: 264, endPoint x: 115, endPoint y: 262, distance: 47.9
click at [115, 262] on html "FP) Was baseline data for women who received preconception education and counse…" at bounding box center [212, 320] width 195 height 195
drag, startPoint x: 198, startPoint y: 253, endPoint x: 127, endPoint y: 256, distance: 71.3
click at [127, 252] on p "FP) Was baseline data for women who received preconception education and counse…" at bounding box center [213, 239] width 192 height 31
click at [119, 278] on strong "QI ([DATE]-[DATE]):" at bounding box center [141, 278] width 49 height 6
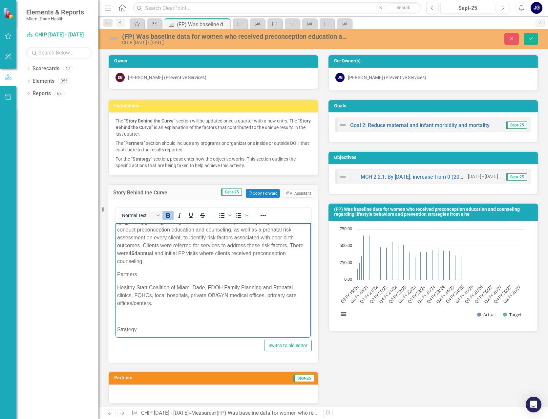
scroll to position [46, 0]
drag, startPoint x: 215, startPoint y: 302, endPoint x: 181, endPoint y: 298, distance: 34.3
click at [214, 302] on p "Healthy Start Coalition of Miami-Dade, FDOH Family Planning and Prenatal clinic…" at bounding box center [213, 293] width 192 height 24
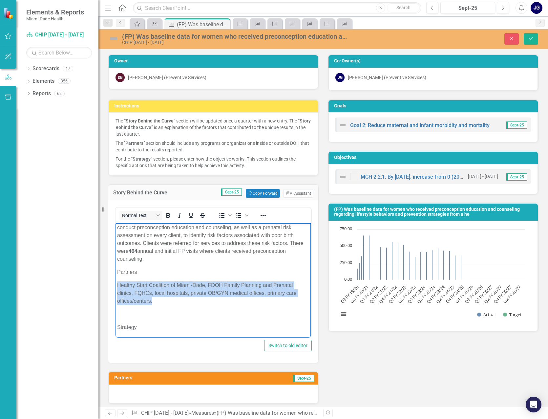
drag, startPoint x: 118, startPoint y: 285, endPoint x: 163, endPoint y: 298, distance: 47.5
click at [164, 298] on p "Healthy Start Coalition of Miami-Dade, FDOH Family Planning and Prenatal clinic…" at bounding box center [213, 293] width 192 height 24
copy p "Healthy Start Coalition of Miami-Dade, FDOH Family Planning and Prenatal clinic…"
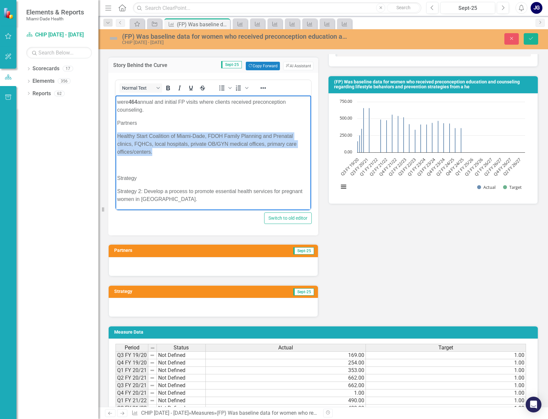
scroll to position [131, 0]
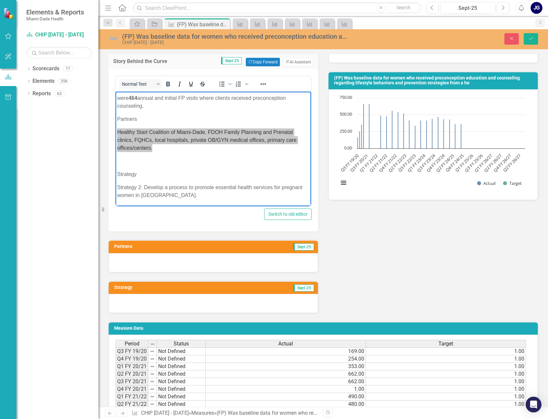
click at [126, 262] on div at bounding box center [213, 262] width 209 height 19
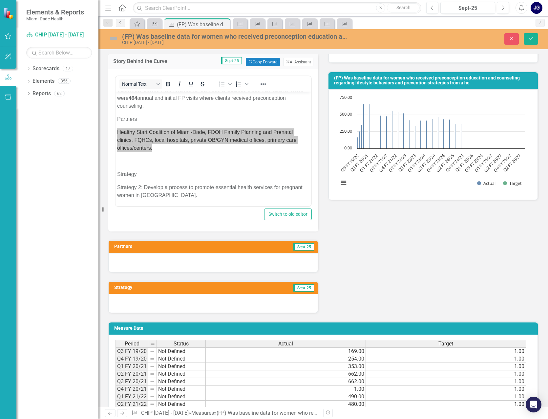
click at [126, 262] on div at bounding box center [213, 262] width 209 height 19
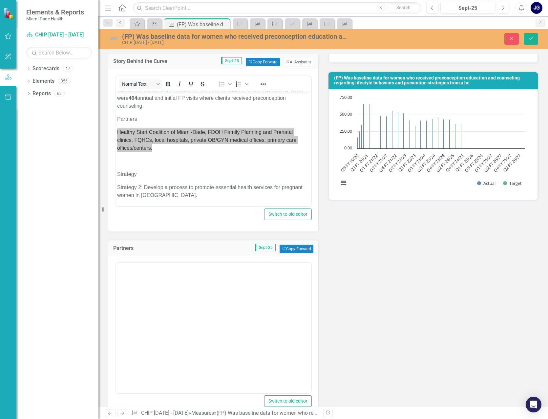
scroll to position [0, 0]
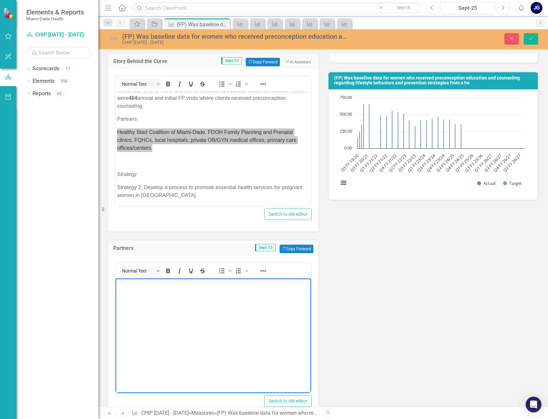
click at [123, 288] on body "Rich Text Area. Press ALT-0 for help." at bounding box center [212, 327] width 195 height 98
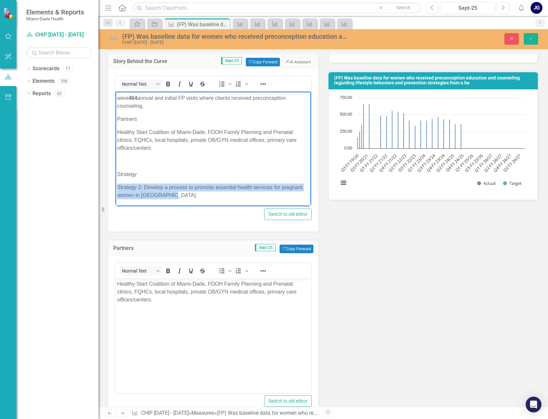
drag, startPoint x: 120, startPoint y: 186, endPoint x: 197, endPoint y: 194, distance: 77.2
click at [197, 194] on p "Strategy 2: Develop a process to promote essential health services for pregnant…" at bounding box center [213, 191] width 192 height 16
copy p "Strategy 2: Develop a process to promote essential health services for pregnant…"
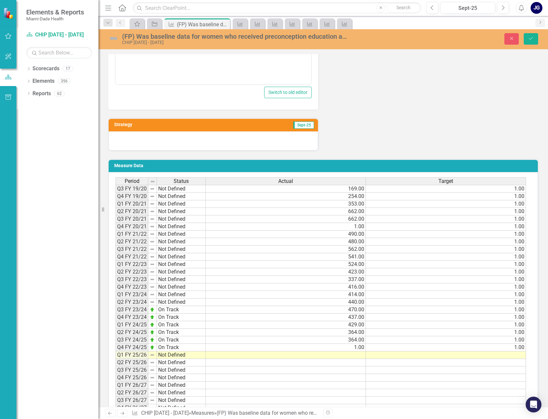
scroll to position [459, 0]
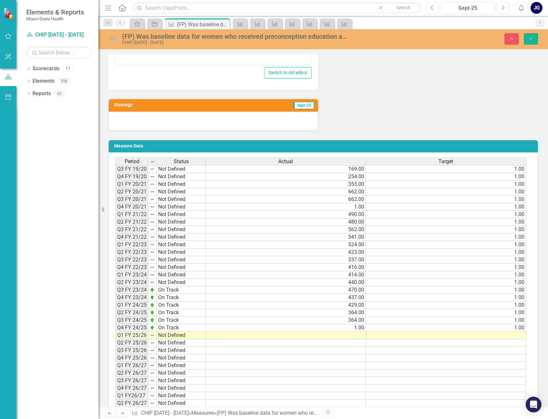
click at [124, 119] on div at bounding box center [213, 121] width 209 height 19
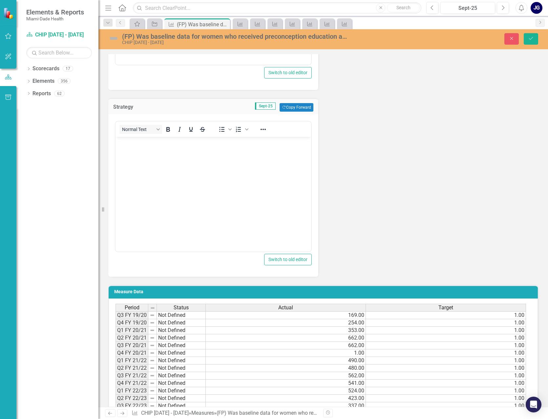
scroll to position [0, 0]
click at [130, 146] on p "Rich Text Area. Press ALT-0 for help." at bounding box center [213, 142] width 192 height 8
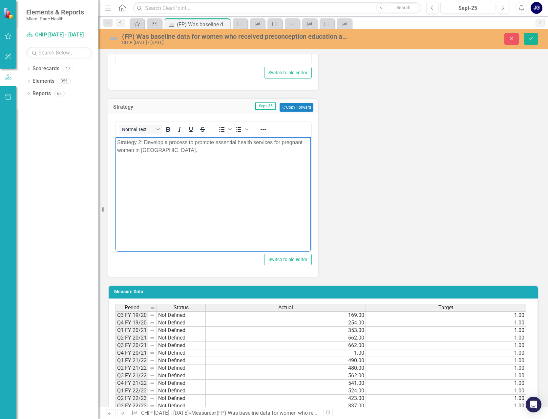
click at [261, 196] on body "Strategy 2: Develop a process to promote essential health services for pregnant…" at bounding box center [212, 186] width 195 height 98
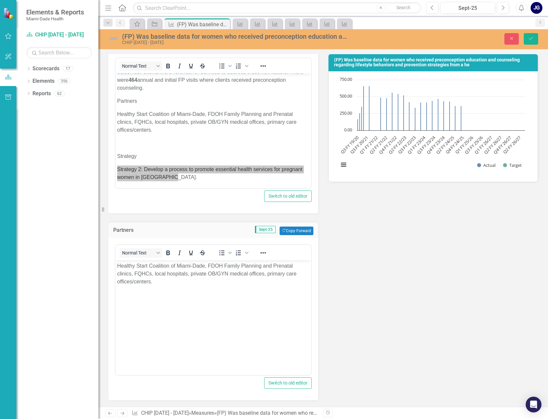
scroll to position [131, 0]
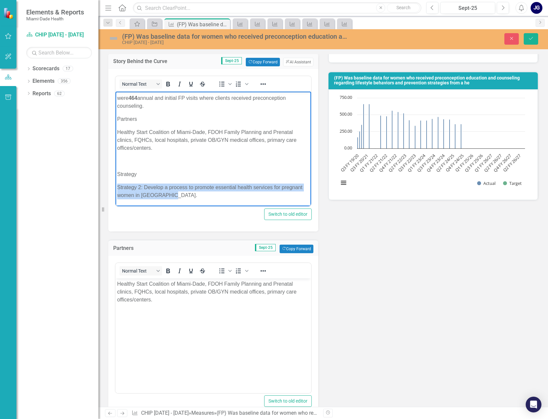
click at [139, 192] on p "Strategy 2: Develop a process to promote essential health services for pregnant…" at bounding box center [213, 191] width 192 height 16
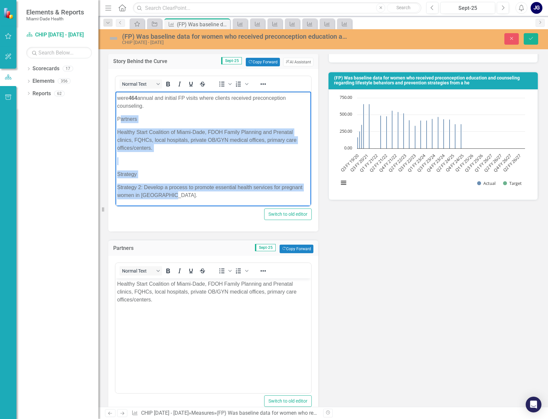
drag, startPoint x: 119, startPoint y: 119, endPoint x: 199, endPoint y: 195, distance: 109.3
click at [198, 194] on body "FP) Was baseline data for women who received preconception education and counse…" at bounding box center [212, 115] width 195 height 182
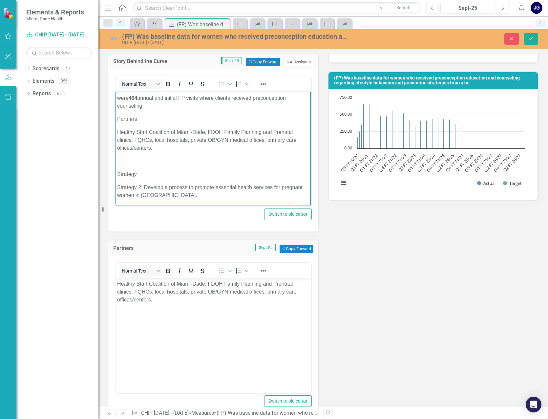
scroll to position [0, 0]
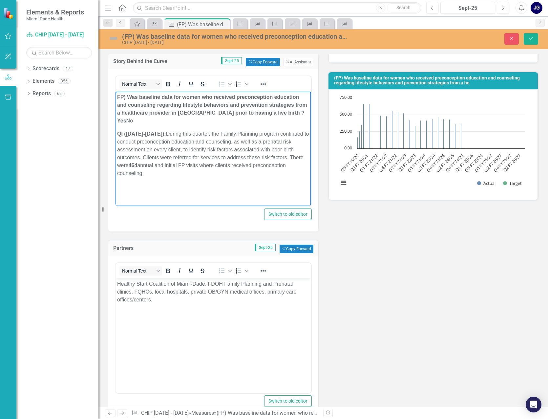
click at [204, 185] on body "FP) Was baseline data for women who received preconception education and counse…" at bounding box center [212, 145] width 195 height 106
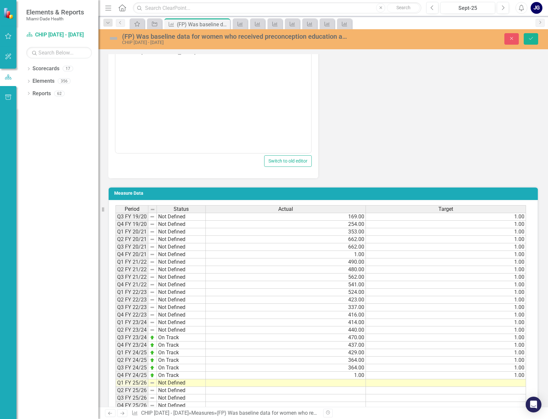
scroll to position [622, 0]
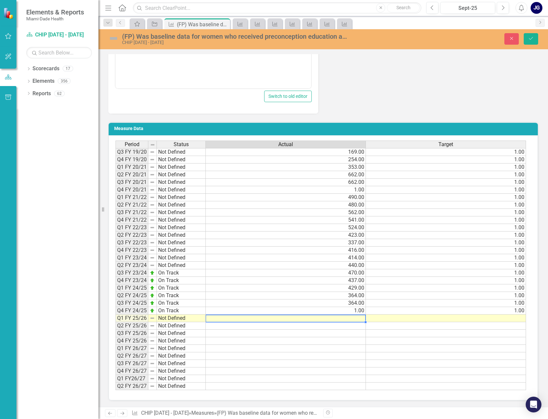
click at [358, 317] on td at bounding box center [286, 318] width 160 height 8
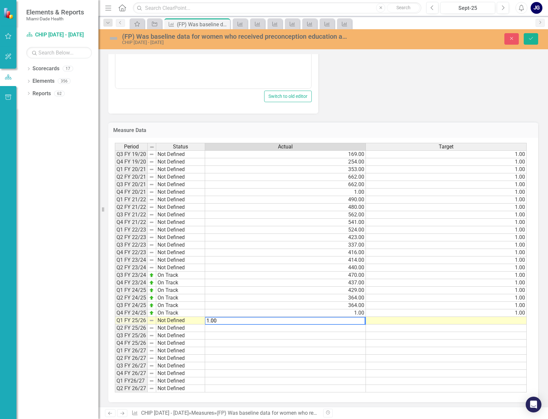
type textarea "1.00"
click at [115, 317] on div "Period Status Actual Target Q3 FY 19/20 Not Defined 169.00 1.00 Q4 FY 19/20 Not…" at bounding box center [115, 267] width 0 height 249
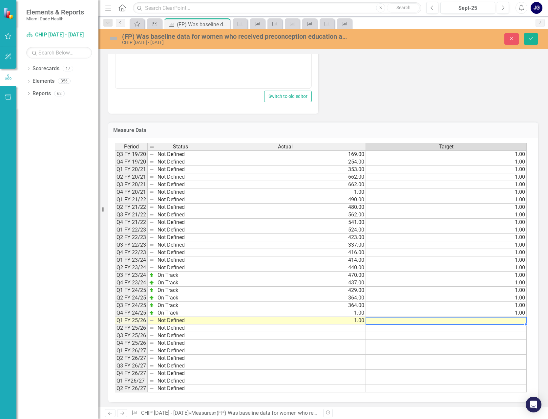
click at [511, 319] on td at bounding box center [446, 321] width 161 height 8
click at [511, 319] on textarea at bounding box center [445, 321] width 161 height 8
type textarea "1.00"
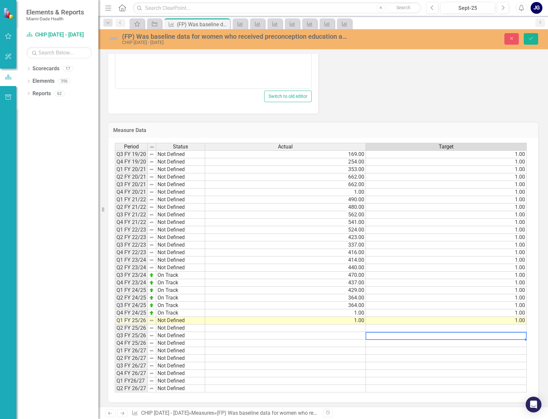
click at [473, 335] on td at bounding box center [446, 336] width 161 height 8
click at [353, 334] on td at bounding box center [285, 336] width 161 height 8
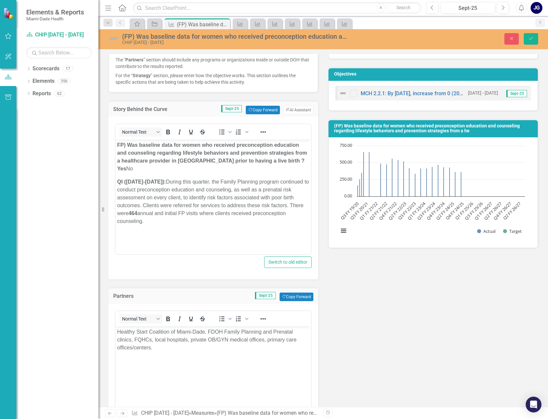
scroll to position [0, 0]
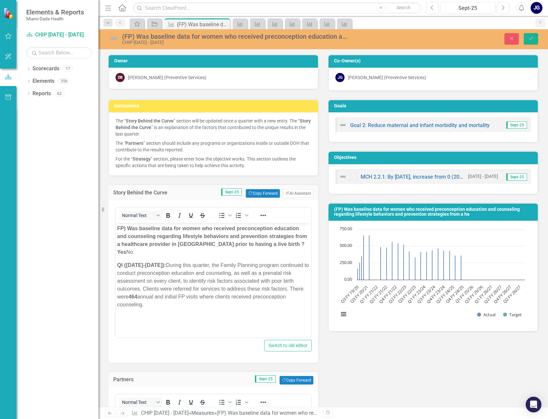
click at [116, 37] on img at bounding box center [113, 38] width 10 height 10
click at [120, 37] on div "(FP) Was baseline data for women who received preconception education and couns…" at bounding box center [229, 38] width 242 height 12
click at [114, 37] on img at bounding box center [113, 38] width 10 height 10
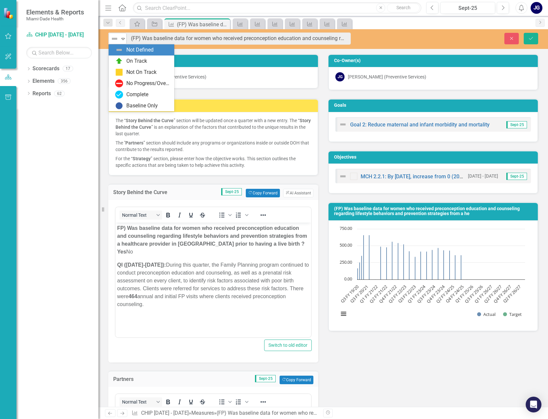
click at [119, 38] on div "Not Defined" at bounding box center [115, 39] width 9 height 8
click at [126, 59] on div "On Track" at bounding box center [142, 61] width 55 height 8
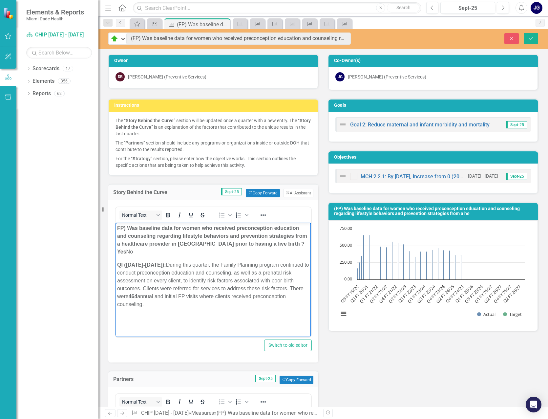
click at [182, 260] on p "QI (July 1-Sept 30, 2025): During this quarter, the Family Planning program con…" at bounding box center [213, 283] width 192 height 47
click at [236, 313] on p "Rich Text Area. Press ALT-0 for help." at bounding box center [213, 317] width 192 height 8
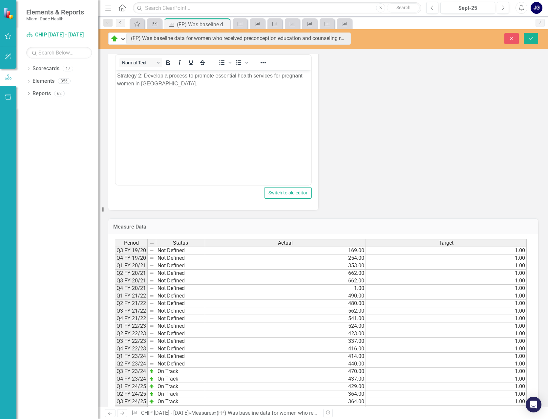
scroll to position [394, 0]
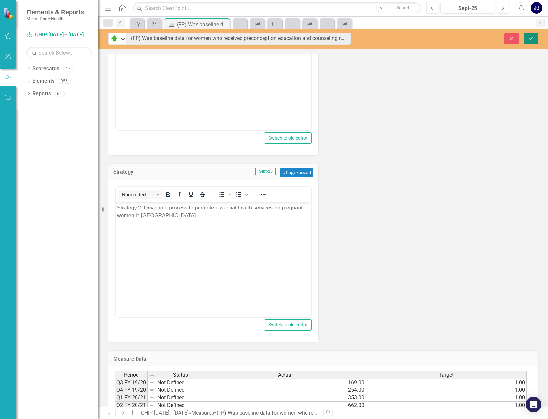
click at [528, 38] on icon "Save" at bounding box center [531, 38] width 6 height 5
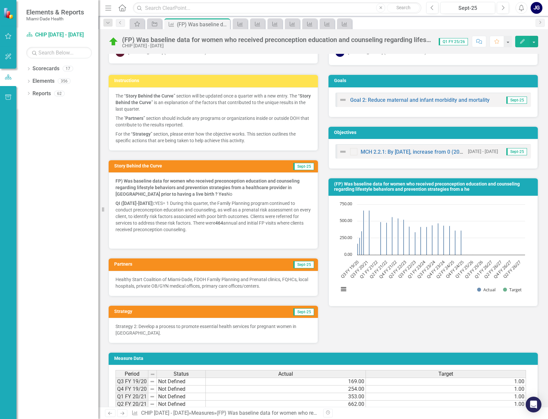
scroll to position [0, 0]
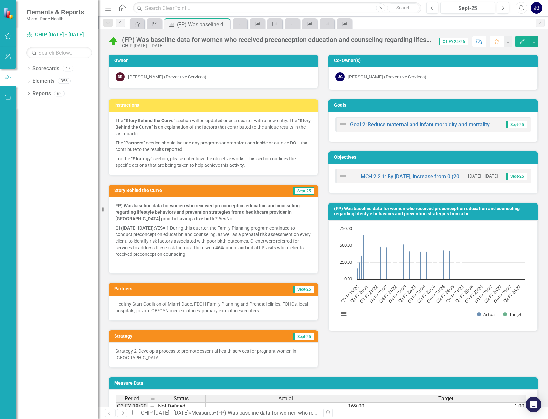
click at [123, 5] on icon at bounding box center [122, 7] width 8 height 7
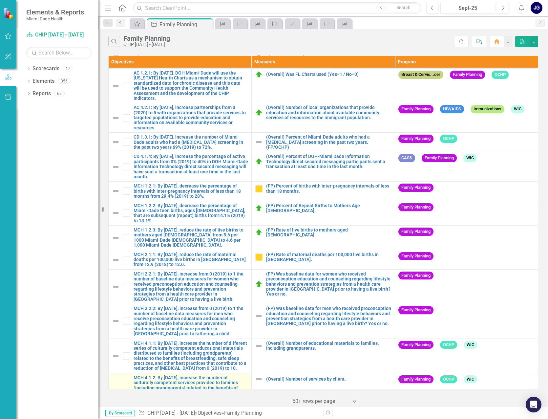
scroll to position [116, 0]
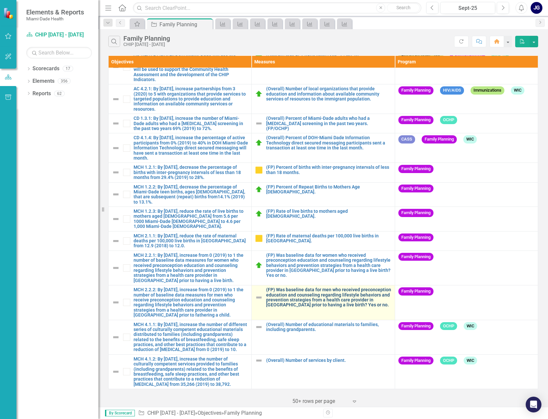
click at [345, 287] on link "(FP) Was baseline data for men who received preconception education and counsel…" at bounding box center [328, 297] width 125 height 20
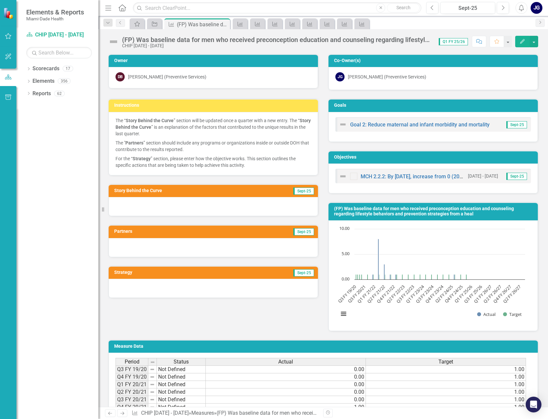
click at [149, 208] on div at bounding box center [213, 206] width 209 height 19
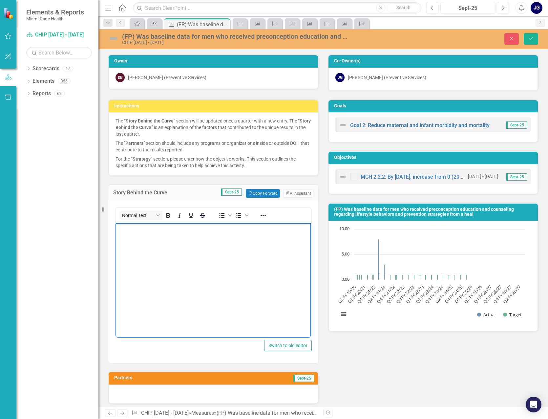
click at [147, 236] on body "Rich Text Area. Press ALT-0 for help." at bounding box center [212, 272] width 195 height 98
drag, startPoint x: 254, startPoint y: 233, endPoint x: 253, endPoint y: 237, distance: 3.7
click at [254, 233] on body "Rich Text Area. Press ALT-0 for help." at bounding box center [212, 272] width 195 height 98
click at [132, 229] on p "Rich Text Area. Press ALT-0 for help." at bounding box center [213, 228] width 192 height 8
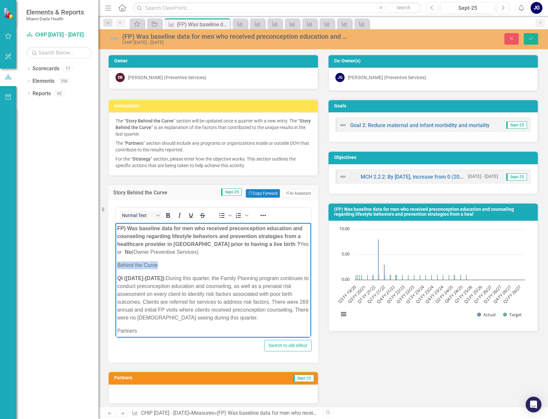
drag, startPoint x: 169, startPoint y: 268, endPoint x: 228, endPoint y: 485, distance: 225.0
click at [115, 262] on html "FP) Was baseline data for men who received preconception education and counseli…" at bounding box center [212, 324] width 195 height 203
click at [203, 252] on p "FP) Was baseline data for men who received preconception education and counseli…" at bounding box center [213, 239] width 192 height 31
click at [177, 291] on p "QI (July 1-Sept 30, 2025): During this quarter, the Family Planning program con…" at bounding box center [213, 297] width 192 height 47
click at [119, 278] on strong "QI (July 1-Sept 30, 2025):" at bounding box center [141, 278] width 49 height 6
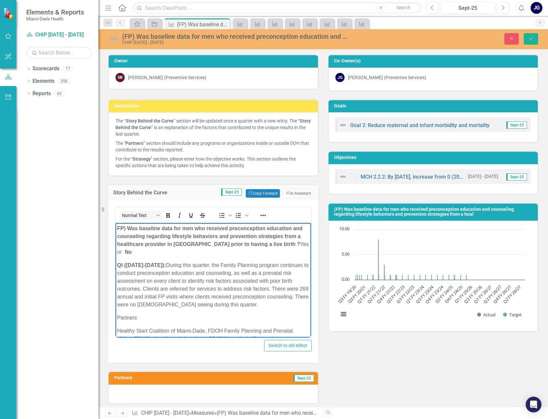
click at [182, 264] on p "QI (July 1-Sept 30, 2025): During this quarter, the Family Planning program con…" at bounding box center [213, 284] width 192 height 47
click at [217, 289] on p "QI (July 1-Sept 30, 2025): No= 0 During this quarter, the Family Planning progr…" at bounding box center [213, 284] width 192 height 47
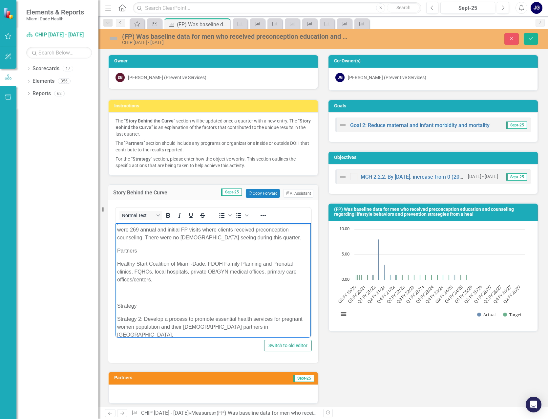
scroll to position [67, 0]
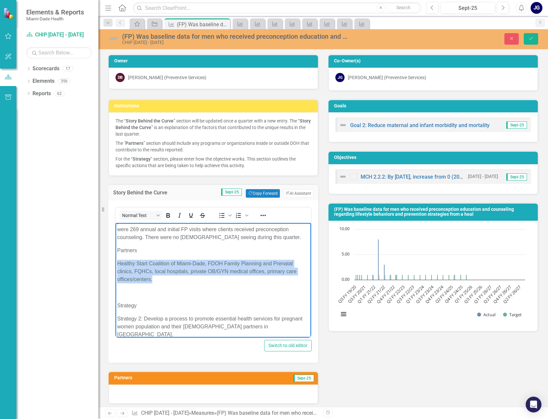
drag, startPoint x: 118, startPoint y: 264, endPoint x: 157, endPoint y: 278, distance: 41.0
click at [157, 278] on p "Healthy Start Coalition of Miami-Dade, FDOH Family Planning and Prenatal clinic…" at bounding box center [213, 271] width 192 height 24
copy p "Healthy Start Coalition of Miami-Dade, FDOH Family Planning and Prenatal clinic…"
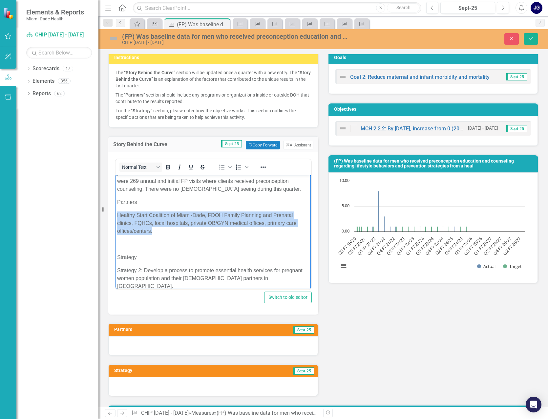
scroll to position [164, 0]
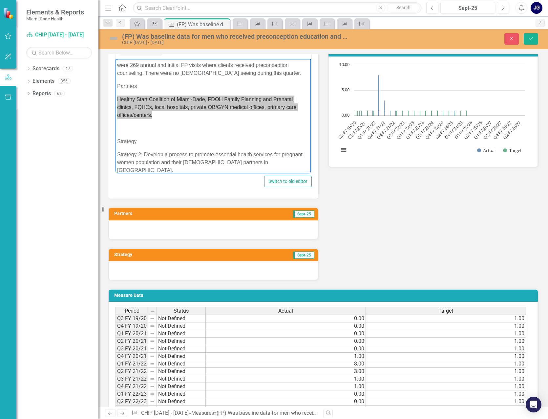
click at [121, 224] on div at bounding box center [213, 229] width 209 height 19
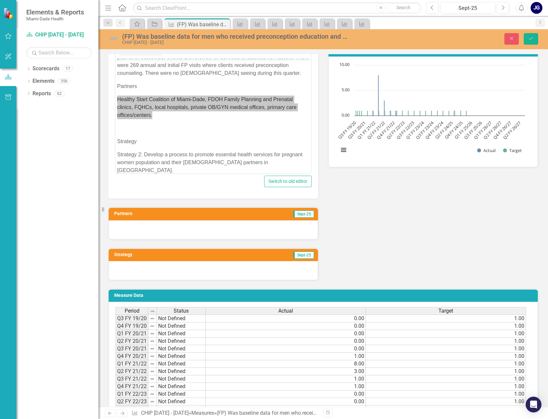
click at [121, 224] on div at bounding box center [213, 229] width 209 height 19
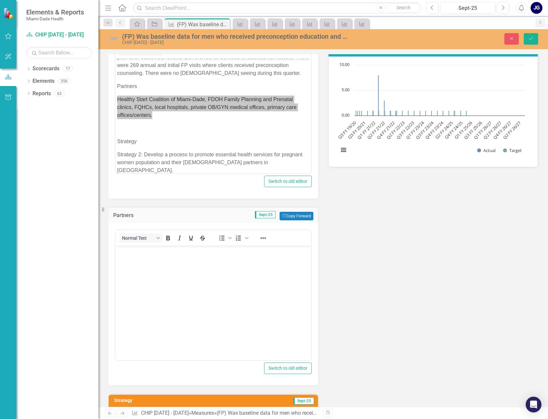
scroll to position [0, 0]
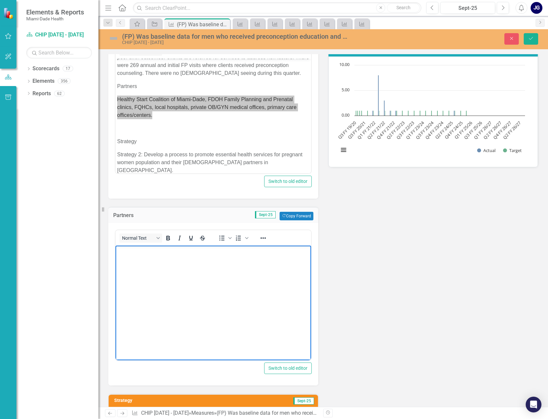
click at [125, 253] on p "Rich Text Area. Press ALT-0 for help." at bounding box center [213, 251] width 192 height 8
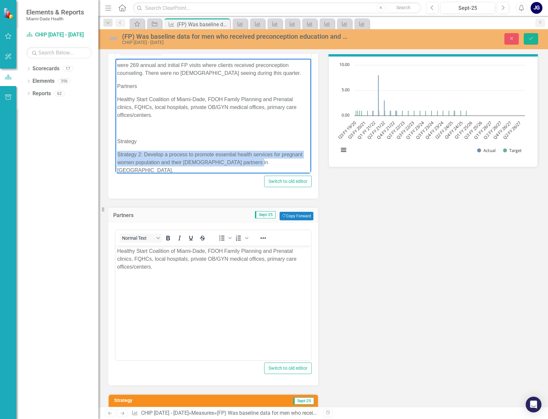
drag, startPoint x: 118, startPoint y: 154, endPoint x: 283, endPoint y: 165, distance: 165.3
click at [283, 165] on p "Strategy 2: Develop a process to promote essential health services for pregnant…" at bounding box center [213, 163] width 192 height 24
copy p "Strategy 2: Develop a process to promote essential health services for pregnant…"
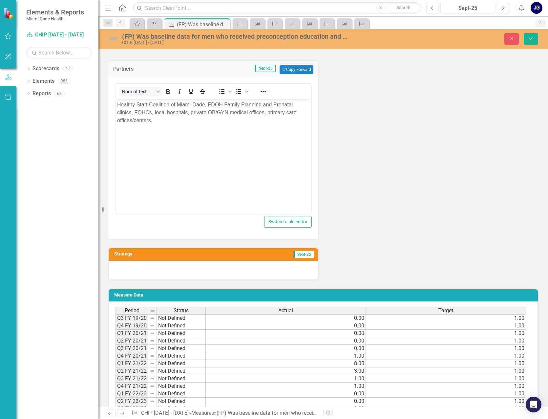
scroll to position [328, 0]
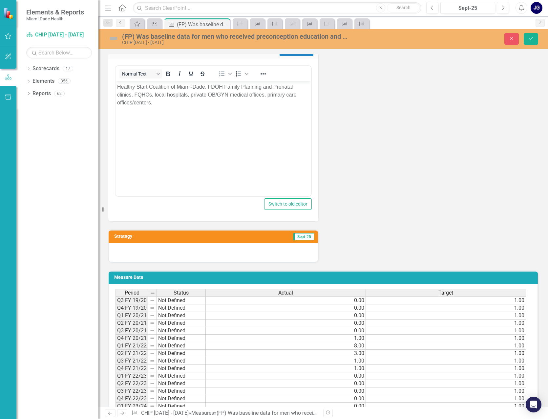
click at [129, 249] on div at bounding box center [213, 252] width 209 height 19
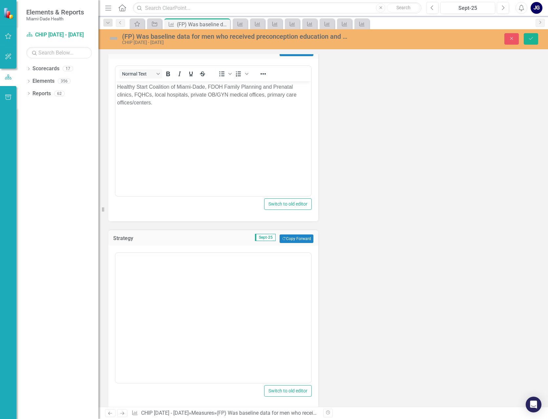
scroll to position [0, 0]
click at [127, 279] on body "Rich Text Area. Press ALT-0 for help." at bounding box center [212, 317] width 195 height 98
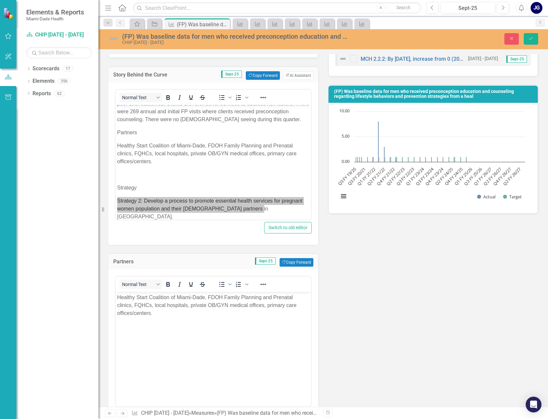
scroll to position [98, 0]
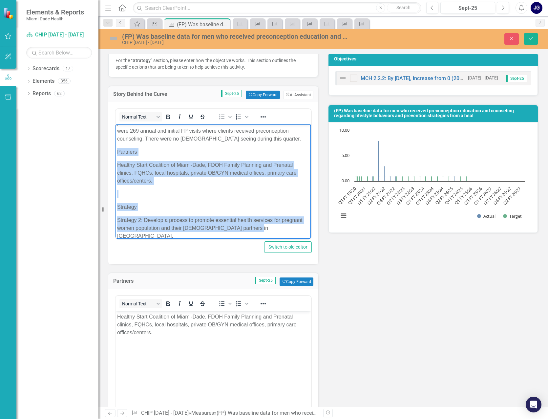
drag, startPoint x: 118, startPoint y: 152, endPoint x: 289, endPoint y: 234, distance: 189.3
click at [289, 234] on body "FP) Was baseline data for men who received preconception education and counseli…" at bounding box center [212, 152] width 195 height 190
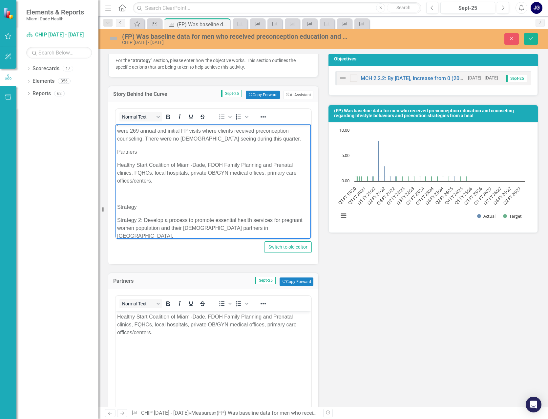
scroll to position [0, 0]
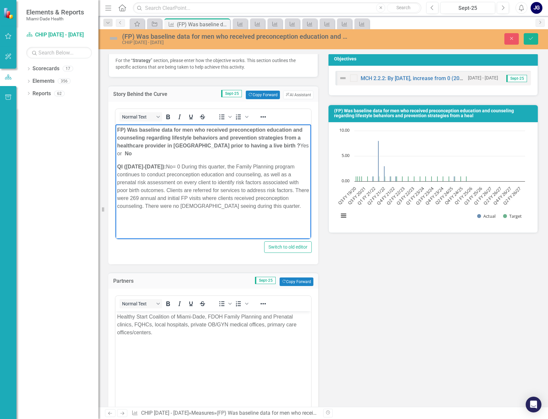
click at [244, 215] on p "Rich Text Area. Press ALT-0 for help." at bounding box center [213, 219] width 192 height 8
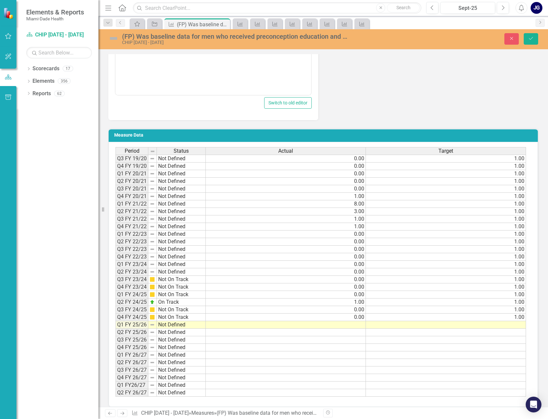
scroll to position [622, 0]
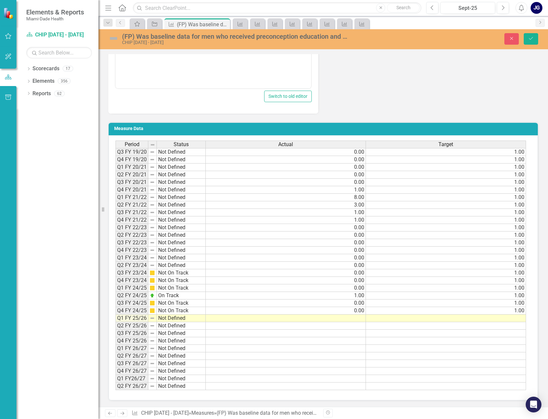
click at [360, 319] on td at bounding box center [286, 318] width 160 height 8
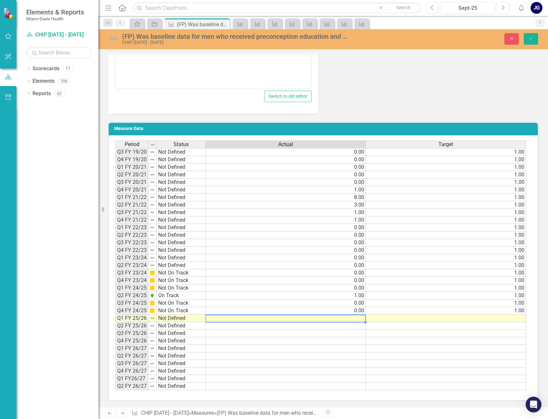
click at [360, 319] on td at bounding box center [286, 318] width 160 height 8
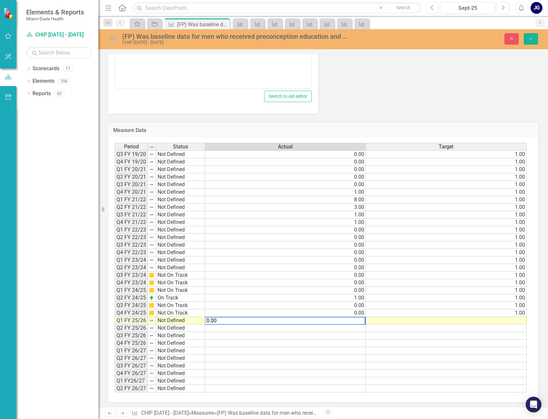
type textarea "0.00"
click at [515, 318] on td at bounding box center [446, 321] width 161 height 8
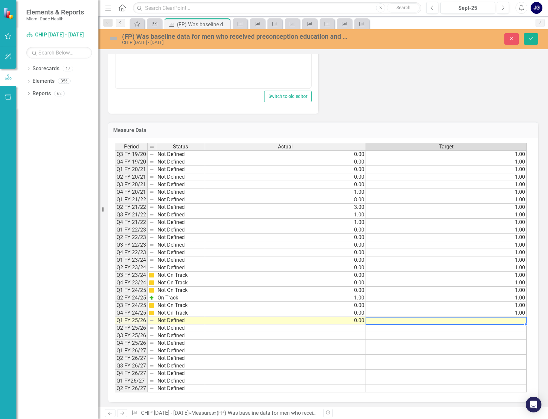
click at [517, 320] on td at bounding box center [446, 321] width 161 height 8
click at [517, 320] on textarea at bounding box center [445, 321] width 161 height 8
type textarea "1.00"
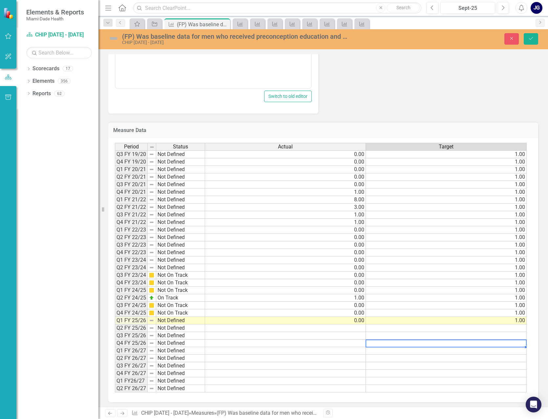
click at [493, 342] on td at bounding box center [446, 343] width 161 height 8
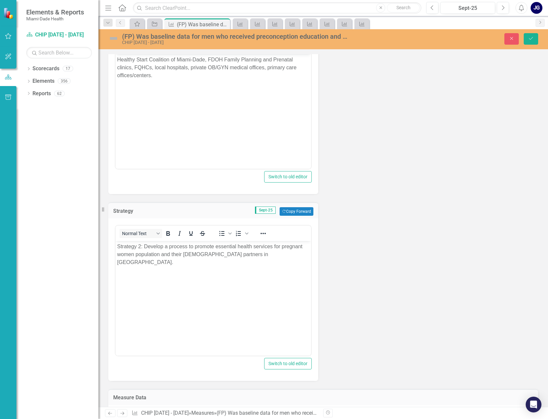
scroll to position [261, 0]
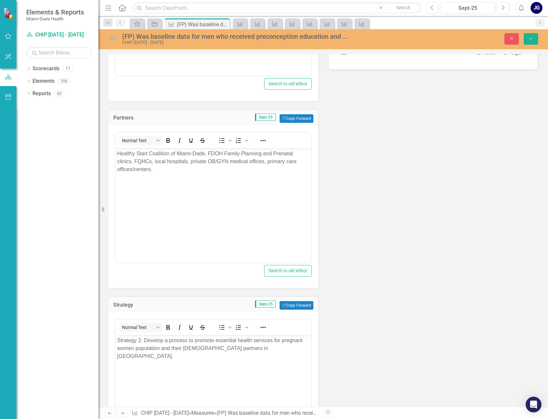
click at [113, 38] on img at bounding box center [113, 38] width 10 height 10
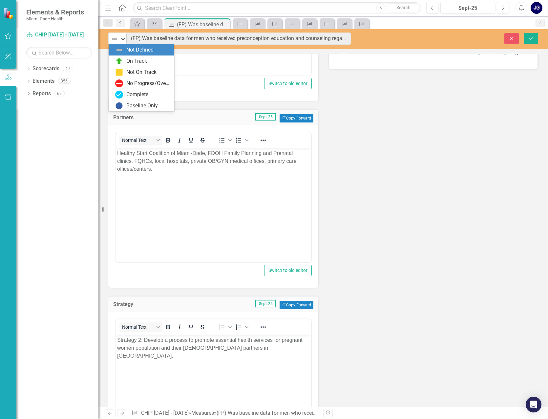
click at [121, 38] on icon "Expand" at bounding box center [123, 38] width 7 height 5
click at [140, 72] on div "Not On Track" at bounding box center [141, 73] width 30 height 8
click at [531, 34] on button "Save" at bounding box center [530, 38] width 14 height 11
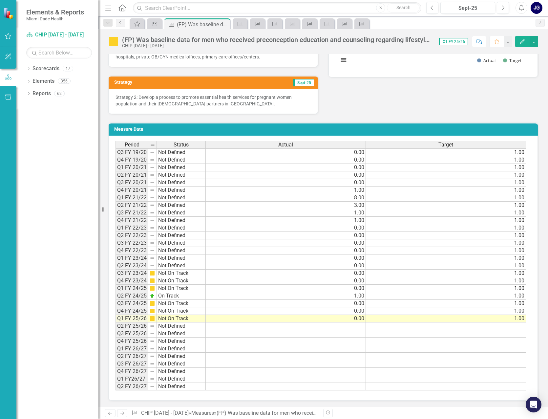
scroll to position [254, 0]
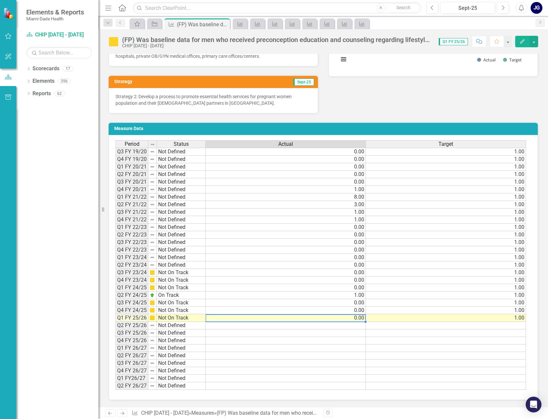
click at [288, 320] on td "0.00" at bounding box center [286, 318] width 160 height 8
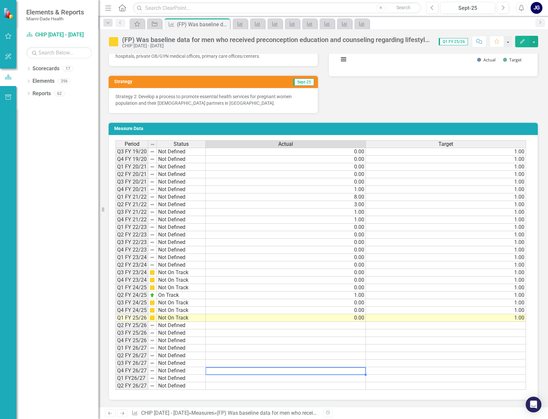
click at [266, 368] on td at bounding box center [286, 371] width 160 height 8
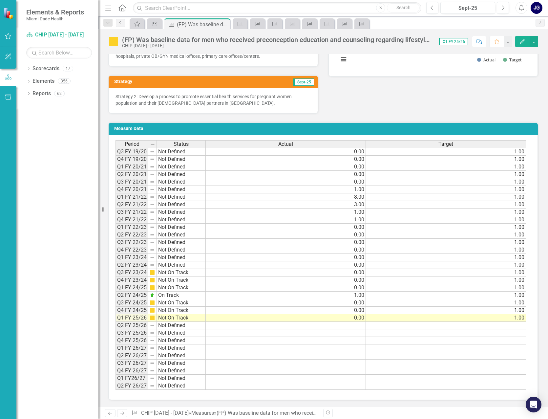
click at [122, 6] on icon "Home" at bounding box center [122, 7] width 9 height 7
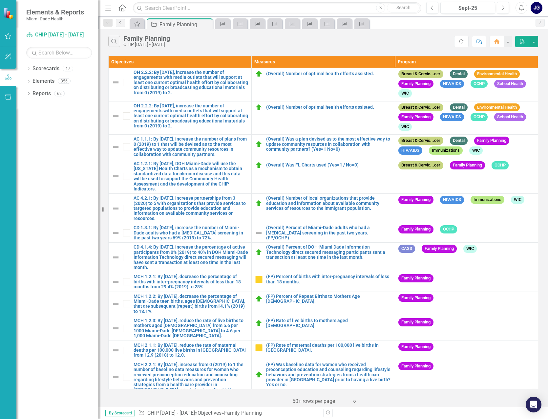
scroll to position [116, 0]
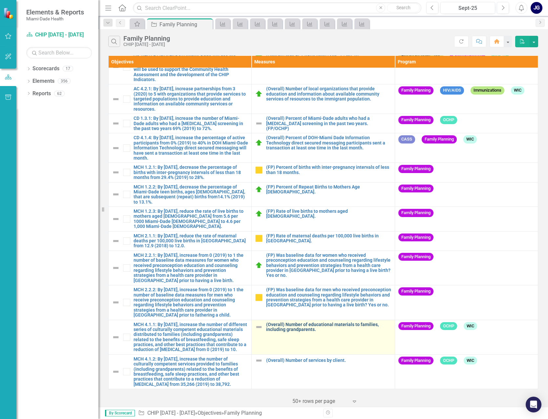
click at [291, 322] on link "(Overall) Number of educational materials to families, including grandparents." at bounding box center [328, 327] width 125 height 10
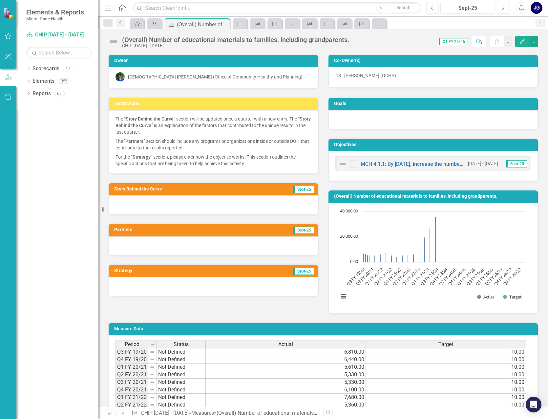
click at [127, 206] on div at bounding box center [213, 204] width 209 height 19
click at [128, 206] on div at bounding box center [213, 204] width 209 height 19
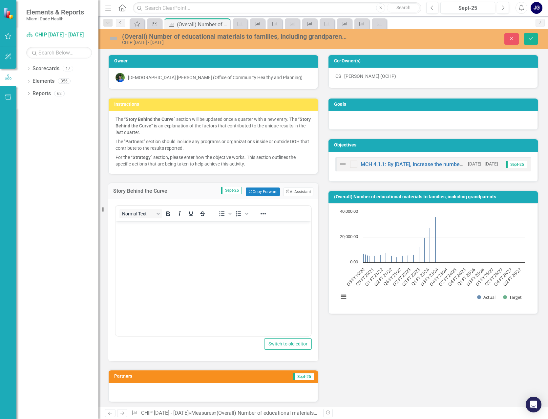
click at [145, 239] on body "Rich Text Area. Press ALT-0 for help." at bounding box center [212, 270] width 195 height 98
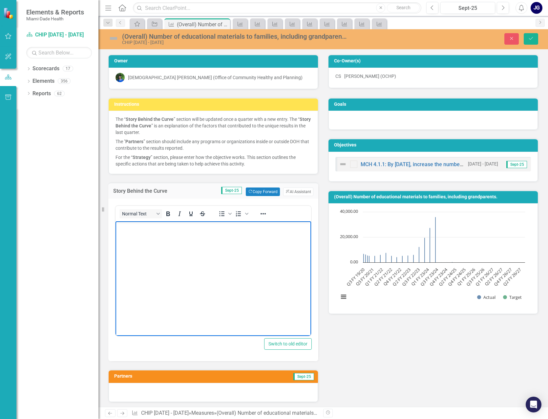
drag, startPoint x: 264, startPoint y: 268, endPoint x: 256, endPoint y: 263, distance: 9.8
click at [264, 267] on body "Rich Text Area. Press ALT-0 for help." at bounding box center [212, 270] width 195 height 98
click at [123, 226] on p "Rich Text Area. Press ALT-0 for help." at bounding box center [213, 227] width 192 height 8
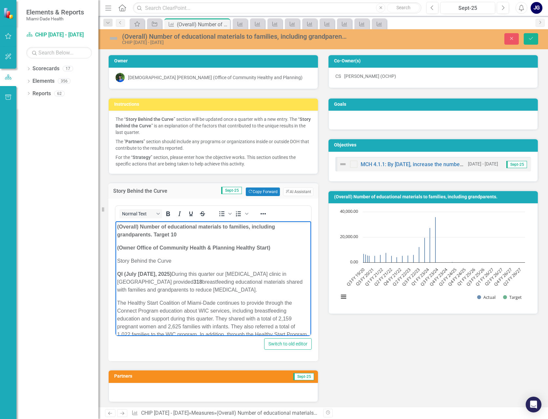
scroll to position [33, 0]
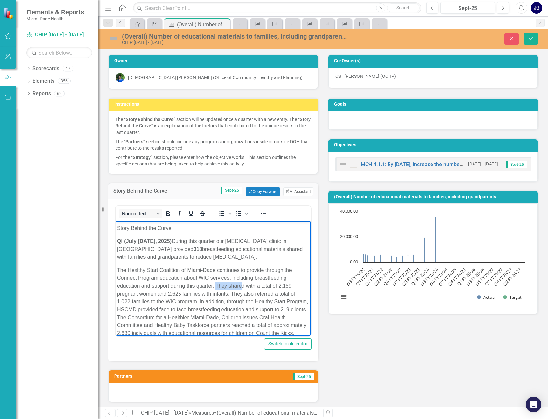
drag, startPoint x: 217, startPoint y: 286, endPoint x: 241, endPoint y: 287, distance: 24.3
click at [241, 287] on p "The Healthy Start Coalition of Miami-Dade continues to provide through the Conn…" at bounding box center [213, 305] width 192 height 79
click at [248, 310] on p "The Healthy Start Coalition of Miami-Dade continues to provide through the Conn…" at bounding box center [213, 305] width 192 height 79
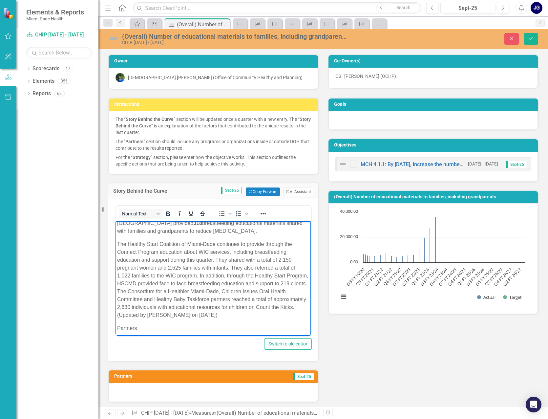
scroll to position [131, 0]
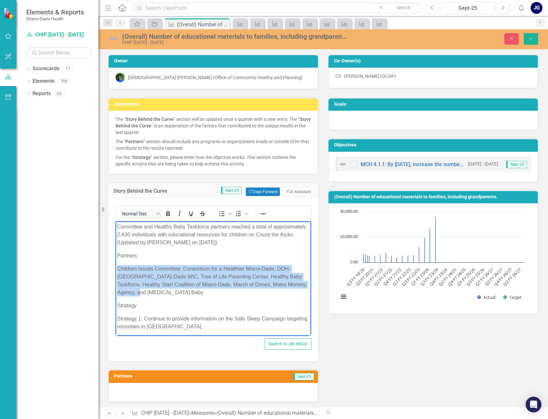
drag, startPoint x: 119, startPoint y: 269, endPoint x: 164, endPoint y: 289, distance: 49.8
click at [164, 289] on p "Children Issues Committee, Consortium for a Healthier Miami-Dade, DOH-[GEOGRAPH…" at bounding box center [213, 280] width 192 height 31
copy p "Children Issues Committee, Consortium for a Healthier Miami-Dade, DOH-[GEOGRAPH…"
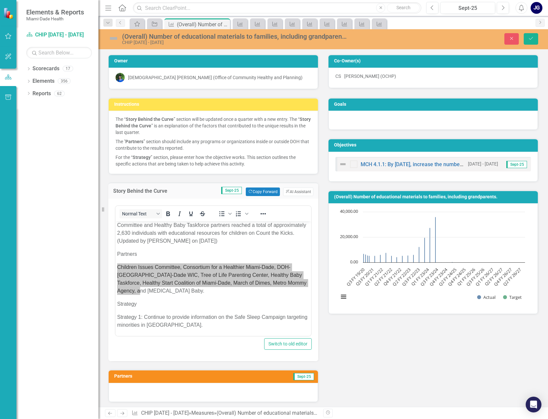
click at [133, 396] on div at bounding box center [213, 391] width 209 height 19
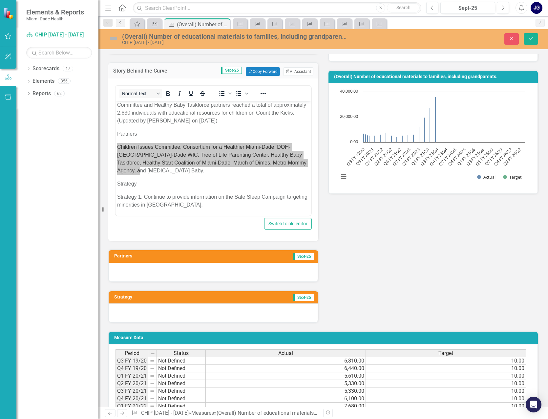
scroll to position [131, 0]
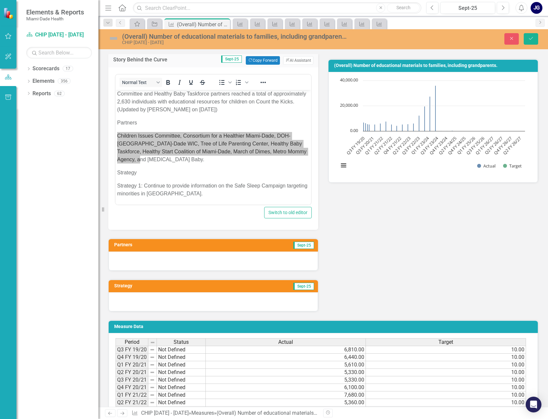
click at [127, 256] on div at bounding box center [213, 260] width 209 height 19
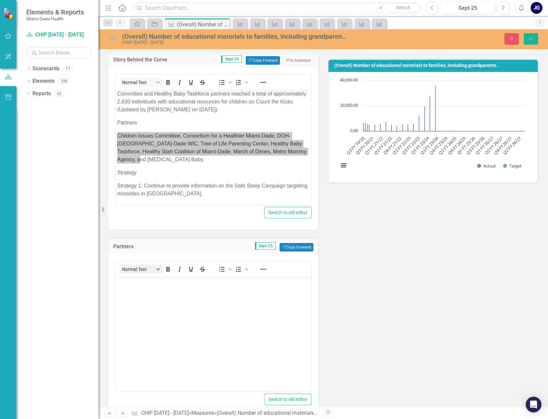
scroll to position [0, 0]
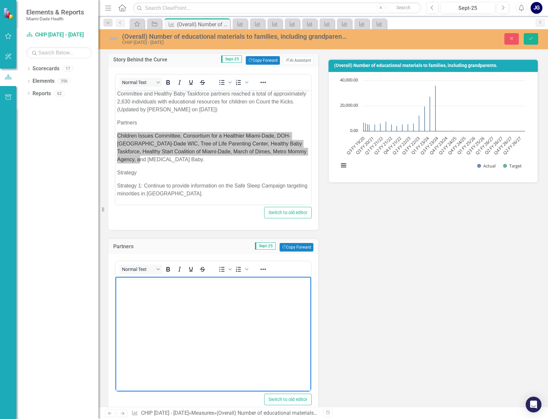
click at [125, 281] on p "Rich Text Area. Press ALT-0 for help." at bounding box center [213, 282] width 192 height 8
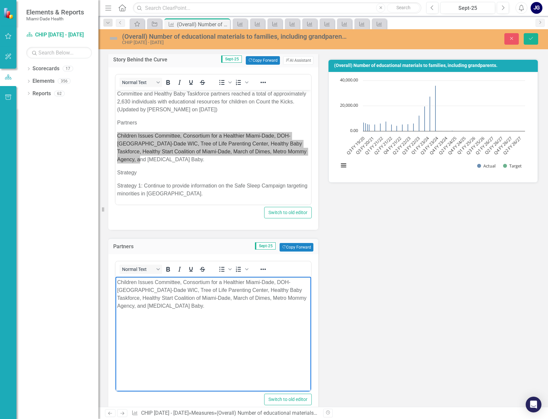
scroll to position [98, 0]
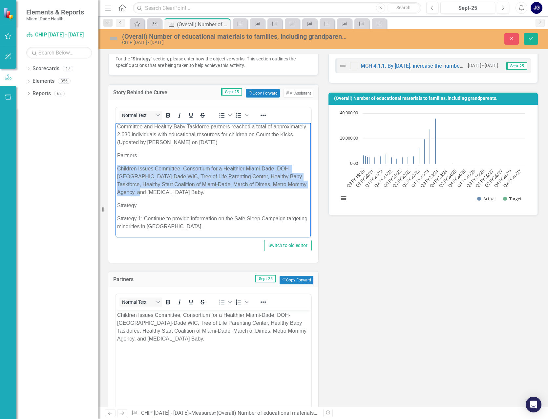
click at [124, 172] on p "Children Issues Committee, Consortium for a Healthier Miami-Dade, DOH-[GEOGRAPH…" at bounding box center [213, 180] width 192 height 31
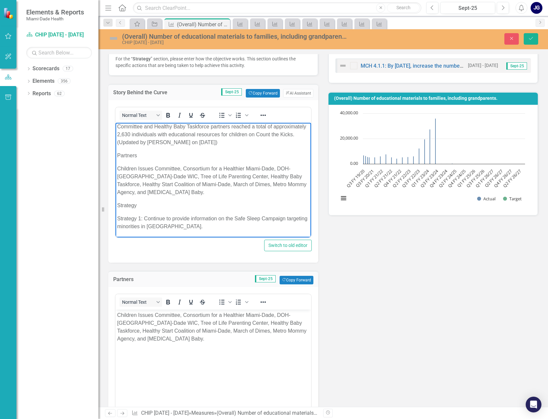
scroll to position [109, 0]
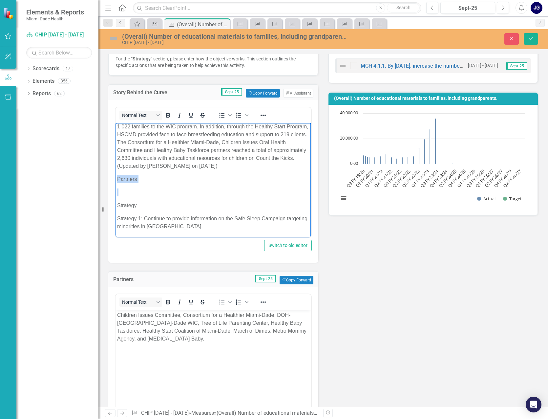
drag, startPoint x: 126, startPoint y: 180, endPoint x: 139, endPoint y: 184, distance: 14.0
click at [139, 184] on body "(Overall) Number of educational materials to families, including grandparents. …" at bounding box center [212, 125] width 195 height 224
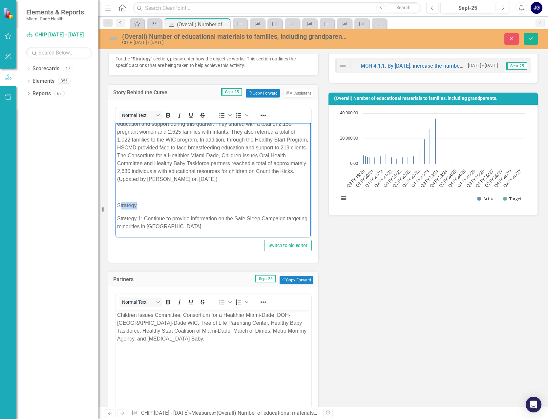
drag, startPoint x: 119, startPoint y: 205, endPoint x: 146, endPoint y: 205, distance: 26.2
click at [146, 205] on p "Strategy" at bounding box center [213, 205] width 192 height 8
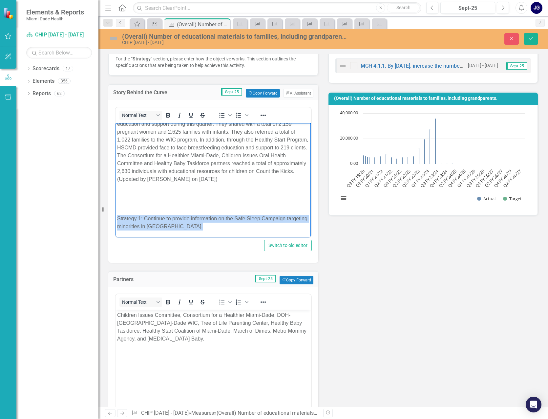
drag, startPoint x: 125, startPoint y: 218, endPoint x: 221, endPoint y: 224, distance: 96.7
click at [221, 224] on p "Strategy 1: Continue to provide information on the Safe Sleep Campaign targetin…" at bounding box center [213, 223] width 192 height 16
copy p "Strategy 1: Continue to provide information on the Safe Sleep Campaign targetin…"
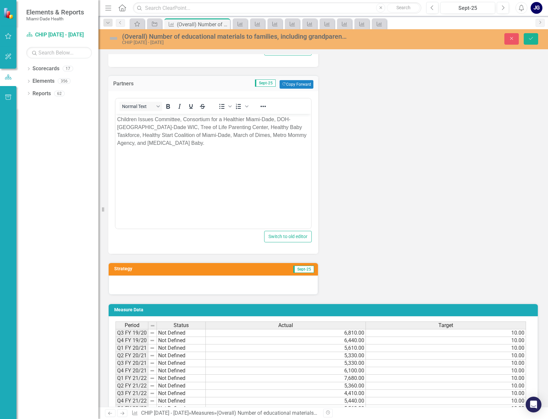
scroll to position [295, 0]
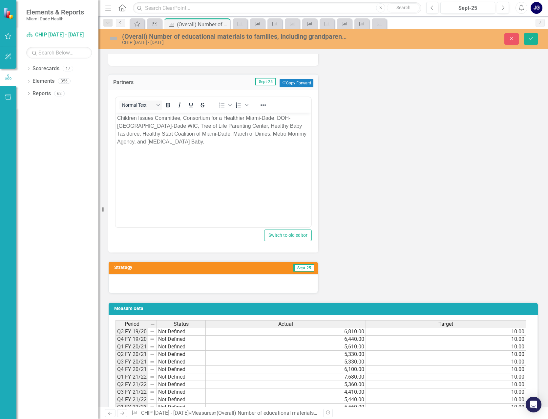
click at [133, 284] on div at bounding box center [213, 283] width 209 height 19
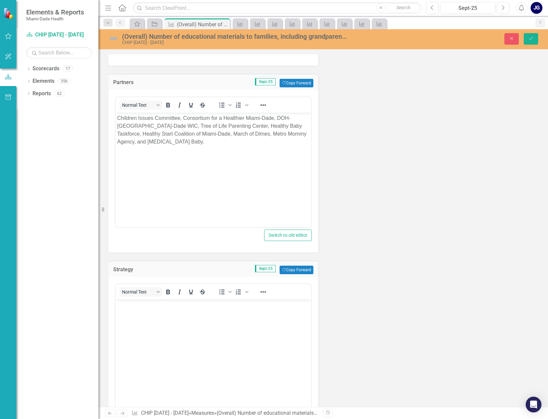
scroll to position [0, 0]
click at [127, 308] on body "Rich Text Area. Press ALT-0 for help." at bounding box center [212, 348] width 195 height 98
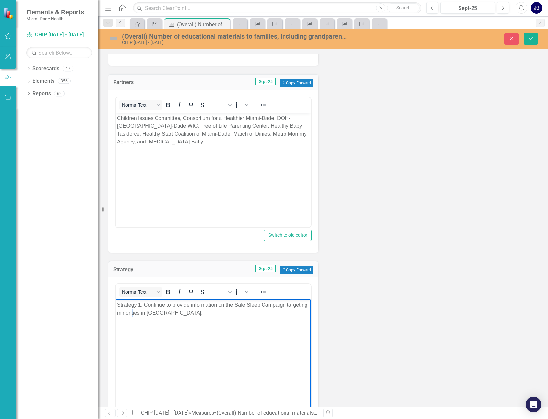
click at [154, 331] on body "Strategy 1: Continue to provide information on the Safe Sleep Campaign targetin…" at bounding box center [212, 348] width 195 height 98
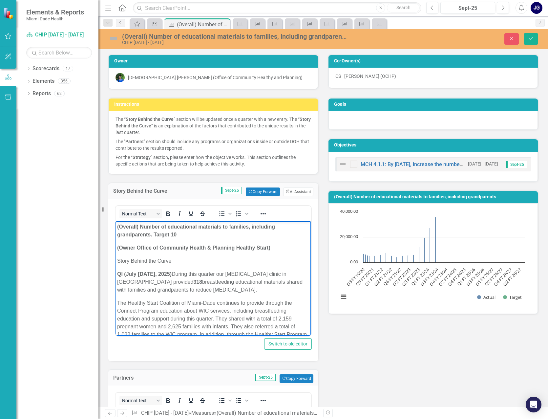
click at [179, 262] on p "Story Behind the Curve" at bounding box center [213, 261] width 192 height 8
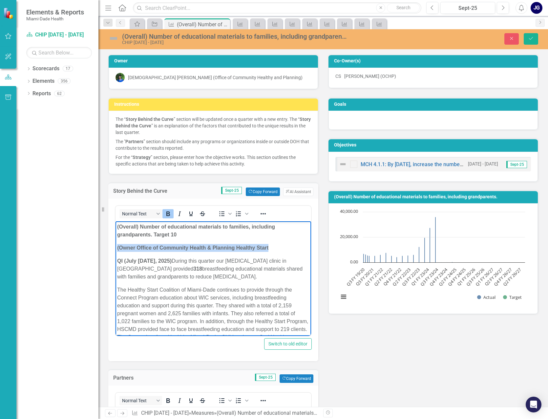
drag, startPoint x: 278, startPoint y: 244, endPoint x: 106, endPoint y: 245, distance: 171.9
click at [115, 245] on html "(Overall) Number of educational materials to families, including grandparents. …" at bounding box center [212, 319] width 195 height 197
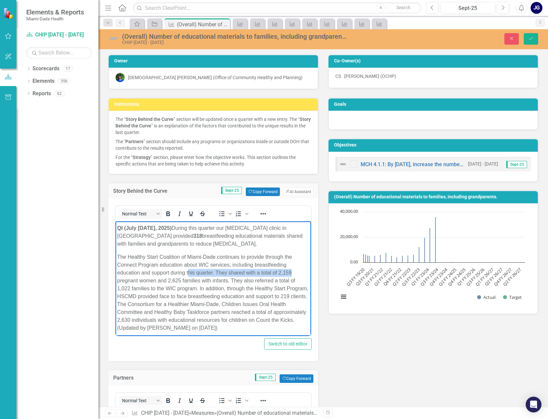
drag, startPoint x: 188, startPoint y: 273, endPoint x: 292, endPoint y: 272, distance: 104.6
click at [292, 272] on p "The Healthy Start Coalition of Miami-Dade continues to provide through the Conn…" at bounding box center [213, 292] width 192 height 79
click at [147, 281] on p "The Healthy Start Coalition of Miami-Dade continues to provide through the Conn…" at bounding box center [213, 292] width 192 height 79
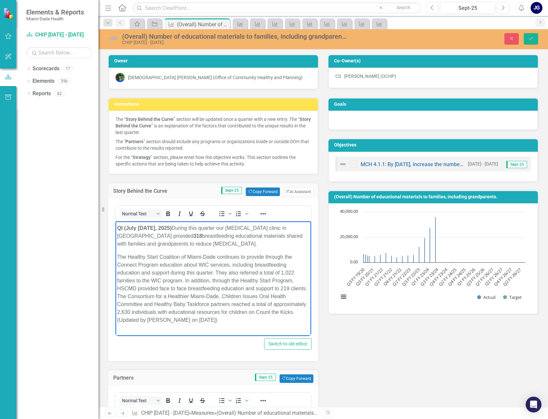
click at [299, 272] on p "The Healthy Start Coalition of Miami-Dade continues to provide through the Conn…" at bounding box center [213, 288] width 192 height 71
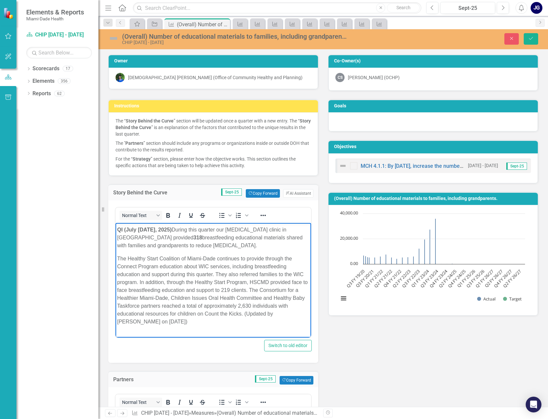
click at [249, 290] on p "The Healthy Start Coalition of Miami-Dade continues to provide through the Conn…" at bounding box center [213, 290] width 192 height 71
click at [119, 259] on p "The Healthy Start Coalition of Miami-Dade continues to provide through the Conn…" at bounding box center [213, 290] width 192 height 71
click at [303, 288] on body "(Overall) Number of educational materials to families, including grandparents. …" at bounding box center [212, 288] width 195 height 197
click at [190, 329] on p "In addition to our Family Planning program, there are other organizations such …" at bounding box center [213, 294] width 192 height 79
drag, startPoint x: 293, startPoint y: 313, endPoint x: 294, endPoint y: 317, distance: 4.8
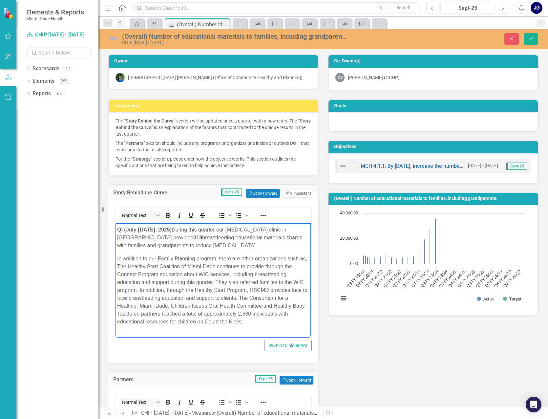
click at [293, 314] on p "In addition to our Family Planning program, there are other organizations such …" at bounding box center [213, 290] width 192 height 71
click at [168, 322] on p "In addition to our Family Planning program, there are other organizations such …" at bounding box center [213, 290] width 192 height 71
click at [254, 294] on p "In addition to our Family Planning program, there are other organizations such …" at bounding box center [213, 290] width 192 height 71
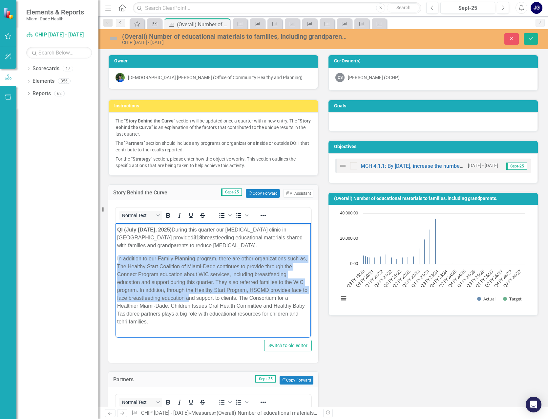
drag, startPoint x: 119, startPoint y: 258, endPoint x: 207, endPoint y: 300, distance: 97.0
click at [207, 300] on p "In addition to our Family Planning program, there are other organizations such …" at bounding box center [213, 290] width 192 height 71
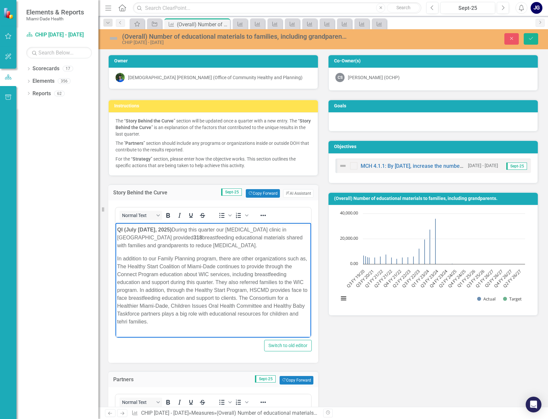
click at [186, 301] on p "In addition to our Family Planning program, there are other organizations such …" at bounding box center [213, 290] width 192 height 71
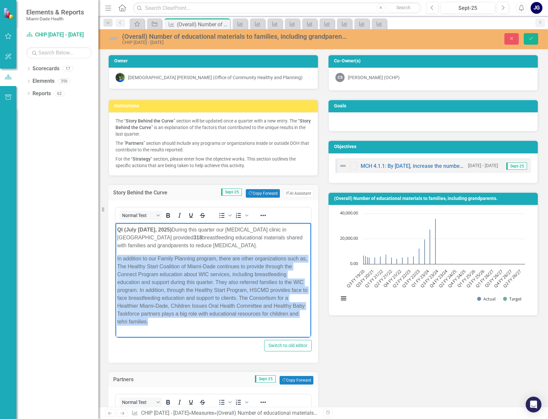
drag, startPoint x: 117, startPoint y: 259, endPoint x: 183, endPoint y: 318, distance: 88.7
click at [183, 318] on p "In addition to our Family Planning program, there are other organizations such …" at bounding box center [213, 290] width 192 height 71
copy p "In addition to our Family Planning program, there are other organizations such …"
click at [271, 322] on p "In addition to our Family Planning program, there are other organizations such …" at bounding box center [213, 290] width 192 height 71
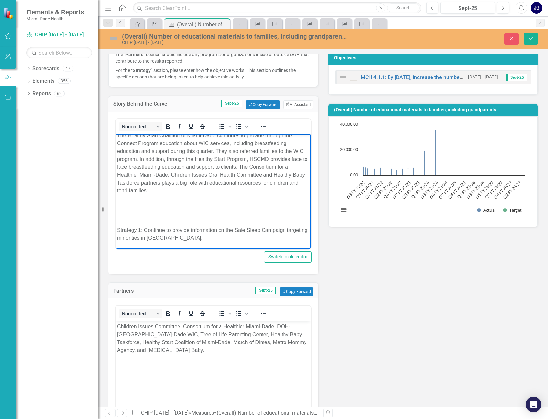
scroll to position [98, 0]
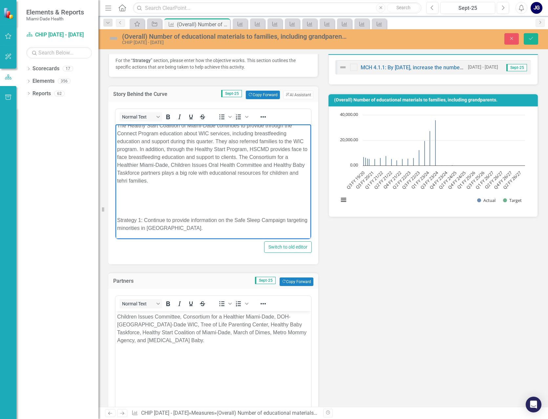
click at [167, 359] on body "Children Issues Committee, Consortium for a Healthier Miami-Dade, DOH-[GEOGRAPH…" at bounding box center [212, 360] width 195 height 98
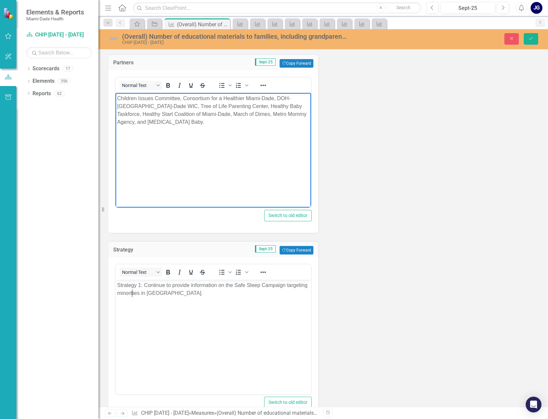
scroll to position [328, 0]
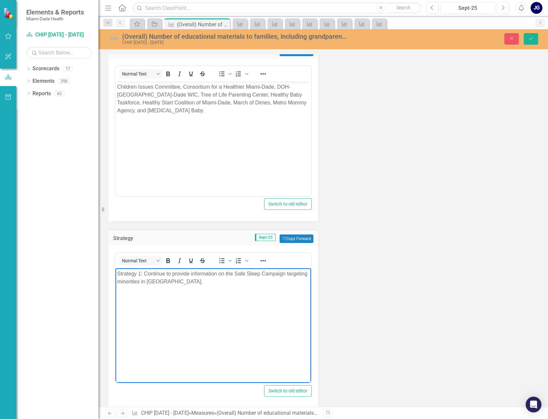
click at [194, 336] on body "Strategy 1: Continue to provide information on the Safe Sleep Campaign targetin…" at bounding box center [212, 317] width 195 height 98
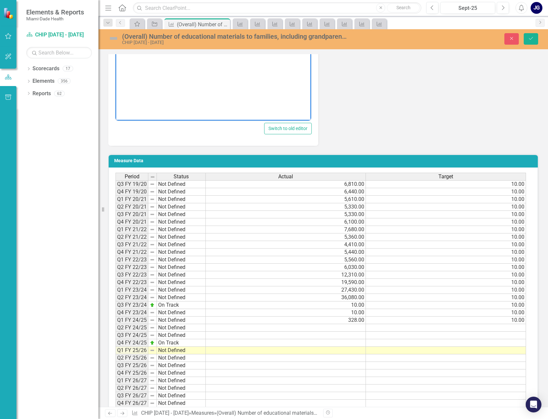
scroll to position [590, 0]
click at [354, 325] on td at bounding box center [286, 327] width 160 height 8
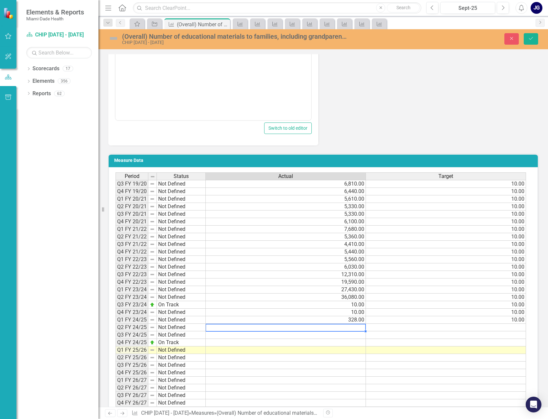
click at [354, 327] on td at bounding box center [286, 327] width 160 height 8
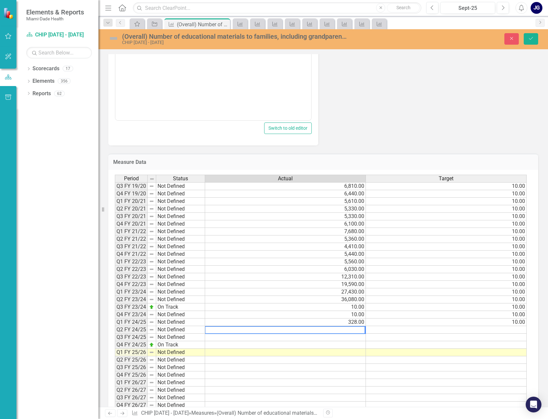
click at [362, 331] on textarea at bounding box center [285, 330] width 160 height 8
type textarea "318.00"
click at [327, 376] on td at bounding box center [285, 375] width 161 height 8
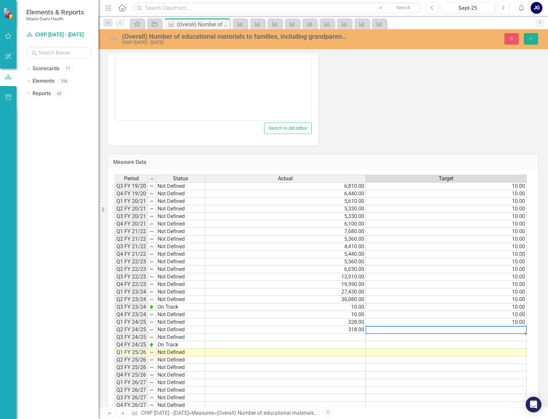
click at [507, 327] on td at bounding box center [446, 330] width 161 height 8
click at [521, 329] on textarea at bounding box center [445, 330] width 161 height 8
type textarea "10.00"
click at [481, 353] on td at bounding box center [446, 352] width 161 height 8
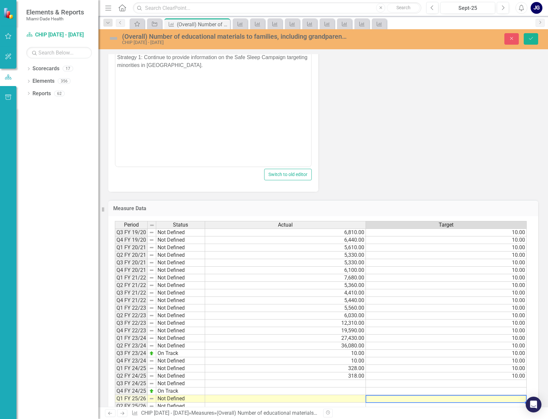
scroll to position [459, 0]
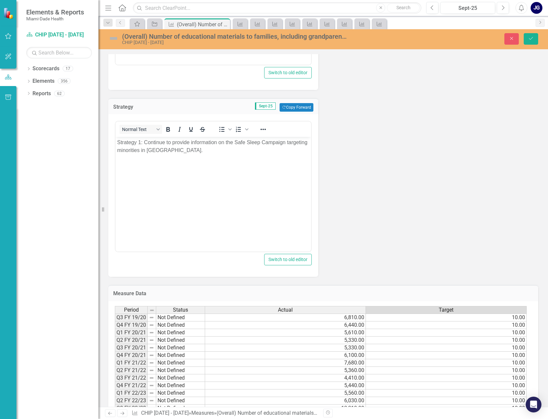
click at [115, 38] on img at bounding box center [113, 38] width 10 height 10
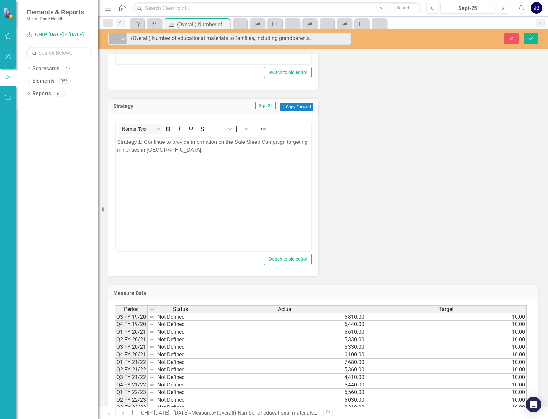
click at [121, 38] on icon "Expand" at bounding box center [123, 38] width 7 height 5
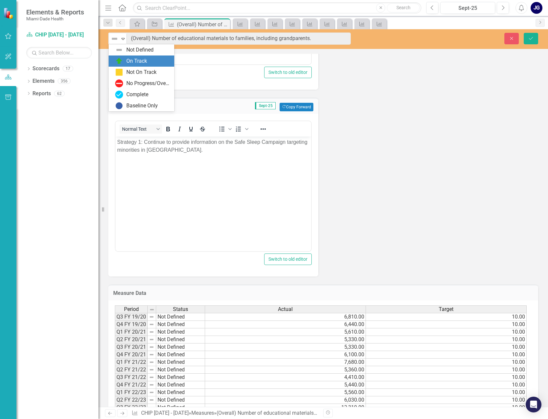
click at [127, 58] on div "On Track" at bounding box center [136, 61] width 21 height 8
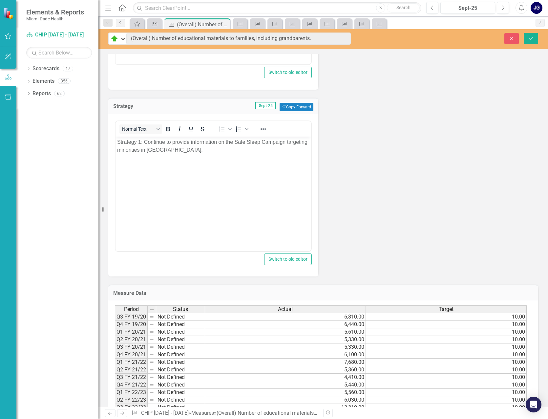
click at [218, 198] on body "Strategy 1: Continue to provide information on the Safe Sleep Campaign targetin…" at bounding box center [212, 185] width 195 height 98
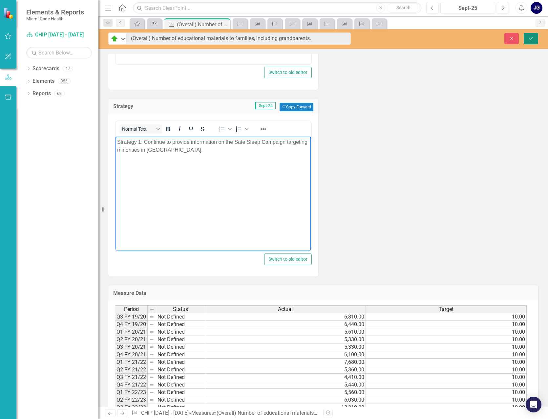
click at [532, 38] on icon "submit" at bounding box center [531, 38] width 4 height 3
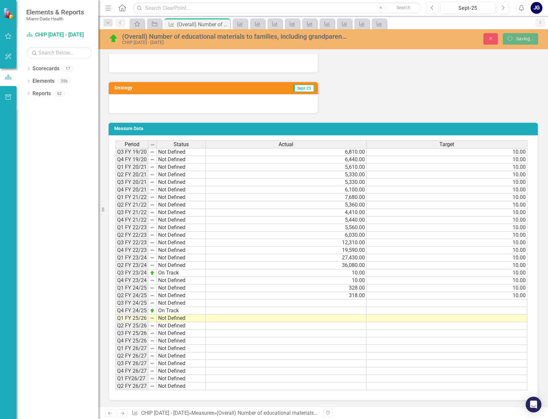
scroll to position [0, 0]
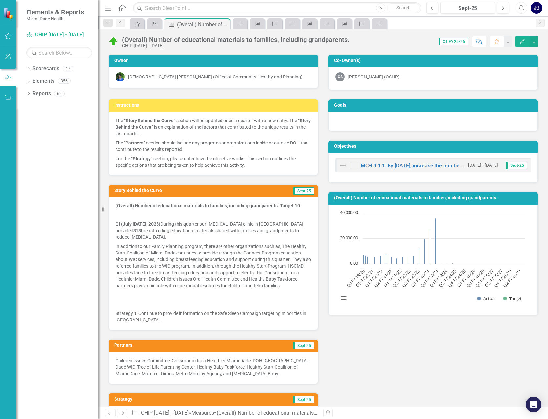
click at [123, 6] on icon "Home" at bounding box center [122, 7] width 9 height 7
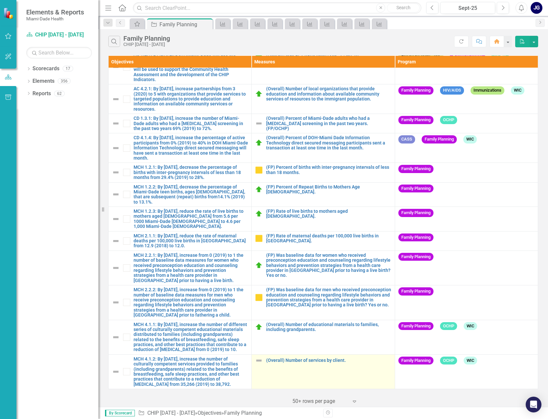
scroll to position [116, 0]
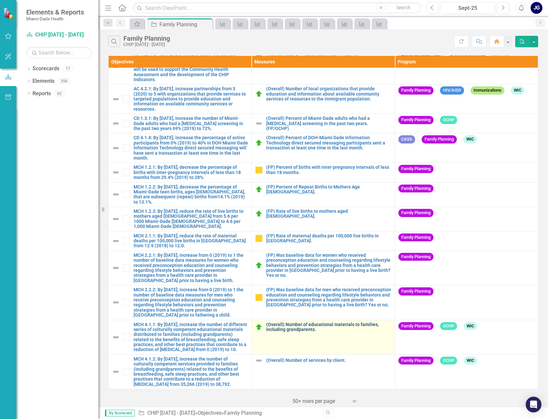
click at [299, 322] on link "(Overall) Number of educational materials to families, including grandparents." at bounding box center [328, 327] width 125 height 10
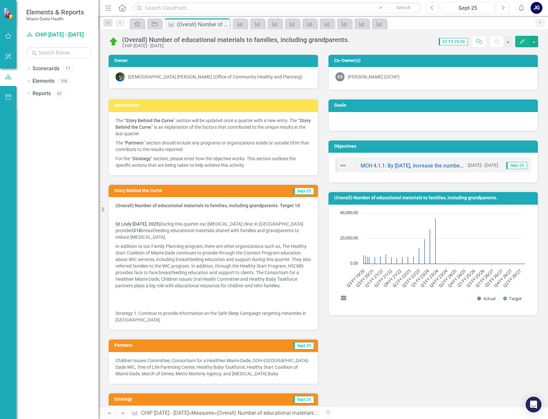
click at [269, 279] on p "In addition to our Family Planning program, there are other organizations such …" at bounding box center [212, 265] width 195 height 49
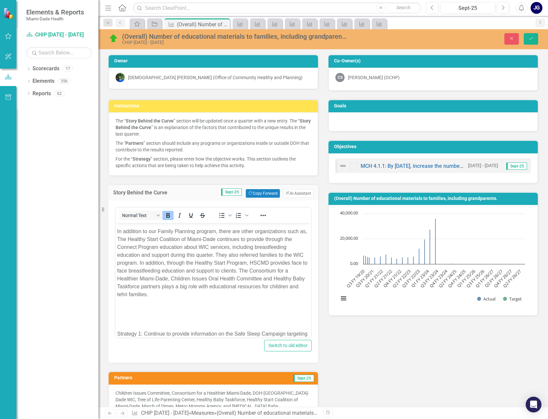
scroll to position [75, 0]
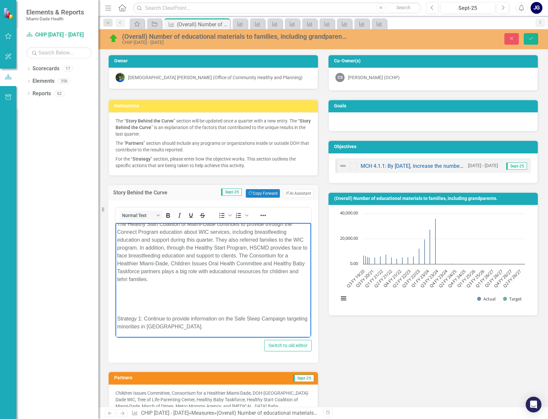
drag, startPoint x: 139, startPoint y: 278, endPoint x: 148, endPoint y: 282, distance: 9.1
click at [139, 278] on p "In addition to our Family Planning program, there are other organizations such …" at bounding box center [213, 247] width 192 height 71
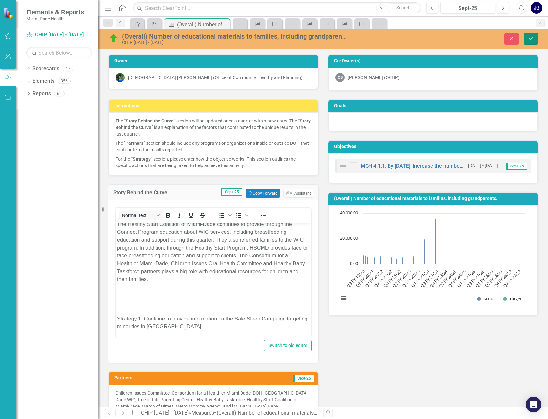
click at [532, 36] on icon "Save" at bounding box center [531, 38] width 6 height 5
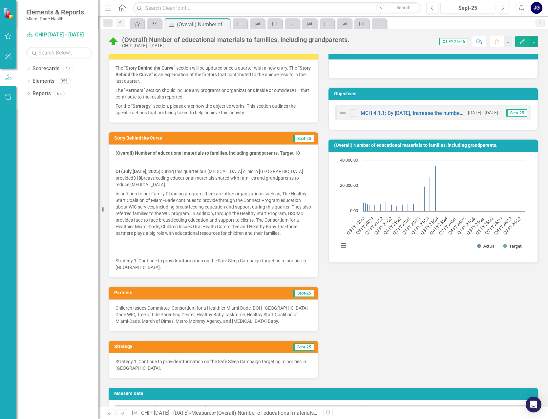
scroll to position [66, 0]
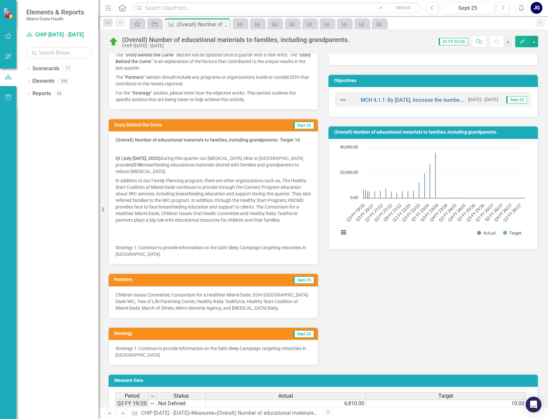
click at [213, 250] on p "Strategy 1: Continue to provide information on the Safe Sleep Campaign targetin…" at bounding box center [212, 250] width 195 height 14
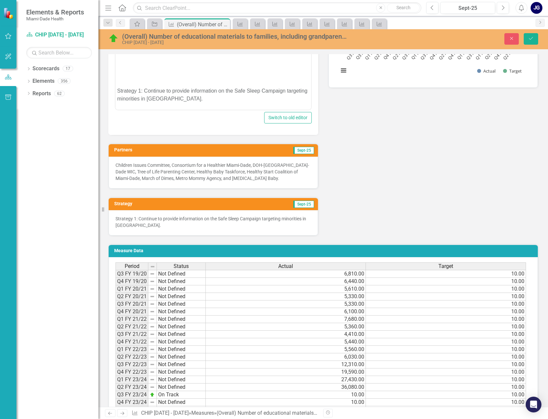
scroll to position [230, 0]
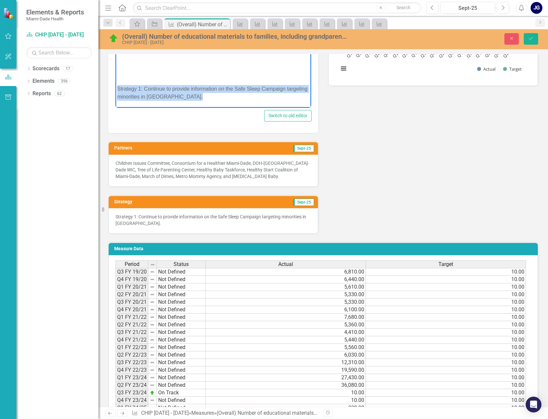
drag, startPoint x: 118, startPoint y: 88, endPoint x: 228, endPoint y: 98, distance: 110.7
click at [228, 98] on p "Strategy 1: Continue to provide information on the Safe Sleep Campaign targetin…" at bounding box center [213, 93] width 192 height 16
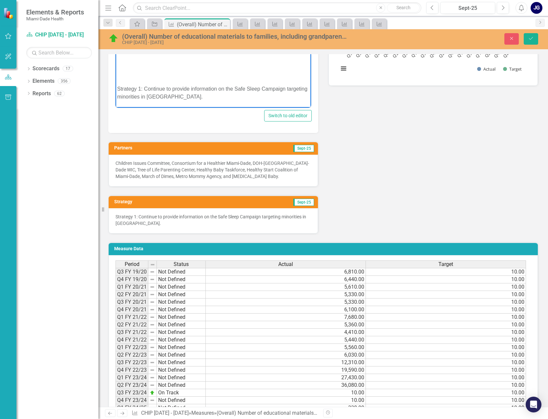
scroll to position [67, 0]
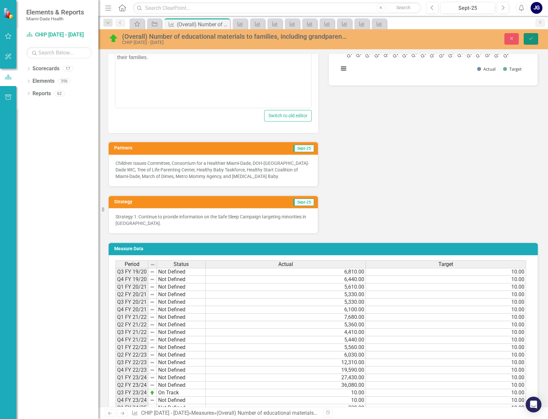
click at [529, 35] on button "Save" at bounding box center [530, 38] width 14 height 11
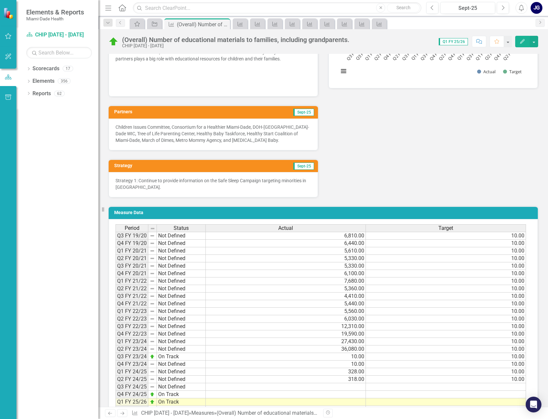
scroll to position [311, 0]
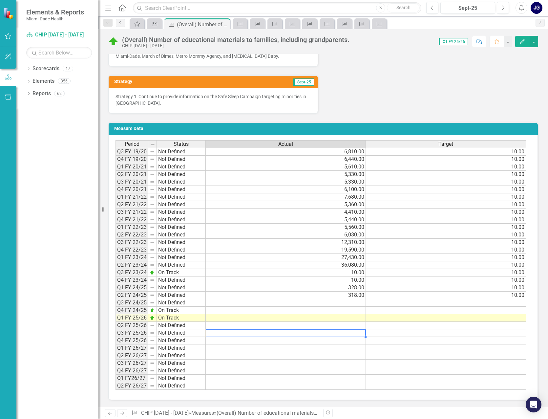
drag, startPoint x: 276, startPoint y: 331, endPoint x: 232, endPoint y: 361, distance: 53.4
click at [275, 331] on td at bounding box center [286, 333] width 160 height 8
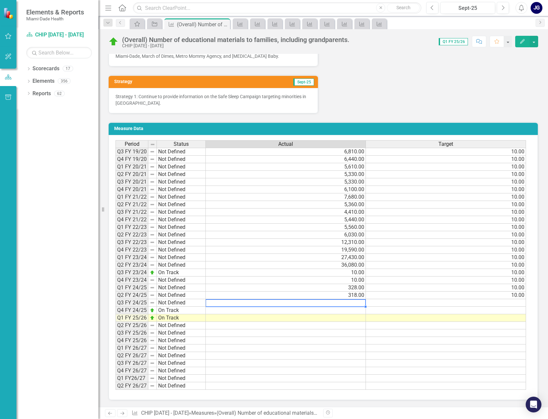
click at [360, 304] on td at bounding box center [286, 303] width 160 height 8
click at [115, 344] on div "Period Status Actual Target Q3 FY 19/20 Not Defined 6,810.00 10.00 Q4 FY 19/20 …" at bounding box center [115, 264] width 0 height 249
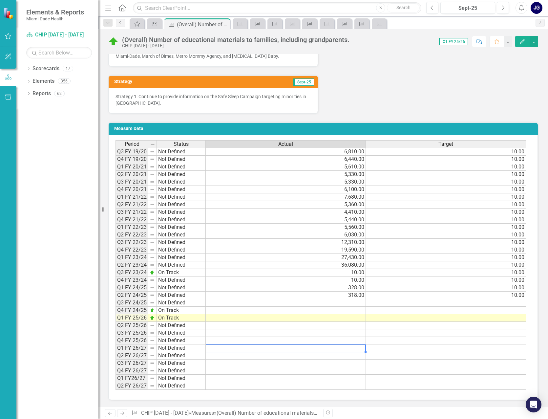
click at [123, 7] on icon "Home" at bounding box center [122, 7] width 9 height 7
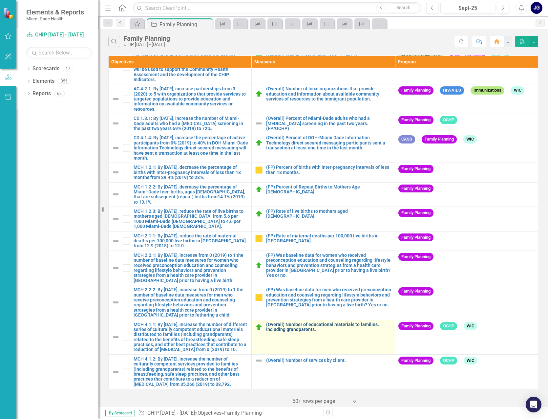
scroll to position [116, 0]
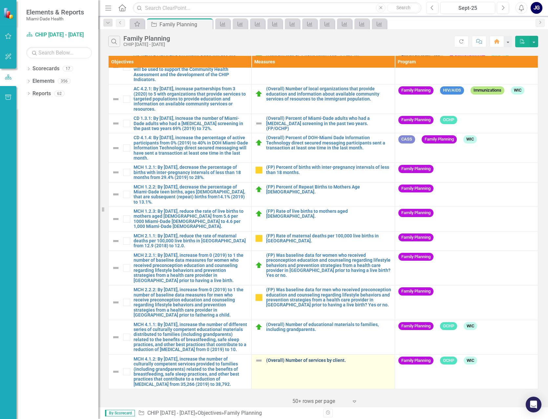
click at [298, 358] on link "(Overall) Number of services by client." at bounding box center [328, 360] width 125 height 5
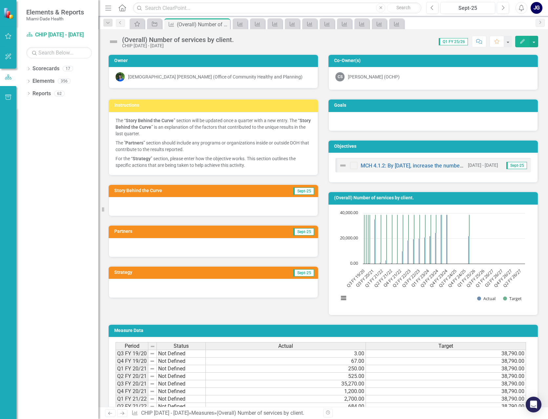
click at [285, 290] on div at bounding box center [213, 287] width 209 height 19
click at [147, 207] on div at bounding box center [213, 206] width 209 height 19
click at [132, 206] on div at bounding box center [213, 206] width 209 height 19
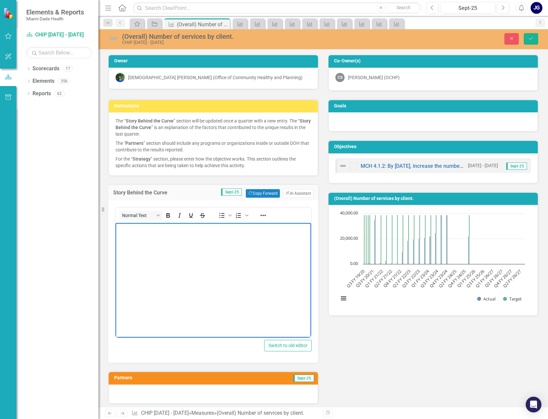
click at [124, 228] on p "Rich Text Area. Press ALT-0 for help." at bounding box center [213, 228] width 192 height 8
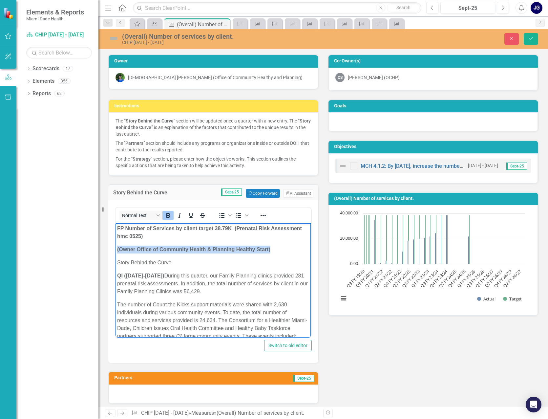
drag, startPoint x: 275, startPoint y: 248, endPoint x: 229, endPoint y: 467, distance: 223.3
click at [115, 244] on html "FP Number of Services by client target 38.79K (Prenatal Risk Assessment hmc 052…" at bounding box center [212, 362] width 195 height 279
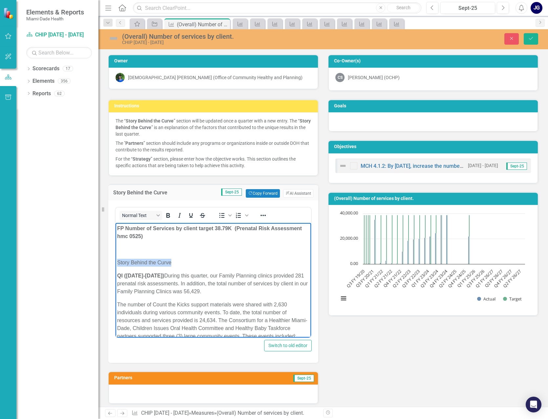
drag, startPoint x: 144, startPoint y: 256, endPoint x: 103, endPoint y: 254, distance: 41.7
click at [115, 254] on html "FP Number of Services by client target 38.79K (Prenatal Risk Assessment hmc 052…" at bounding box center [212, 362] width 195 height 279
click at [145, 235] on p "FP Number of Services by client target 38.79K (Prenatal Risk Assessment hmc 052…" at bounding box center [213, 232] width 192 height 16
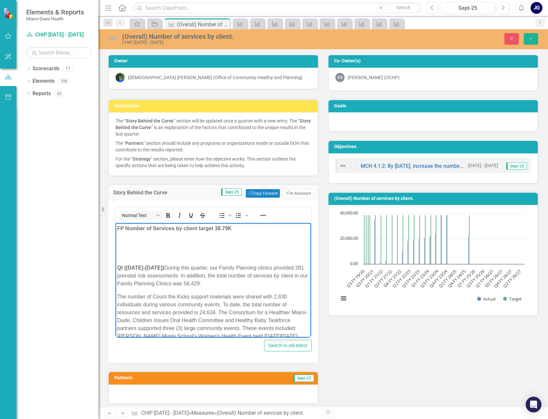
click at [187, 272] on p "QI ([DATE]-[DATE]) During this quarter, our Family Planning clinics provided 28…" at bounding box center [213, 276] width 192 height 24
click at [119, 267] on strong "QI ([DATE]-[DATE])" at bounding box center [140, 268] width 47 height 6
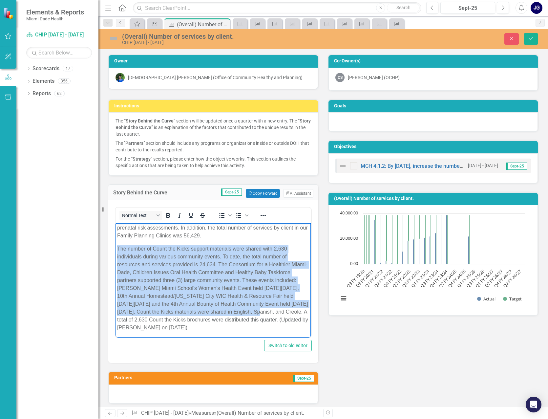
scroll to position [33, 0]
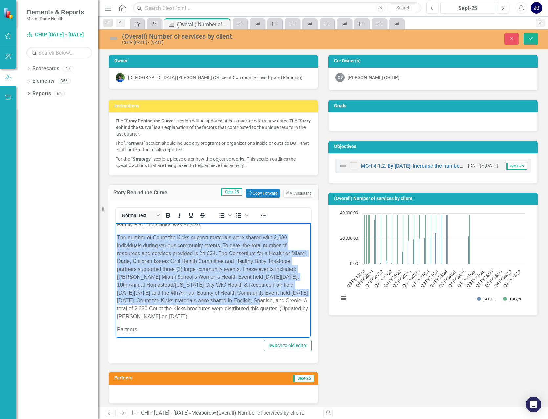
drag, startPoint x: 118, startPoint y: 272, endPoint x: 298, endPoint y: 320, distance: 186.0
click at [298, 320] on p "The number of Count the Kicks support materials were shared with 2,630 individu…" at bounding box center [213, 277] width 192 height 87
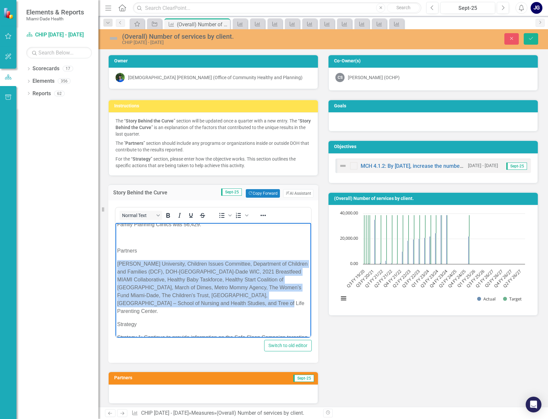
drag, startPoint x: 118, startPoint y: 266, endPoint x: 217, endPoint y: 299, distance: 104.0
click at [217, 299] on p "[PERSON_NAME] University, Children Issues Committee, Department of Children and…" at bounding box center [213, 287] width 192 height 55
copy p "[PERSON_NAME] University, Children Issues Committee, Department of Children and…"
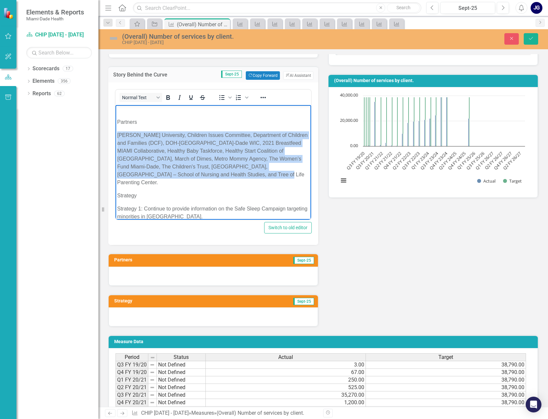
scroll to position [131, 0]
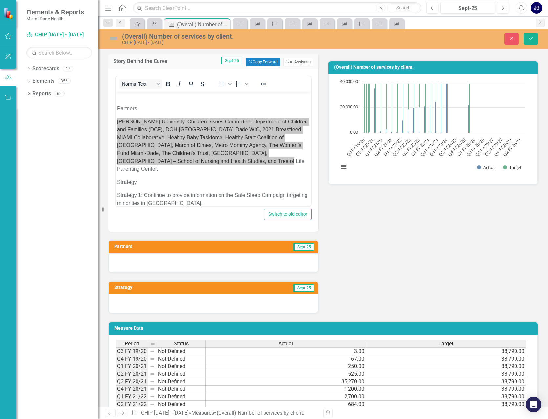
click at [126, 261] on div at bounding box center [213, 262] width 209 height 19
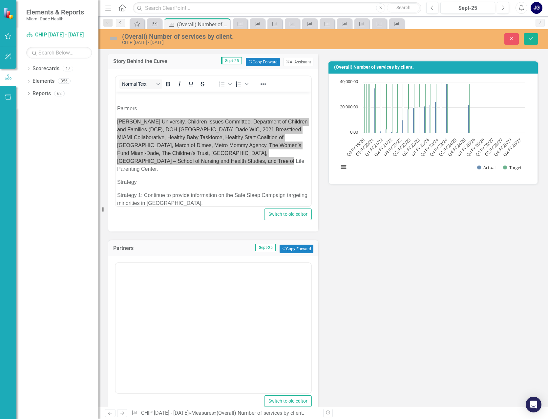
scroll to position [0, 0]
click at [128, 286] on p "Rich Text Area. Press ALT-0 for help." at bounding box center [213, 284] width 192 height 8
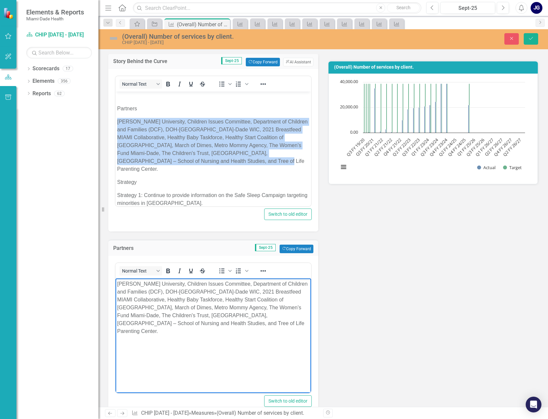
click at [185, 160] on p "[PERSON_NAME] University, Children Issues Committee, Department of Children and…" at bounding box center [213, 145] width 192 height 55
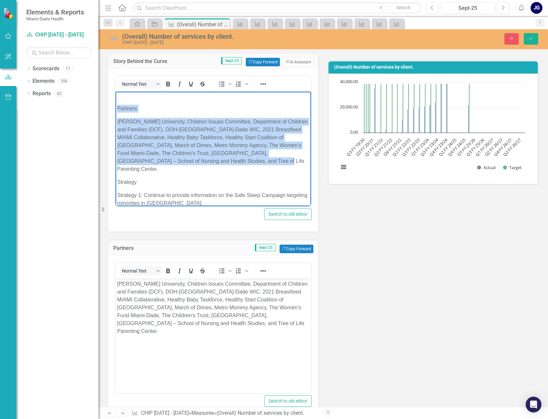
drag, startPoint x: 118, startPoint y: 110, endPoint x: 239, endPoint y: 162, distance: 131.7
click at [239, 162] on body "FP Number of Services by client target 38.79K QI ([DATE]-[DATE]) During this qu…" at bounding box center [212, 131] width 195 height 166
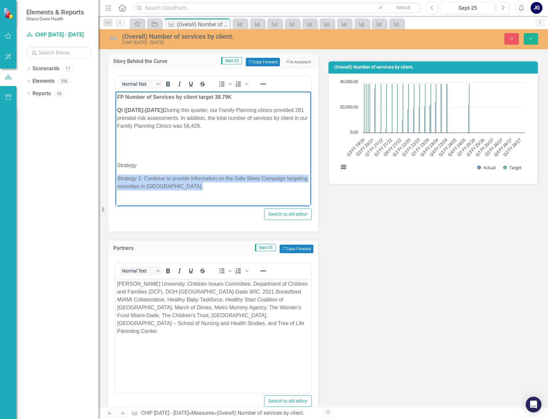
drag, startPoint x: 121, startPoint y: 178, endPoint x: 222, endPoint y: 188, distance: 101.2
click at [227, 188] on p "Strategy 1: Continue to provide information on the Safe Sleep Campaign targetin…" at bounding box center [213, 182] width 192 height 16
copy p "Strategy 1: Continue to provide information on the Safe Sleep Campaign targetin…"
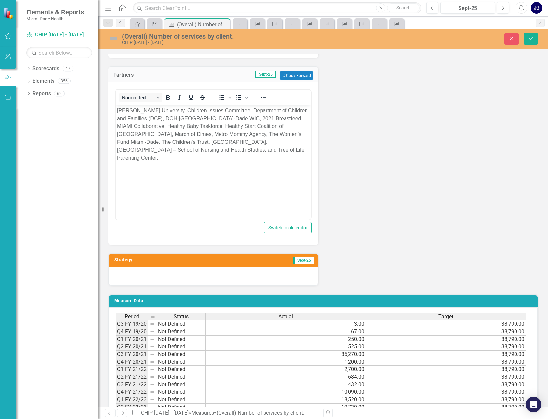
scroll to position [394, 0]
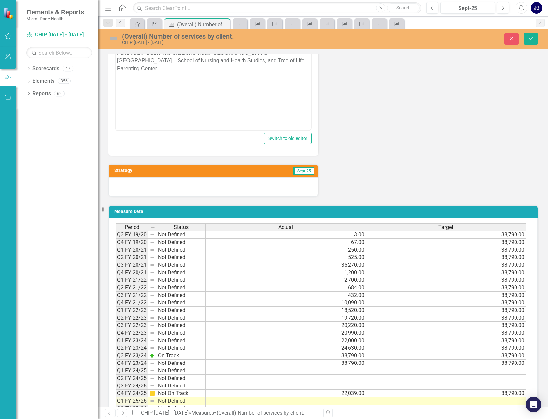
click at [129, 188] on div at bounding box center [213, 186] width 209 height 19
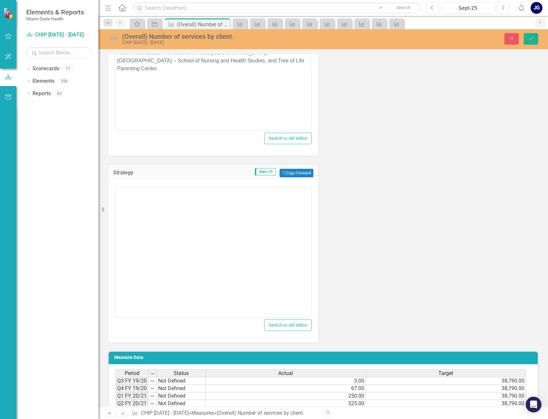
scroll to position [0, 0]
click at [125, 211] on p "Rich Text Area. Press ALT-0 for help." at bounding box center [213, 208] width 192 height 8
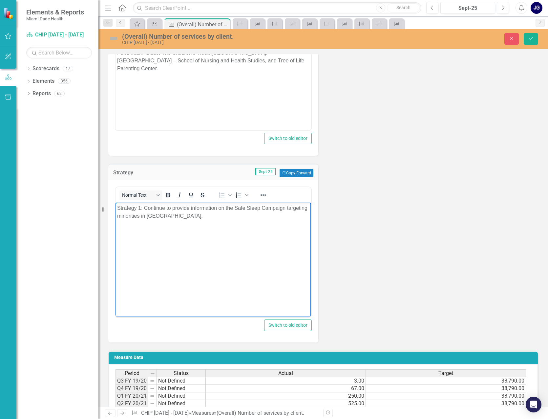
click at [211, 240] on body "Strategy 1: Continue to provide information on the Safe Sleep Campaign targetin…" at bounding box center [212, 251] width 195 height 98
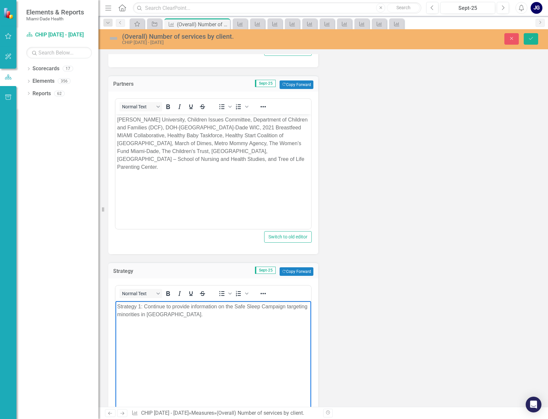
scroll to position [197, 0]
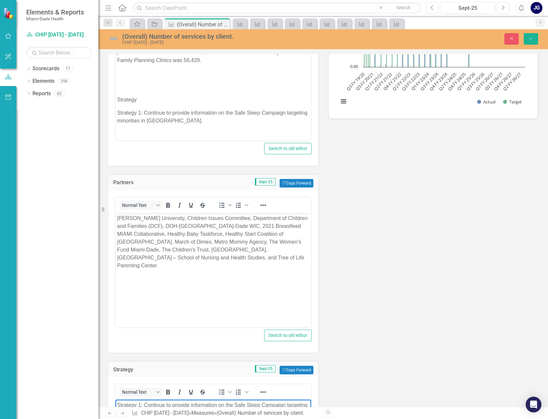
click at [192, 132] on html "FP Number of Services by client target 38.79K QI ([DATE]-[DATE]) During this qu…" at bounding box center [212, 79] width 195 height 106
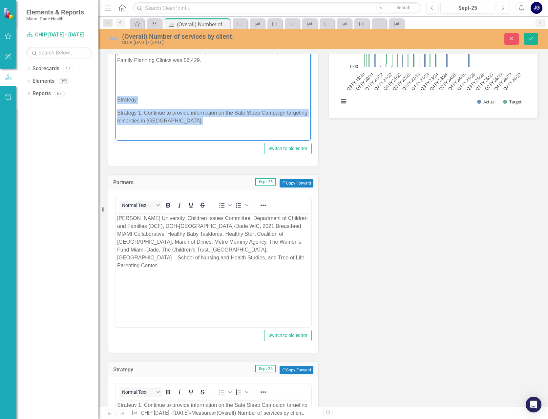
drag, startPoint x: 119, startPoint y: 100, endPoint x: 235, endPoint y: 122, distance: 117.9
click at [235, 122] on body "FP Number of Services by client target 38.79K QI ([DATE]-[DATE]) During this qu…" at bounding box center [212, 79] width 195 height 106
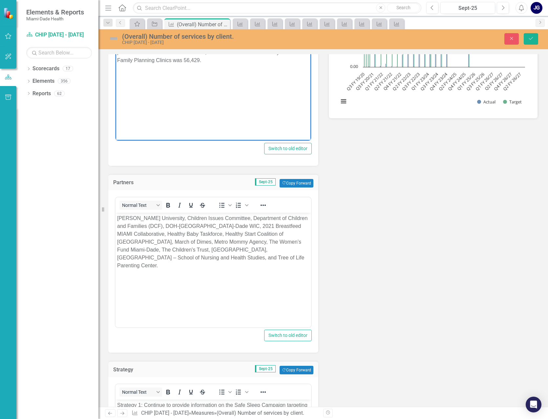
click at [196, 121] on body "FP Number of Services by client target 38.79K QI ([DATE]-[DATE]) During this qu…" at bounding box center [212, 75] width 195 height 98
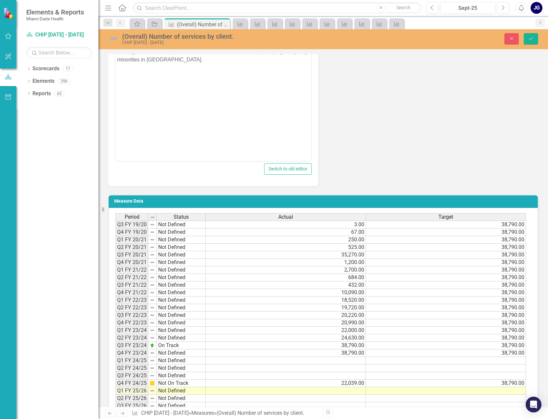
scroll to position [622, 0]
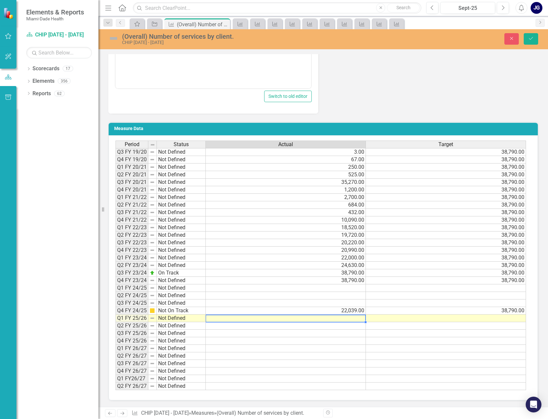
click at [346, 317] on td at bounding box center [286, 318] width 160 height 8
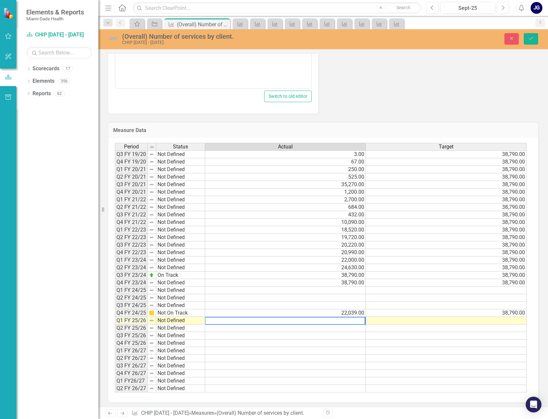
click at [338, 321] on textarea at bounding box center [285, 321] width 160 height 8
click at [341, 362] on td at bounding box center [285, 366] width 161 height 8
click at [259, 345] on td at bounding box center [285, 343] width 161 height 8
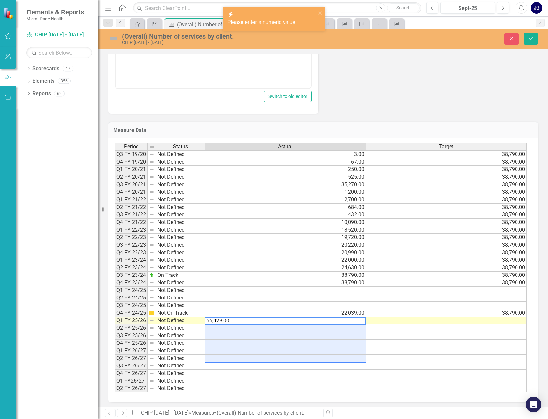
click at [260, 355] on td at bounding box center [285, 358] width 161 height 8
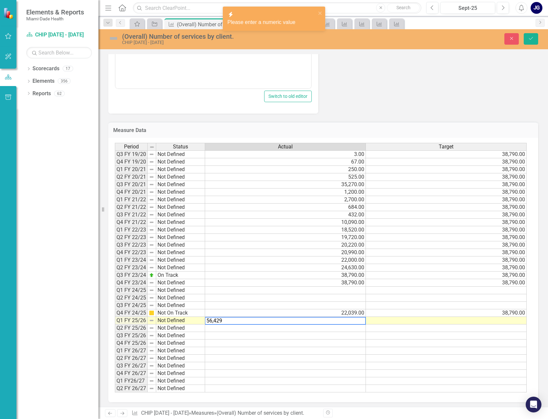
click at [300, 364] on td at bounding box center [285, 366] width 161 height 8
click at [505, 320] on td at bounding box center [446, 321] width 161 height 8
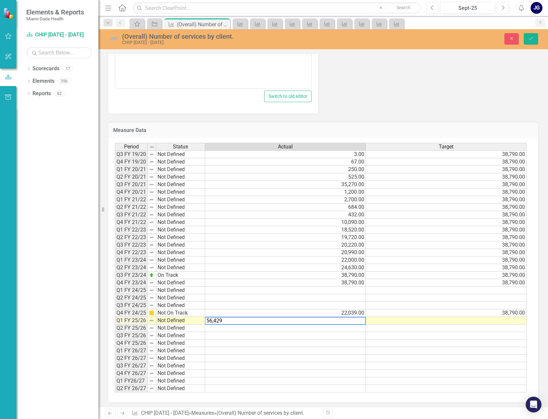
click at [507, 319] on td at bounding box center [446, 321] width 161 height 8
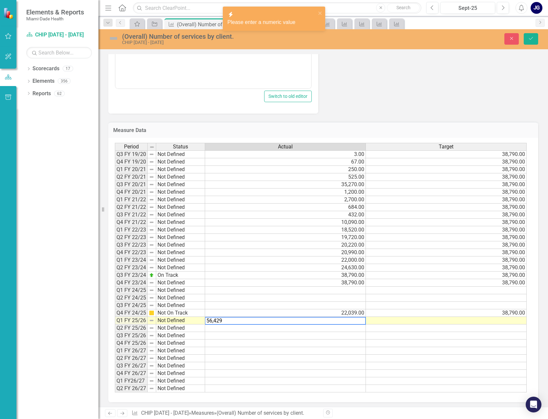
drag, startPoint x: 247, startPoint y: 324, endPoint x: 243, endPoint y: 324, distance: 4.6
click at [243, 324] on div "Period Status Actual Target Q3 FY 19/20 Not Defined 3.00 38,790.00 Q4 FY 19/20 …" at bounding box center [321, 268] width 412 height 250
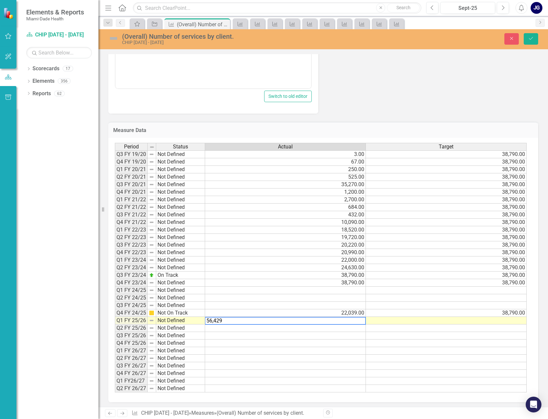
drag, startPoint x: 236, startPoint y: 324, endPoint x: 201, endPoint y: 324, distance: 34.4
click at [203, 321] on div "Period Status Actual Target Q3 FY 19/20 Not Defined 3.00 38,790.00 Q4 FY 19/20 …" at bounding box center [321, 268] width 412 height 250
type textarea "56429.00"
click at [115, 369] on div "Period Status Actual Target Q3 FY 19/20 Not Defined 3.00 38,790.00 Q4 FY 19/20 …" at bounding box center [115, 267] width 0 height 249
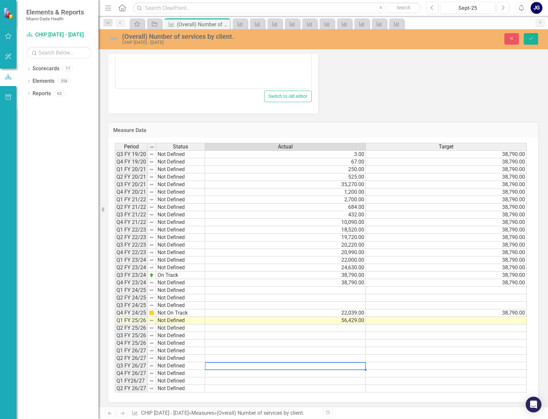
click at [503, 320] on td at bounding box center [446, 321] width 161 height 8
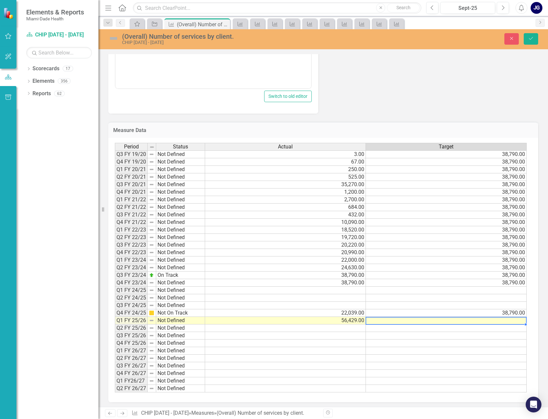
click at [503, 320] on td at bounding box center [446, 321] width 161 height 8
type textarea "38760.00"
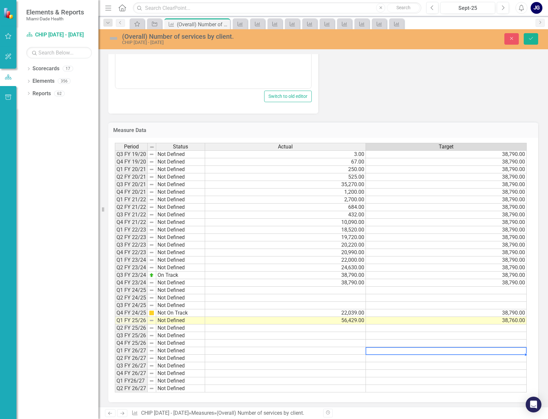
click at [414, 350] on td at bounding box center [446, 351] width 161 height 8
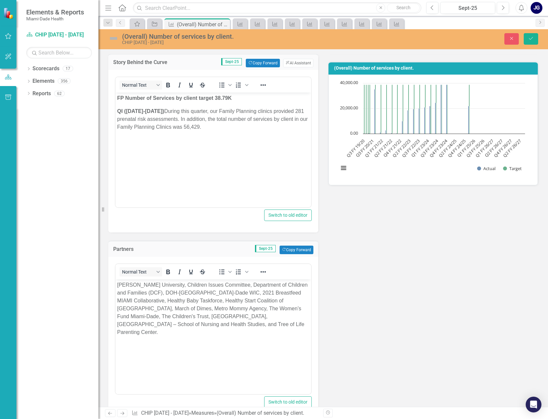
scroll to position [0, 0]
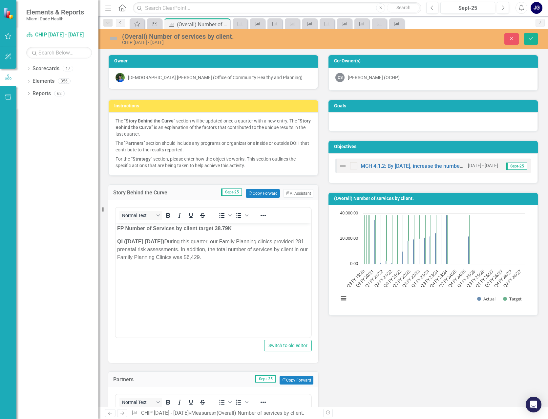
click at [116, 38] on img at bounding box center [113, 38] width 10 height 10
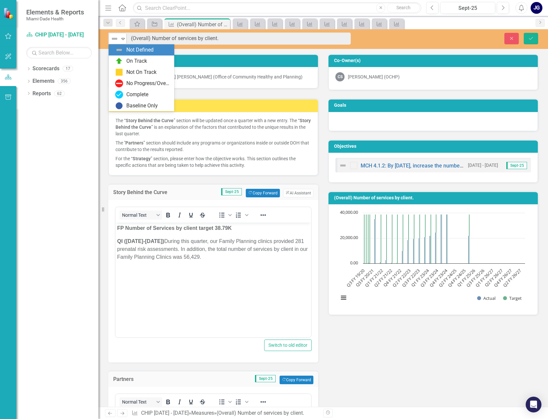
click at [121, 38] on icon "Expand" at bounding box center [123, 38] width 7 height 5
click at [131, 58] on div "On Track" at bounding box center [136, 61] width 21 height 8
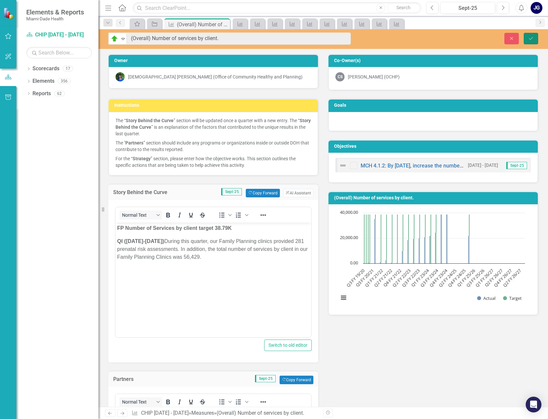
drag, startPoint x: 532, startPoint y: 34, endPoint x: 503, endPoint y: 82, distance: 56.4
click at [532, 34] on button "Save" at bounding box center [530, 38] width 14 height 11
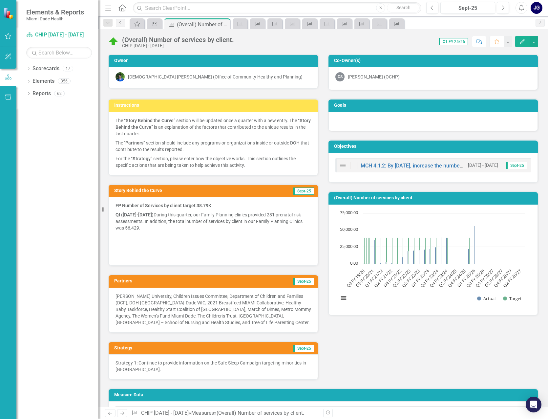
click at [123, 7] on icon "Home" at bounding box center [122, 7] width 9 height 7
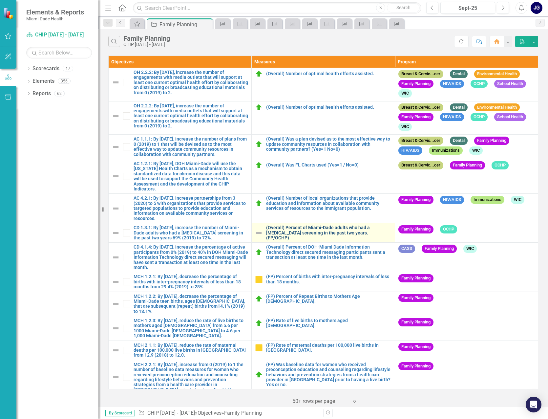
click at [300, 228] on link "(Overall) Percent of Miami-Dade adults who had a [MEDICAL_DATA] screening in th…" at bounding box center [328, 232] width 125 height 15
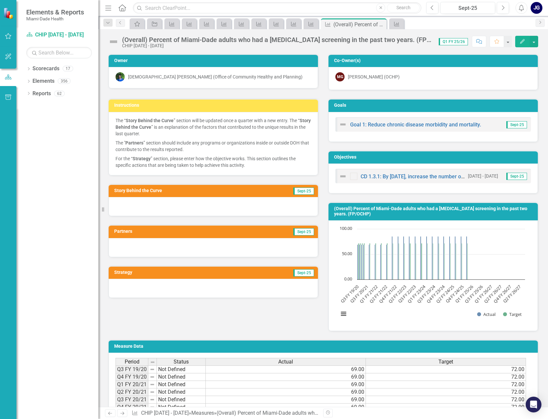
click at [126, 7] on icon "Home" at bounding box center [122, 7] width 9 height 7
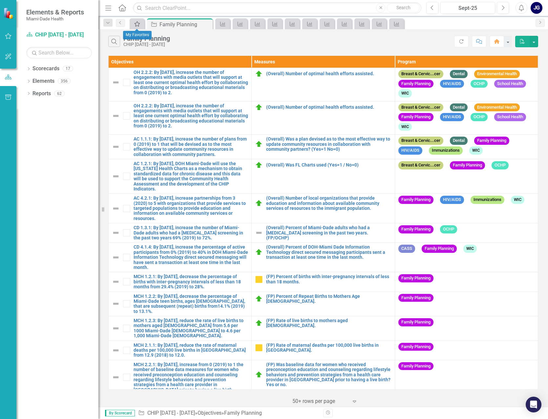
click at [139, 21] on icon "My Favorites" at bounding box center [137, 23] width 7 height 5
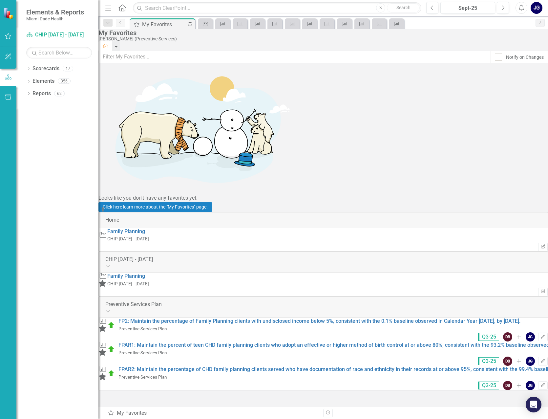
click at [125, 5] on icon "Home" at bounding box center [122, 7] width 9 height 7
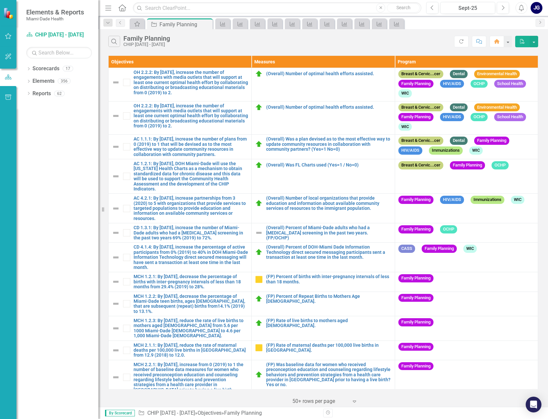
click at [121, 7] on icon "Home" at bounding box center [122, 7] width 9 height 7
click at [118, 3] on link "Home" at bounding box center [122, 8] width 9 height 10
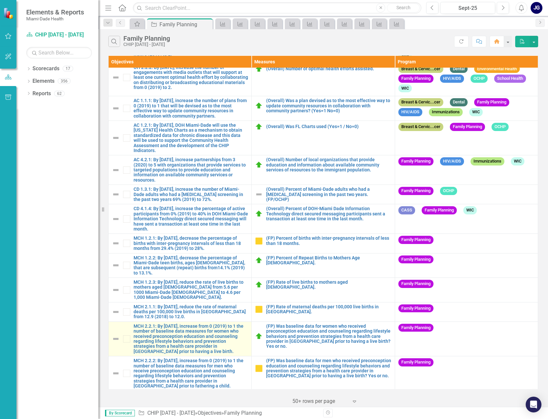
scroll to position [116, 0]
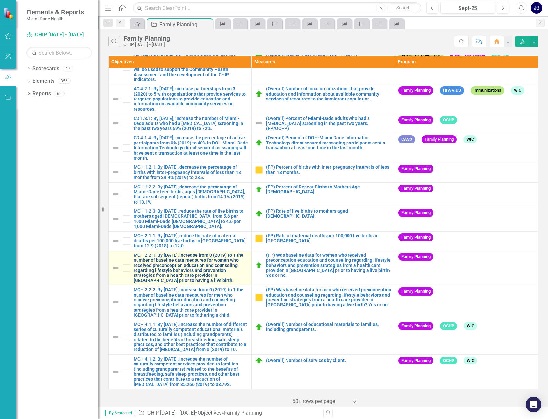
click at [176, 258] on link "MCH 2.2.1: By [DATE], increase from 0 (2019) to 1 the number of baseline data m…" at bounding box center [190, 268] width 114 height 30
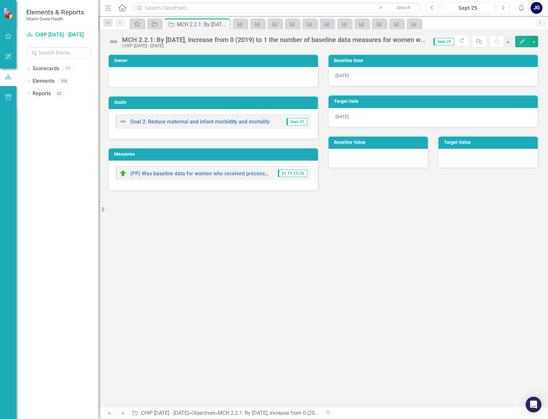
click at [121, 10] on icon "Home" at bounding box center [122, 7] width 9 height 7
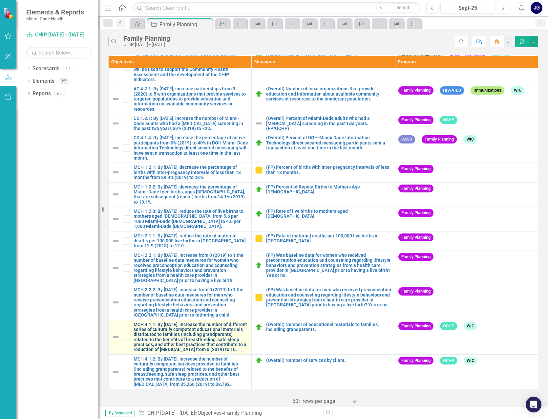
scroll to position [116, 0]
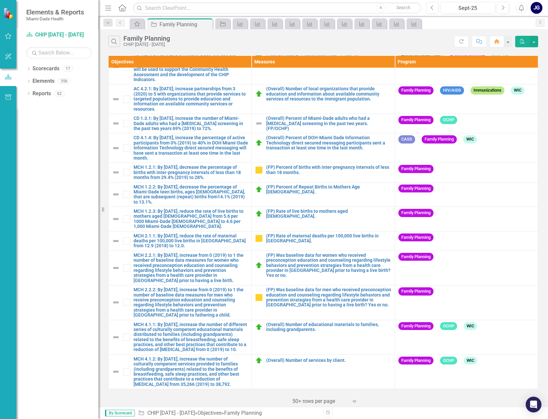
click at [118, 3] on link "Home" at bounding box center [122, 8] width 9 height 10
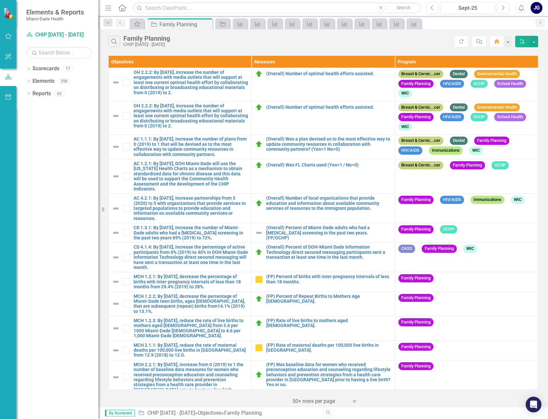
click at [118, 3] on link "Home" at bounding box center [122, 8] width 9 height 10
